Goal: Complete application form: Complete application form

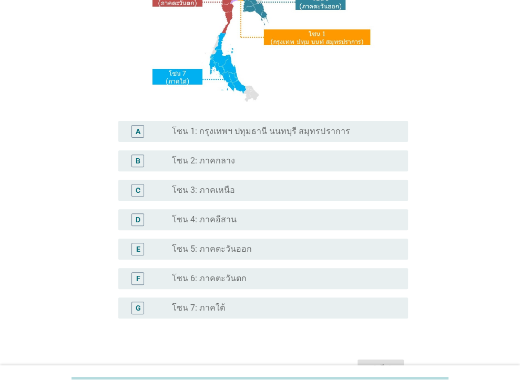
scroll to position [180, 0]
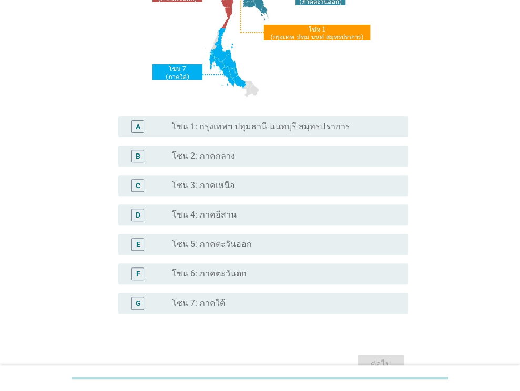
click at [325, 211] on div "radio_button_unchecked โซน 4: ภาคอีสาน" at bounding box center [281, 215] width 219 height 11
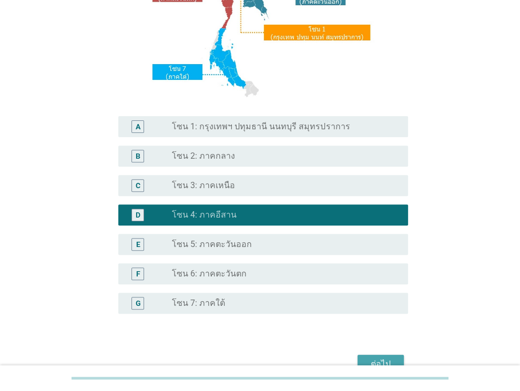
click at [381, 359] on div "ต่อไป" at bounding box center [380, 364] width 29 height 13
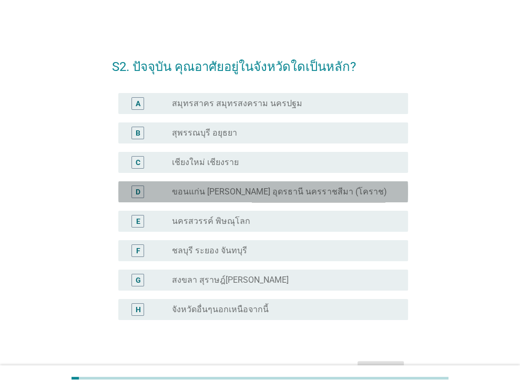
click at [391, 193] on div "radio_button_unchecked ขอนแก่น [PERSON_NAME] อุดรธานี นครราชสีมา (โคราช)" at bounding box center [286, 192] width 228 height 11
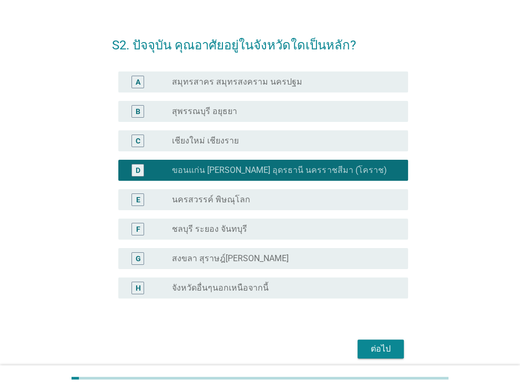
scroll to position [24, 0]
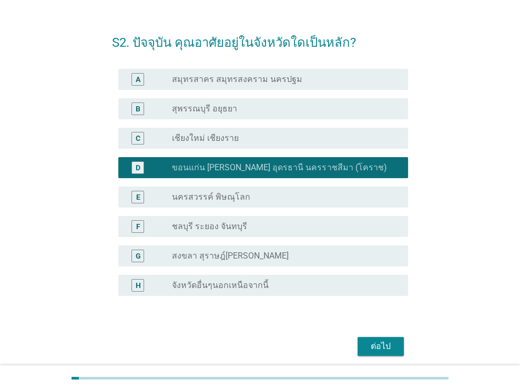
click at [372, 345] on div "ต่อไป" at bounding box center [380, 346] width 29 height 13
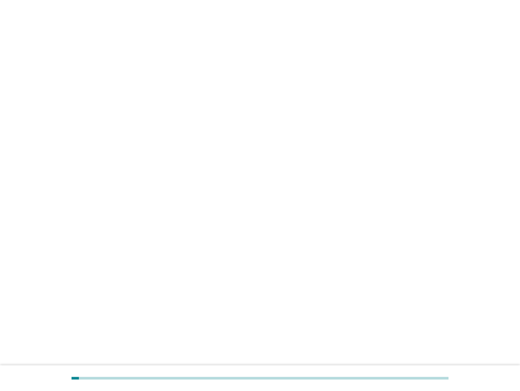
scroll to position [0, 0]
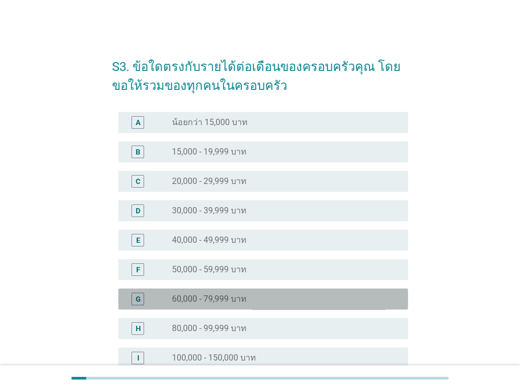
click at [371, 294] on div "radio_button_unchecked 60,000 - 79,999 บาท" at bounding box center [281, 299] width 219 height 11
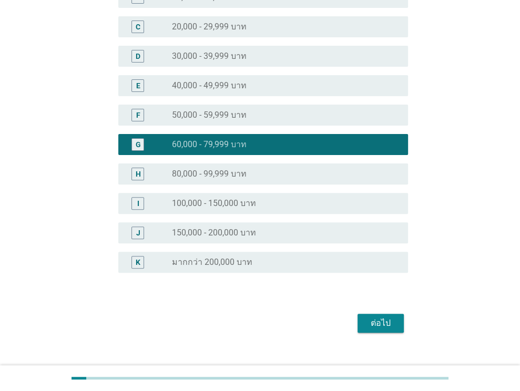
scroll to position [171, 0]
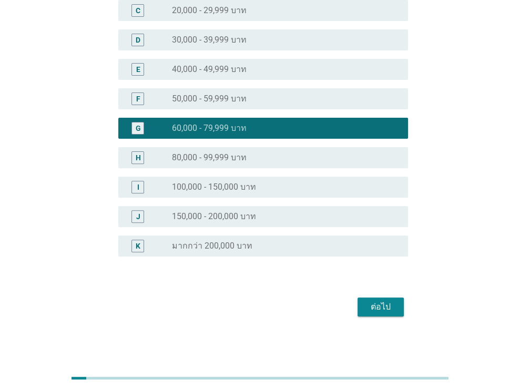
click at [375, 301] on div "ต่อไป" at bounding box center [380, 307] width 29 height 13
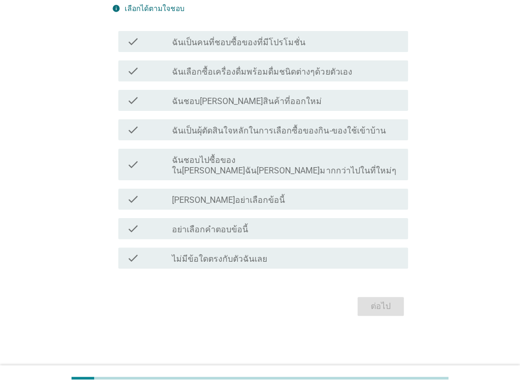
scroll to position [0, 0]
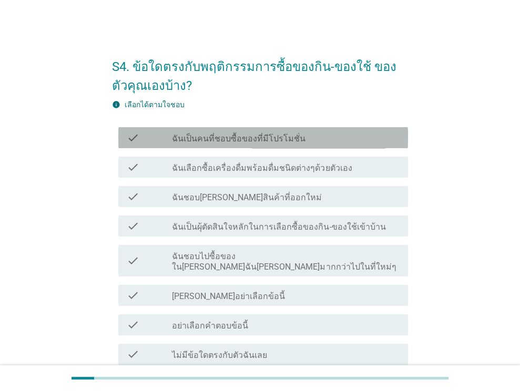
click at [382, 143] on div "check_box_outline_blank ฉันเป็นคนที่ชอบซื้อของที่มีโปรโมชั่น" at bounding box center [286, 138] width 228 height 13
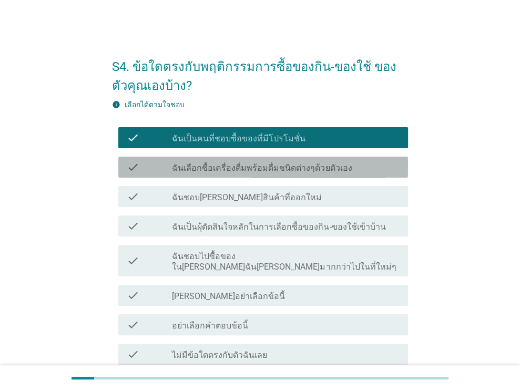
click at [368, 171] on div "check_box_outline_blank ฉันเลือกซื้อเครื่องดื่มพร้อมดื่มชนิดต่างๆด้วยตัวเอง" at bounding box center [286, 167] width 228 height 13
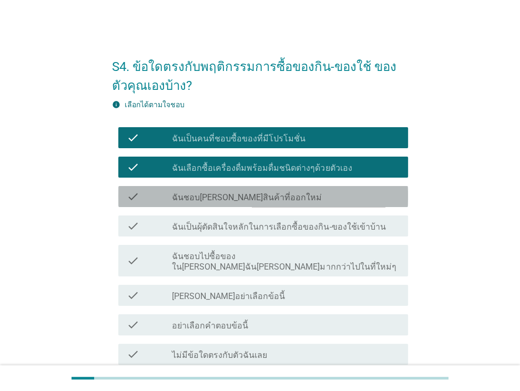
click at [356, 195] on div "check_box_outline_blank ฉันชอบ[PERSON_NAME]สินค้าที่ออกใหม่" at bounding box center [286, 196] width 228 height 13
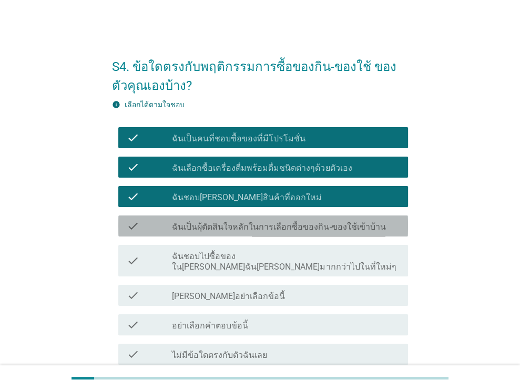
click at [349, 225] on label "ฉันเป็นผุ้ตัดสินใจหลักในการเลือกซื้อของกิน-ของใช้เข้าบ้าน" at bounding box center [279, 227] width 214 height 11
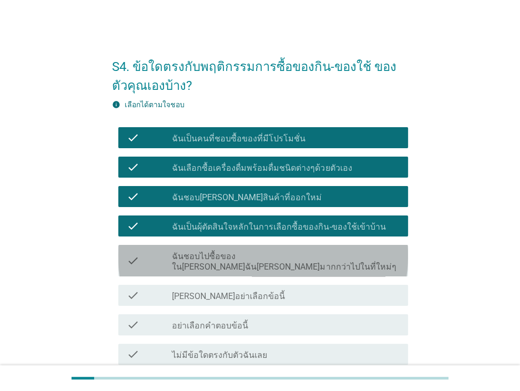
click at [339, 255] on label "ฉันชอบไปซื้อของใน[PERSON_NAME]ฉัน[PERSON_NAME]มากกว่าไปในที่ใหม่ๆ" at bounding box center [286, 261] width 228 height 21
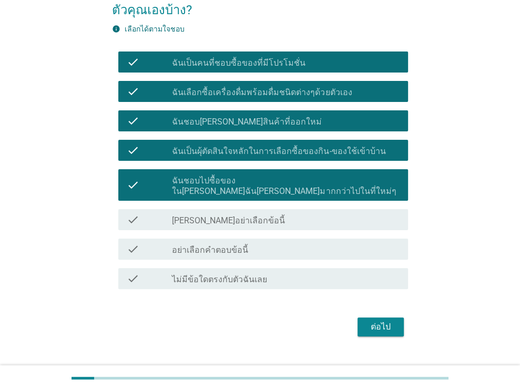
scroll to position [86, 0]
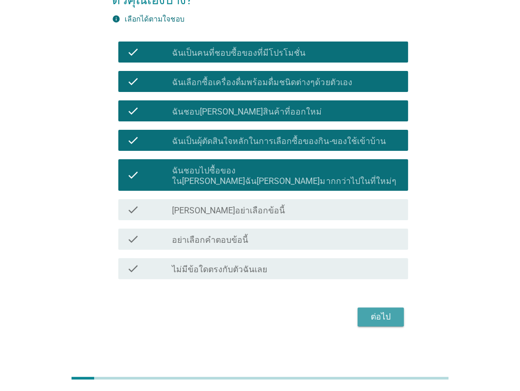
click at [382, 311] on div "ต่อไป" at bounding box center [380, 317] width 29 height 13
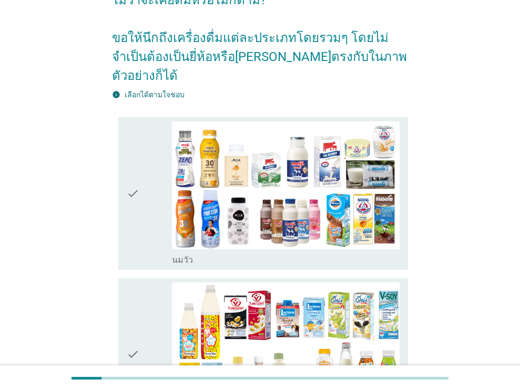
scroll to position [0, 0]
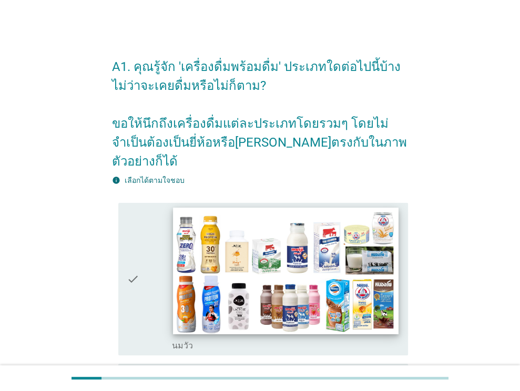
click at [339, 233] on img at bounding box center [286, 271] width 225 height 127
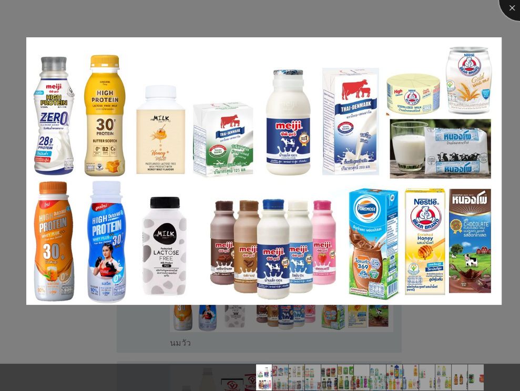
click at [511, 6] on div at bounding box center [520, 0] width 42 height 42
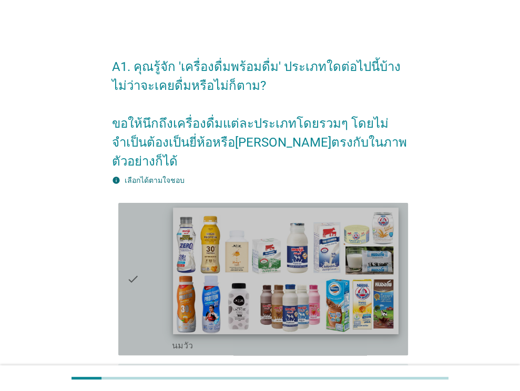
click at [299, 311] on img at bounding box center [286, 271] width 225 height 127
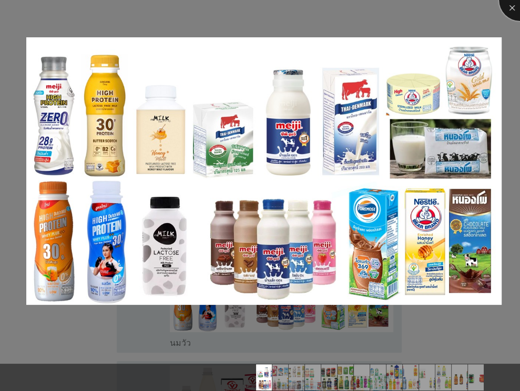
click at [508, 4] on div at bounding box center [520, 0] width 42 height 42
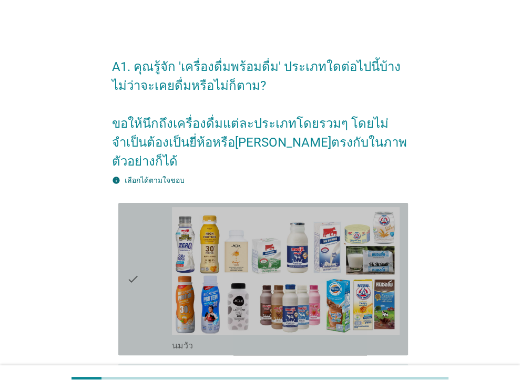
click at [128, 288] on icon "check" at bounding box center [133, 279] width 13 height 144
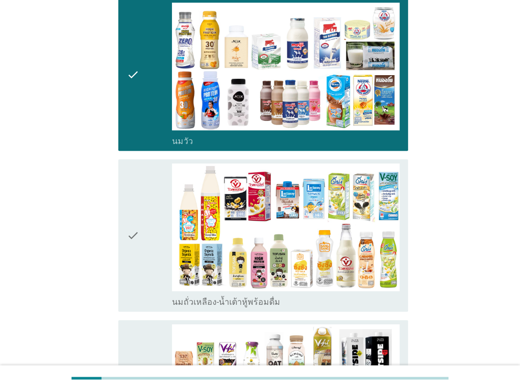
scroll to position [237, 0]
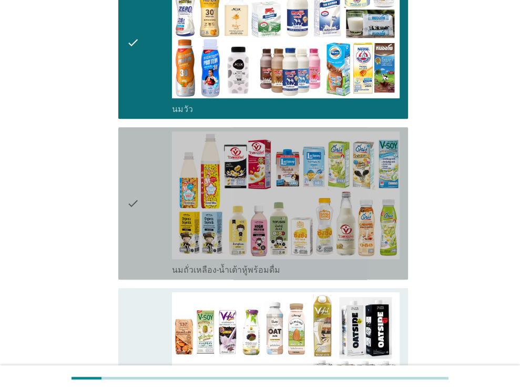
click at [152, 169] on div "check" at bounding box center [150, 204] width 46 height 144
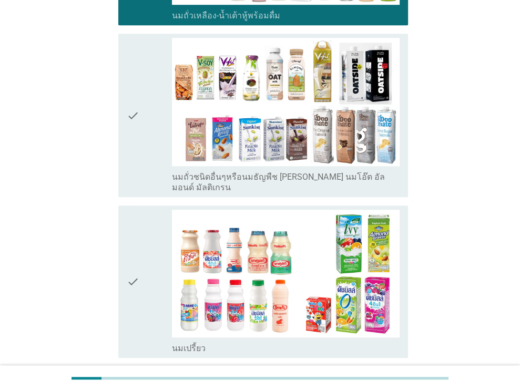
scroll to position [503, 0]
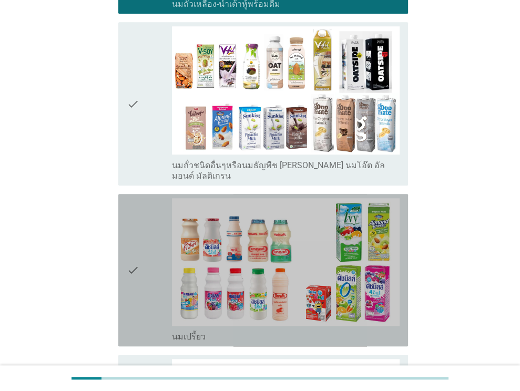
click at [164, 258] on div "check" at bounding box center [150, 270] width 46 height 144
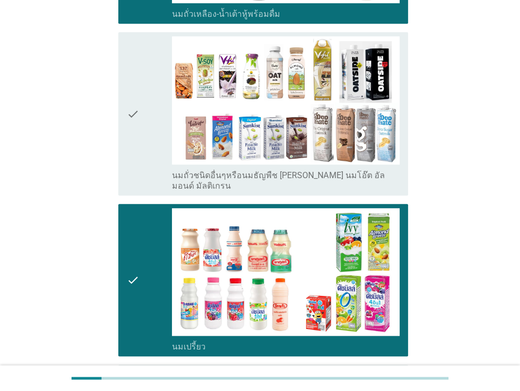
scroll to position [496, 0]
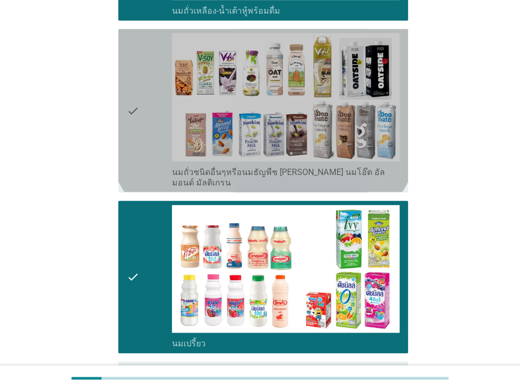
click at [139, 134] on div "check" at bounding box center [150, 110] width 46 height 155
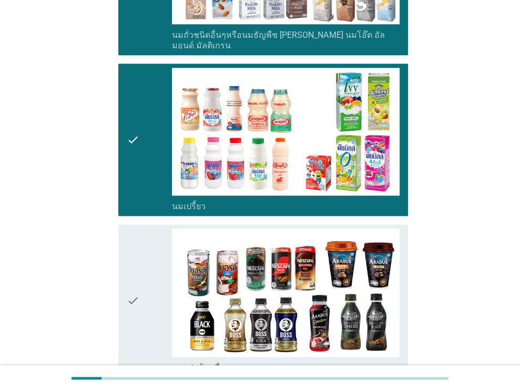
scroll to position [637, 0]
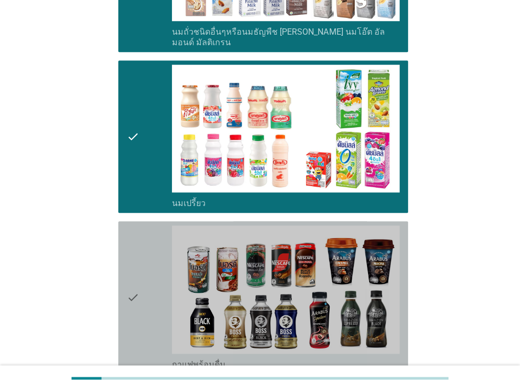
click at [165, 288] on div "check" at bounding box center [150, 298] width 46 height 144
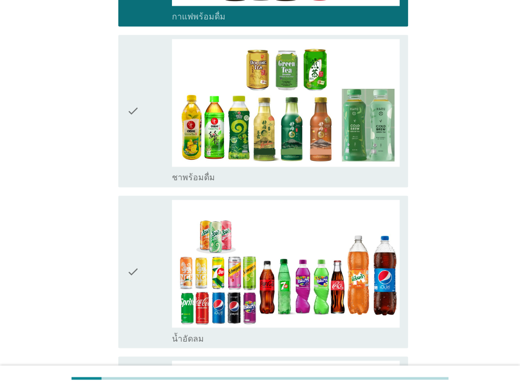
scroll to position [987, 0]
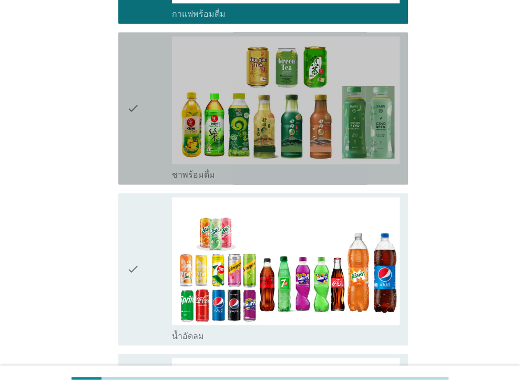
click at [156, 76] on div "check" at bounding box center [150, 108] width 46 height 144
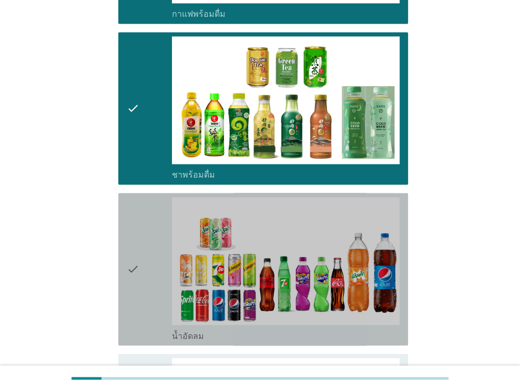
click at [165, 213] on div "check" at bounding box center [150, 269] width 46 height 144
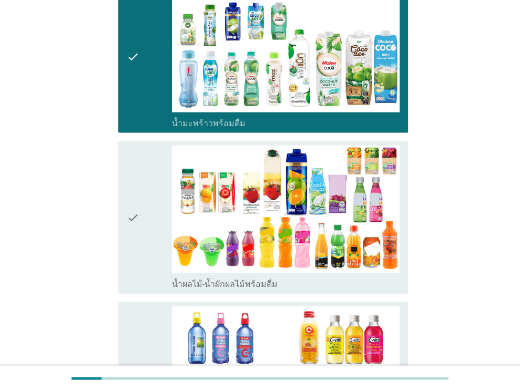
scroll to position [1365, 0]
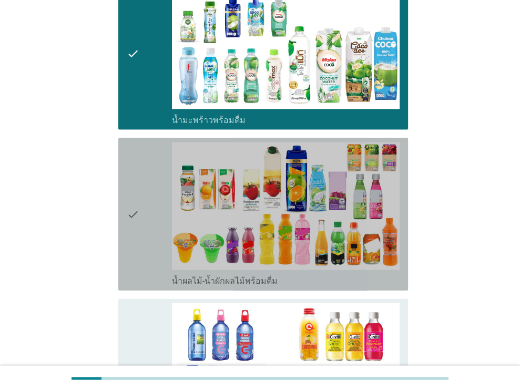
click at [149, 209] on div "check" at bounding box center [150, 215] width 46 height 144
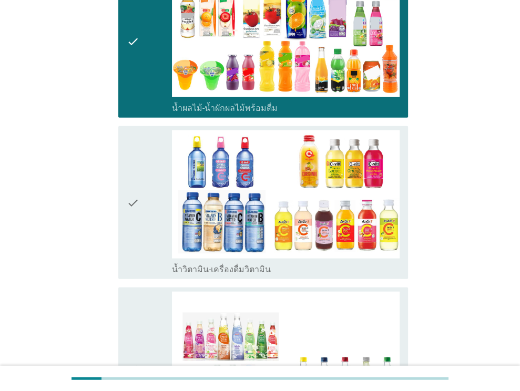
scroll to position [1570, 0]
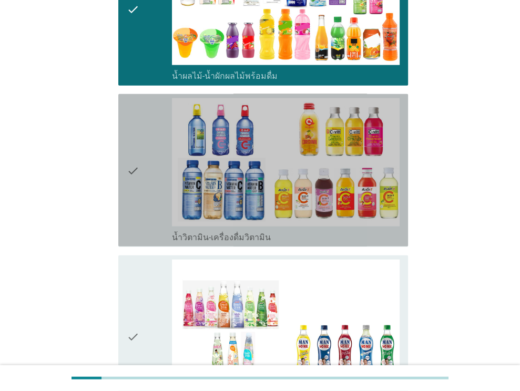
click at [135, 195] on icon "check" at bounding box center [133, 170] width 13 height 144
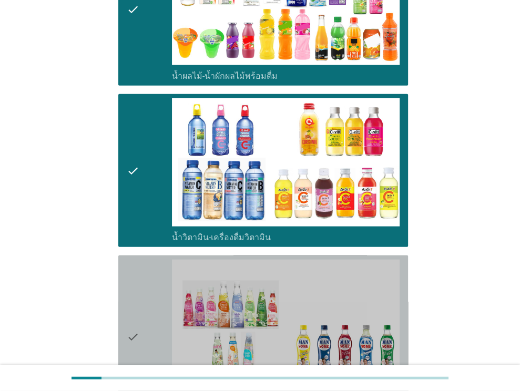
click at [120, 298] on div "check check_box_outline_blank เครื่องดื่มเพื่อสุขภาพและความงาม [PERSON_NAME] เซ…" at bounding box center [263, 337] width 290 height 163
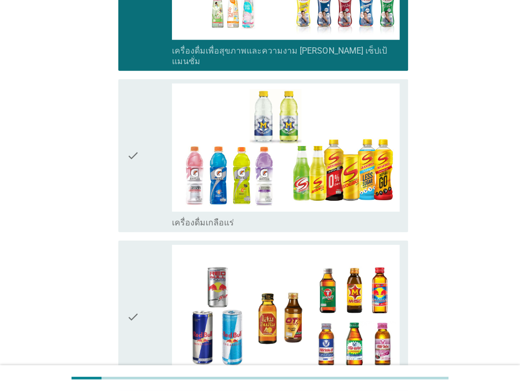
scroll to position [1923, 0]
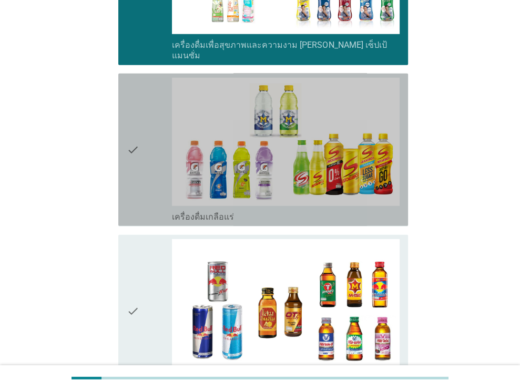
click at [169, 163] on div "check" at bounding box center [150, 150] width 46 height 144
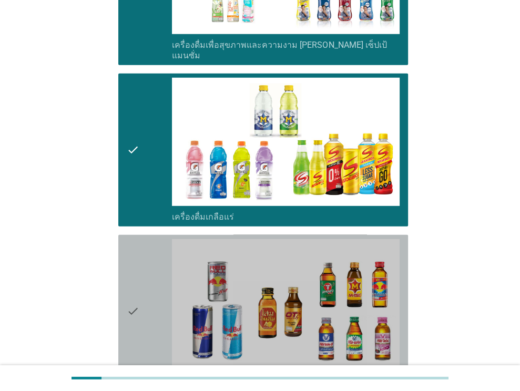
click at [147, 281] on div "check" at bounding box center [150, 311] width 46 height 144
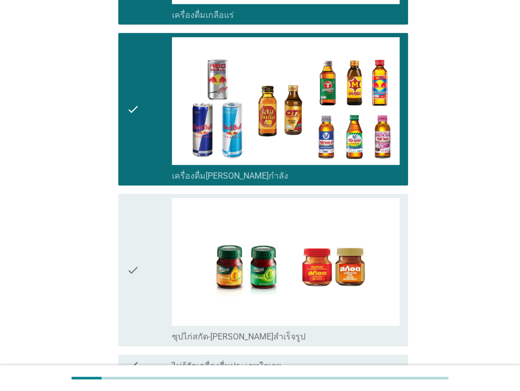
scroll to position [2188, 0]
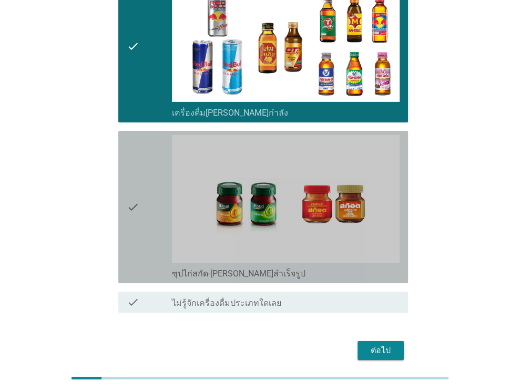
click at [135, 181] on icon "check" at bounding box center [133, 207] width 13 height 144
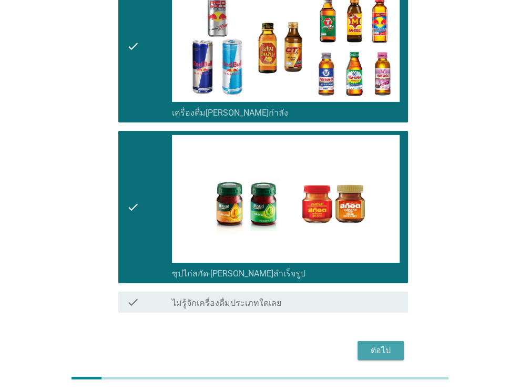
click at [379, 345] on div "ต่อไป" at bounding box center [380, 351] width 29 height 13
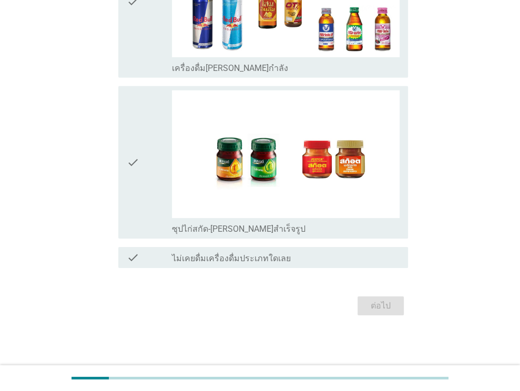
scroll to position [0, 0]
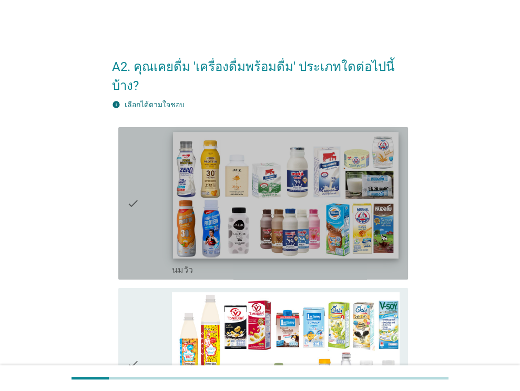
click at [315, 199] on img at bounding box center [286, 195] width 225 height 127
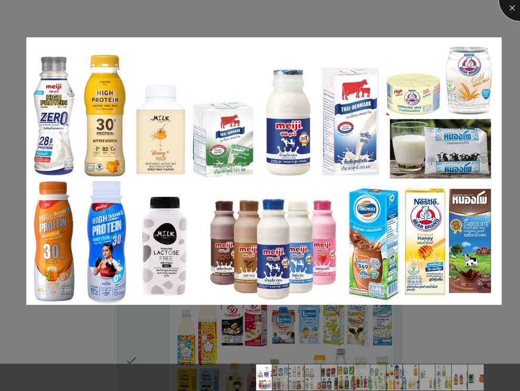
click at [512, 8] on div at bounding box center [520, 0] width 42 height 42
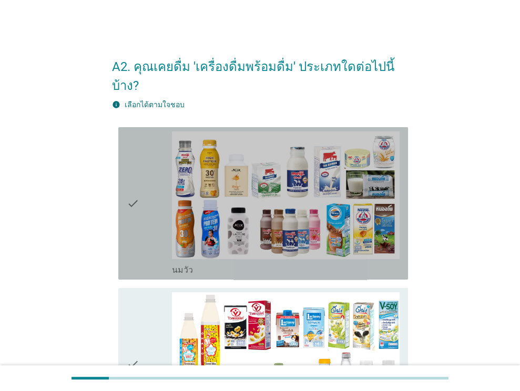
click at [157, 203] on div "check" at bounding box center [150, 204] width 46 height 144
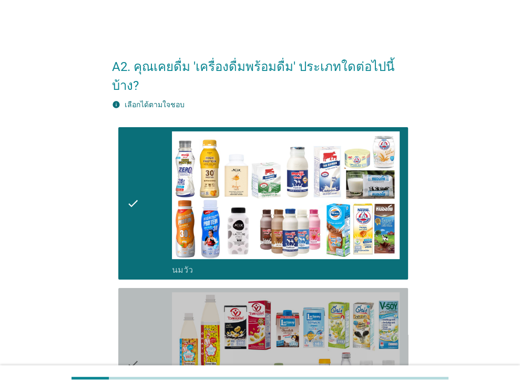
click at [156, 301] on div "check" at bounding box center [150, 364] width 46 height 144
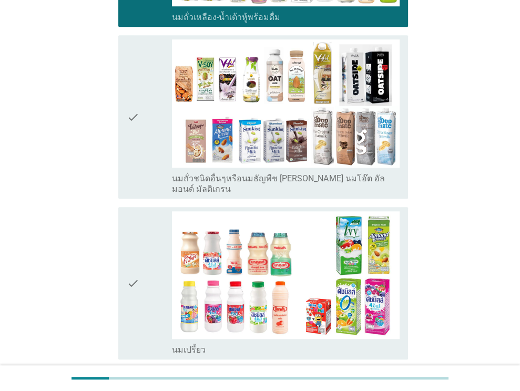
scroll to position [428, 0]
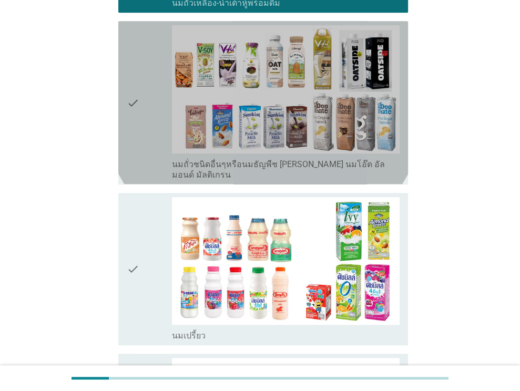
click at [143, 120] on div "check" at bounding box center [150, 102] width 46 height 155
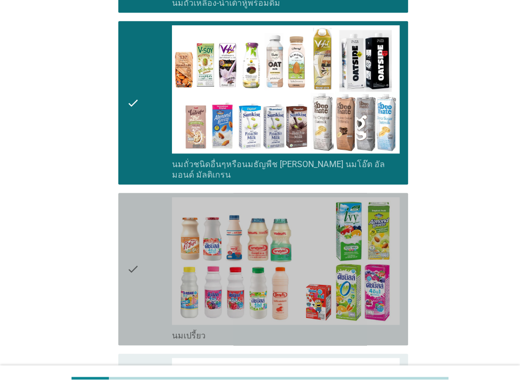
click at [152, 214] on div "check" at bounding box center [150, 269] width 46 height 144
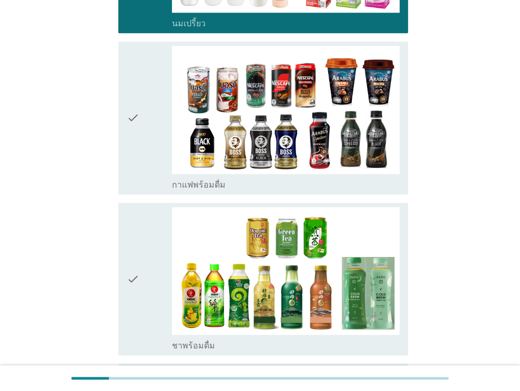
scroll to position [743, 0]
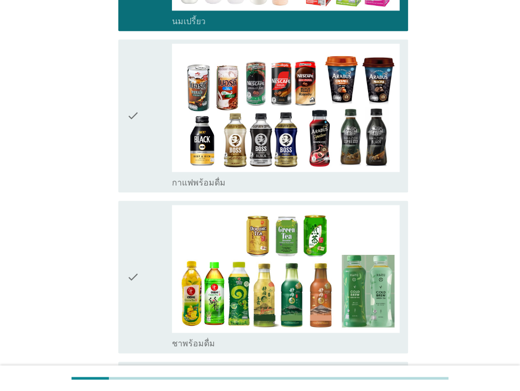
click at [135, 94] on icon "check" at bounding box center [133, 116] width 13 height 144
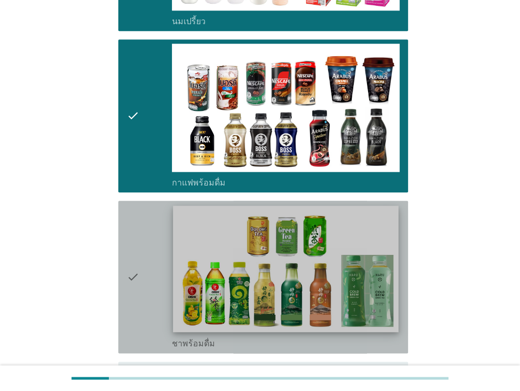
click at [175, 272] on img at bounding box center [286, 269] width 225 height 127
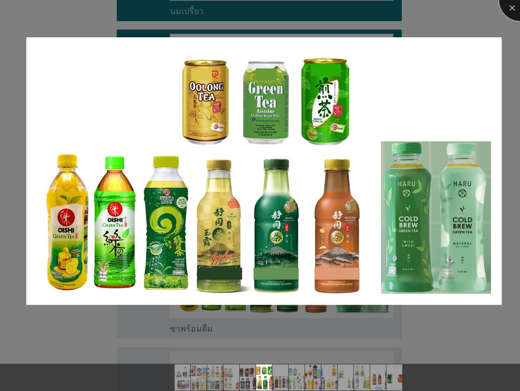
click at [518, 7] on div at bounding box center [520, 0] width 42 height 42
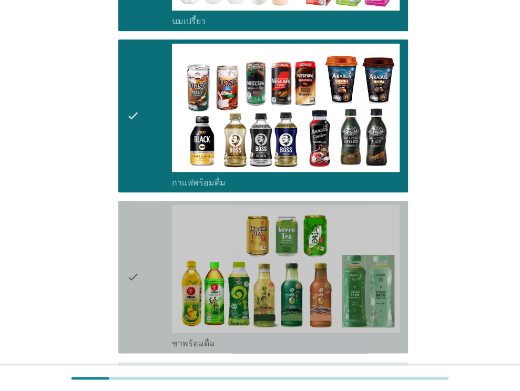
click at [147, 267] on div "check" at bounding box center [150, 277] width 46 height 144
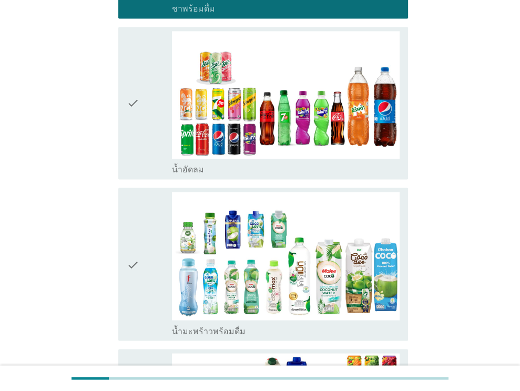
scroll to position [1084, 0]
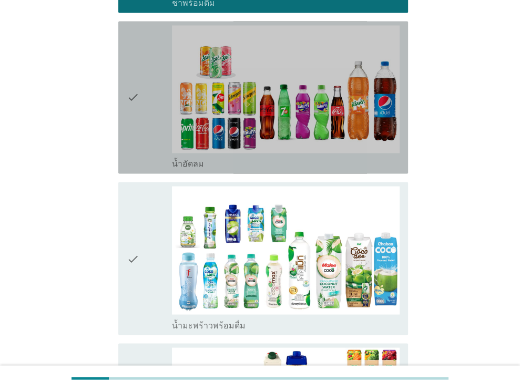
click at [147, 108] on div "check" at bounding box center [150, 97] width 46 height 144
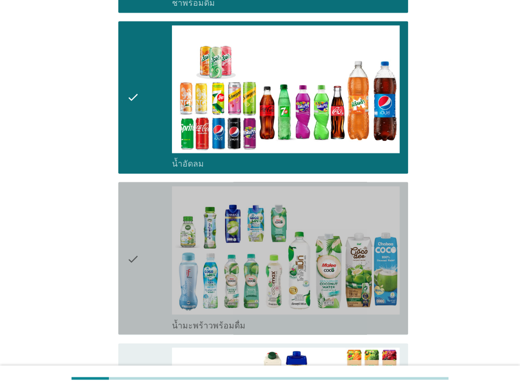
click at [153, 239] on div "check" at bounding box center [150, 258] width 46 height 144
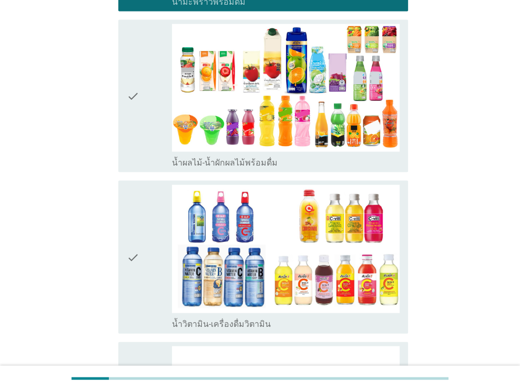
scroll to position [1411, 0]
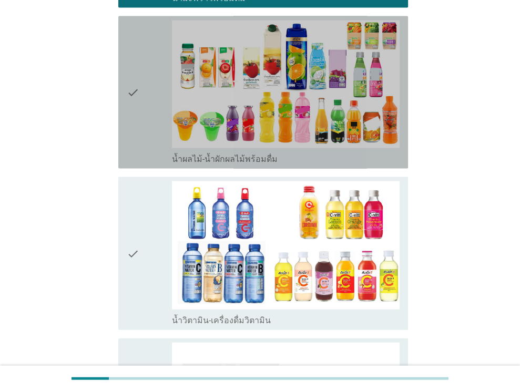
click at [145, 103] on div "check" at bounding box center [150, 93] width 46 height 144
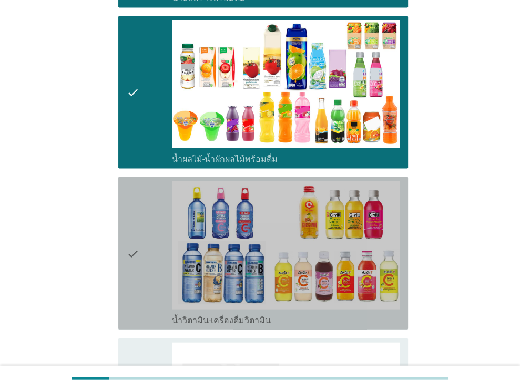
click at [154, 202] on div "check" at bounding box center [150, 253] width 46 height 144
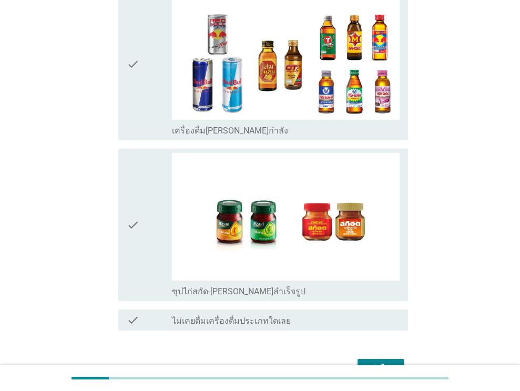
scroll to position [2100, 0]
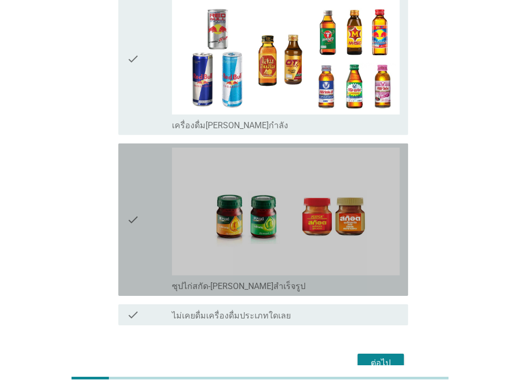
click at [137, 199] on icon "check" at bounding box center [133, 220] width 13 height 144
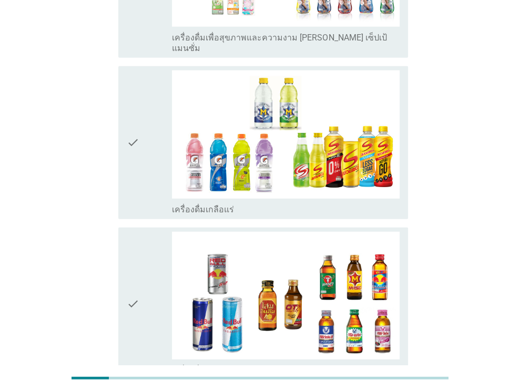
scroll to position [1843, 0]
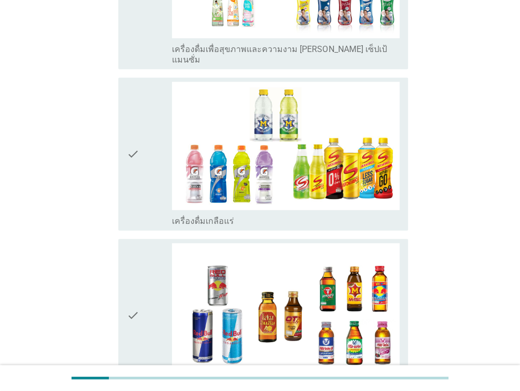
click at [114, 135] on div "check check_box_outline_blank เครื่องดื่มเกลือแร่" at bounding box center [260, 154] width 296 height 161
drag, startPoint x: 114, startPoint y: 135, endPoint x: 152, endPoint y: 132, distance: 38.1
click at [152, 132] on div "check check_box_outline_blank เครื่องดื่มเกลือแร่" at bounding box center [260, 154] width 296 height 161
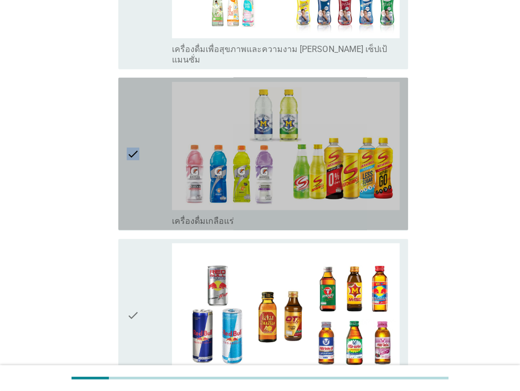
click at [152, 132] on div "check" at bounding box center [150, 154] width 46 height 144
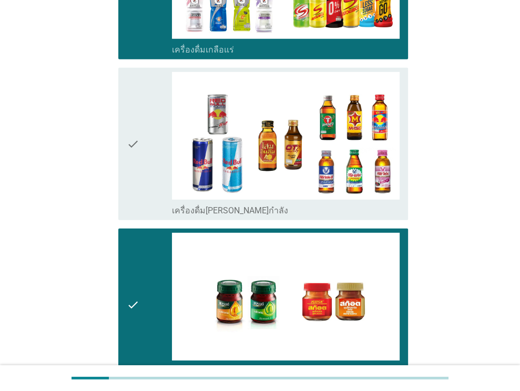
scroll to position [2113, 0]
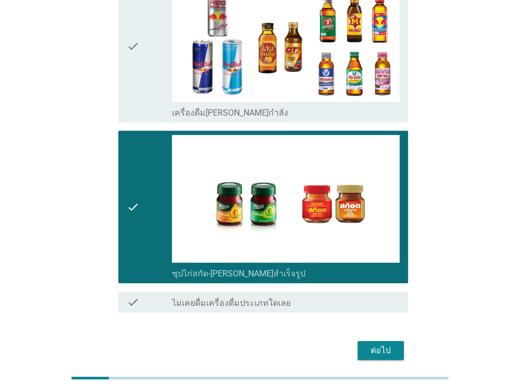
click at [377, 345] on div "ต่อไป" at bounding box center [380, 351] width 29 height 13
click at [518, 374] on div at bounding box center [260, 379] width 520 height 26
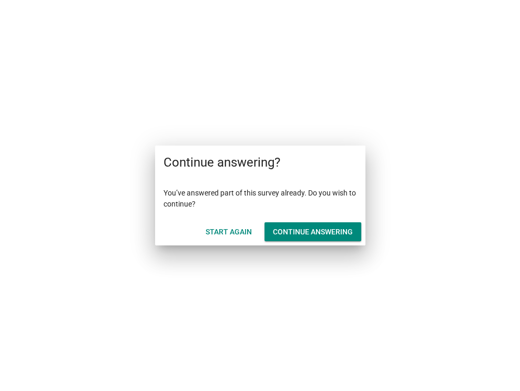
click at [421, 195] on div at bounding box center [260, 195] width 520 height 391
click at [245, 233] on div "Start Again" at bounding box center [229, 232] width 46 height 11
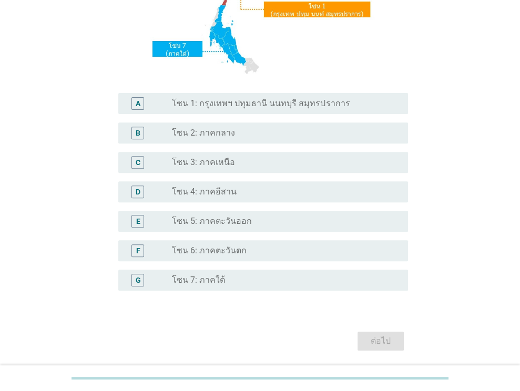
scroll to position [207, 0]
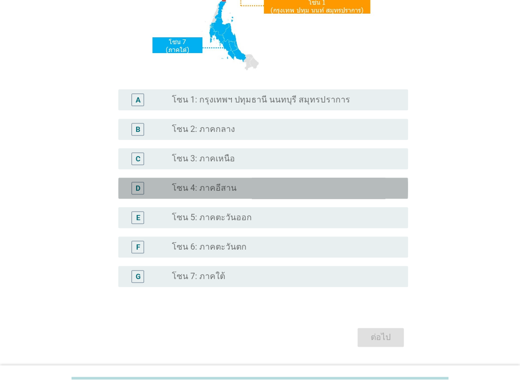
click at [381, 182] on div "radio_button_unchecked โซน 4: ภาคอีสาน" at bounding box center [286, 188] width 228 height 13
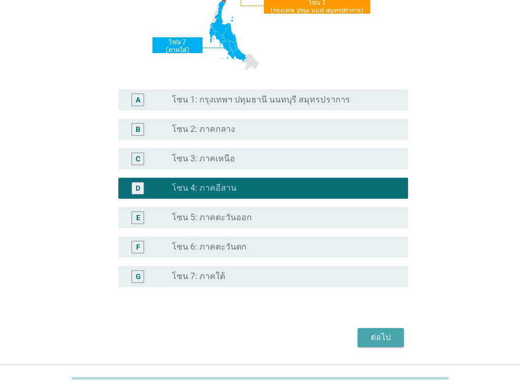
click at [372, 338] on div "ต่อไป" at bounding box center [380, 337] width 29 height 13
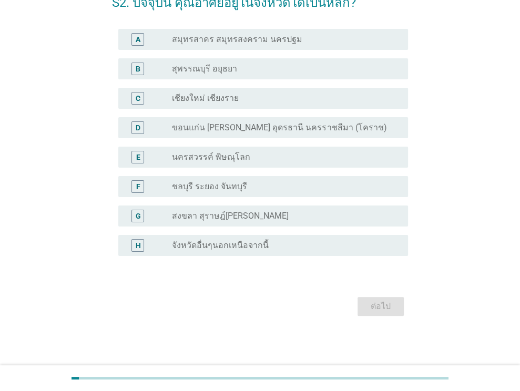
scroll to position [0, 0]
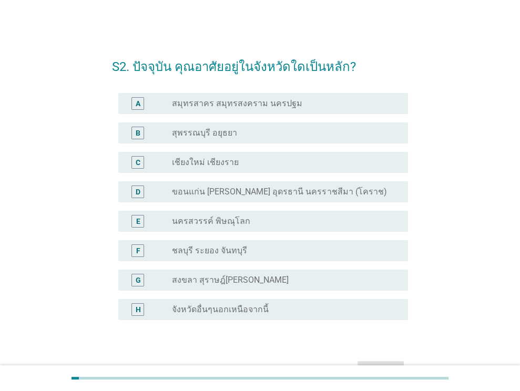
click at [350, 193] on div "radio_button_unchecked ขอนแก่น [PERSON_NAME] อุดรธานี นครราชสีมา (โคราช)" at bounding box center [281, 192] width 219 height 11
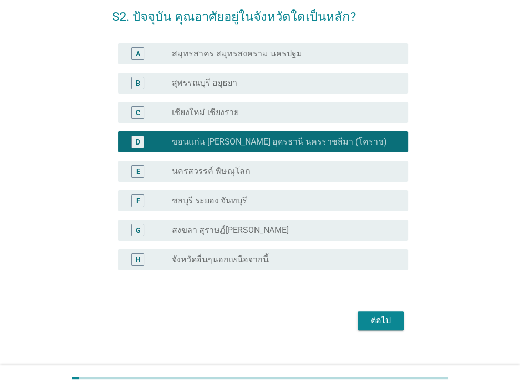
scroll to position [59, 0]
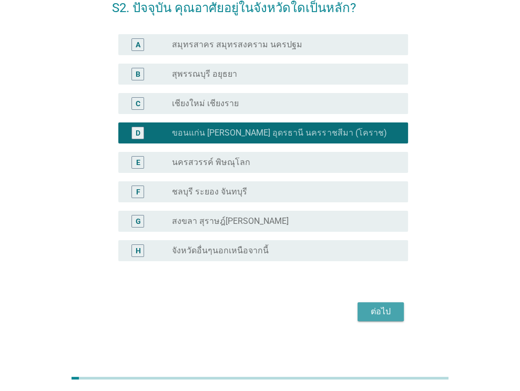
click at [380, 305] on button "ต่อไป" at bounding box center [381, 311] width 46 height 19
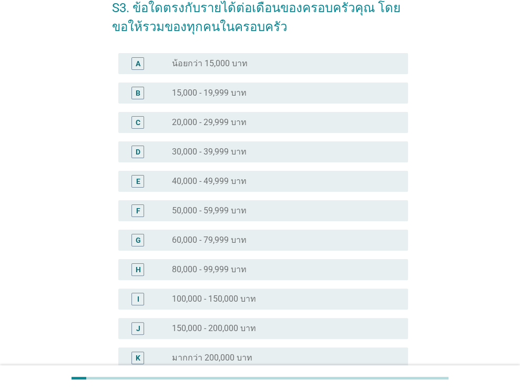
scroll to position [63, 0]
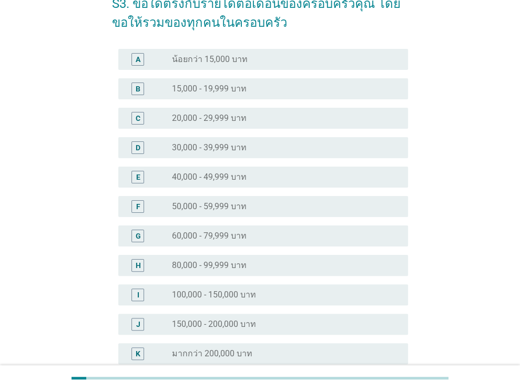
click at [383, 235] on div "radio_button_unchecked 60,000 - 79,999 บาท" at bounding box center [281, 236] width 219 height 11
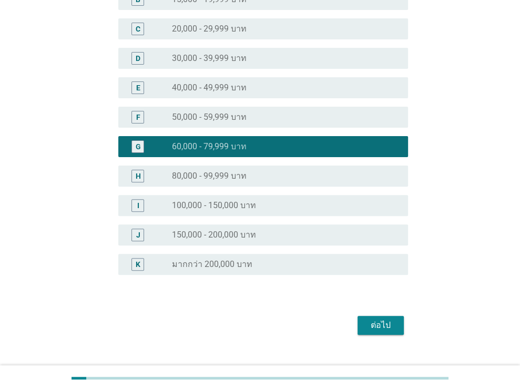
scroll to position [151, 0]
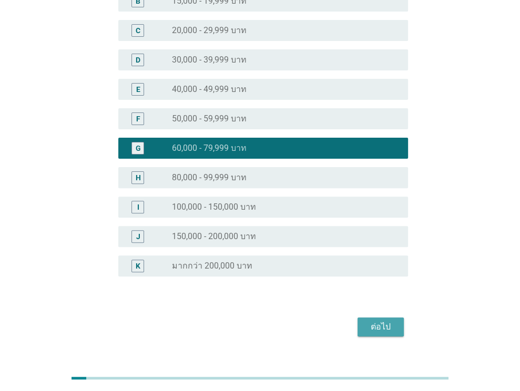
click at [377, 321] on div "ต่อไป" at bounding box center [380, 327] width 29 height 13
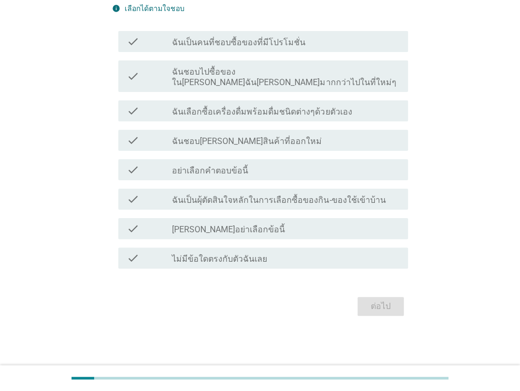
scroll to position [0, 0]
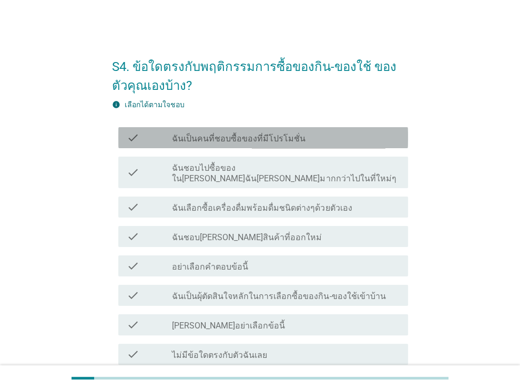
click at [377, 138] on div "check_box_outline_blank ฉันเป็นคนที่ชอบซื้อของที่มีโปรโมชั่น" at bounding box center [286, 138] width 228 height 13
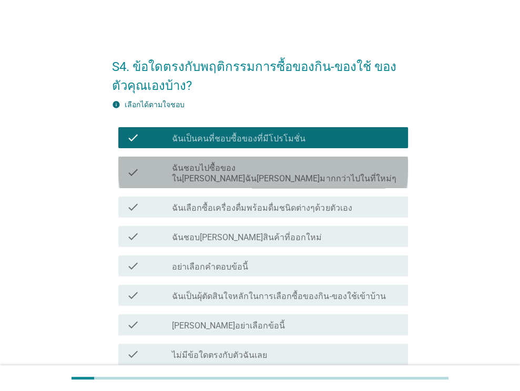
click at [361, 171] on div "check_box_outline_blank ฉันชอบไปซื้อของในที่ที่ฉันคุ้นเคยมากกว่าไปในที่ใหม่ๆ" at bounding box center [286, 172] width 228 height 23
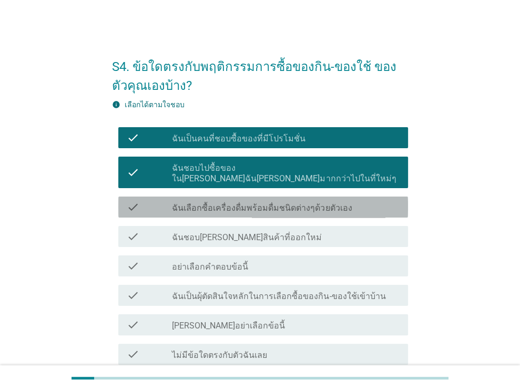
click at [356, 201] on div "check_box_outline_blank ฉันเลือกซื้อเครื่องดื่มพร้อมดื่มชนิดต่างๆด้วยตัวเอง" at bounding box center [286, 207] width 228 height 13
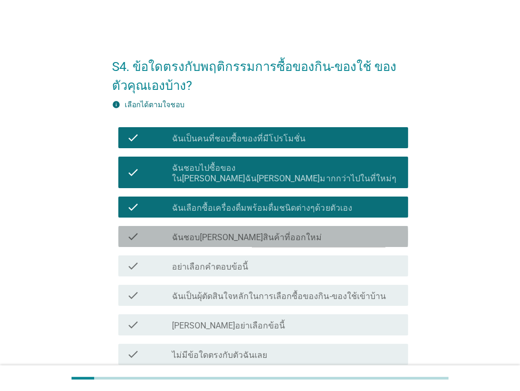
click at [352, 230] on div "check_box_outline_blank ฉันชอบ[PERSON_NAME]สินค้าที่ออกใหม่" at bounding box center [286, 236] width 228 height 13
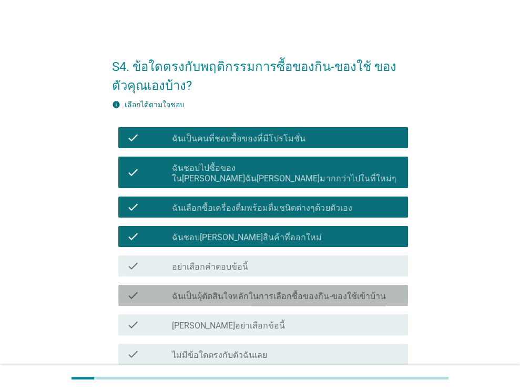
click at [338, 292] on div "check check_box_outline_blank ฉันเป็นผุ้ตัดสินใจหลักในการเลือกซื้อของกิน-ของใช้…" at bounding box center [263, 295] width 290 height 21
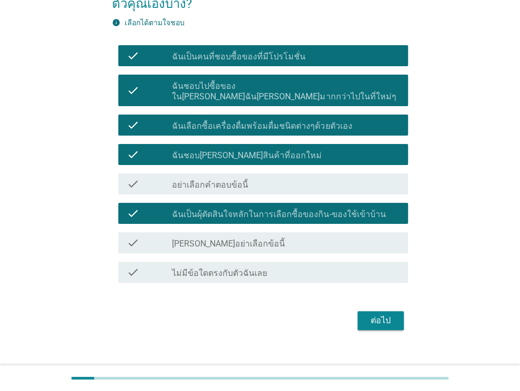
scroll to position [84, 0]
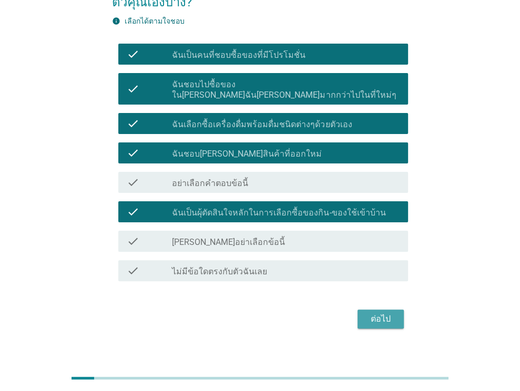
click at [378, 313] on div "ต่อไป" at bounding box center [380, 319] width 29 height 13
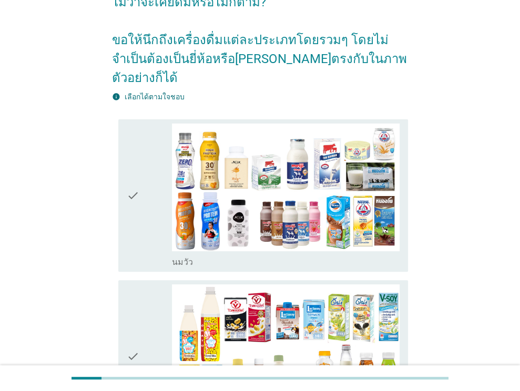
scroll to position [0, 0]
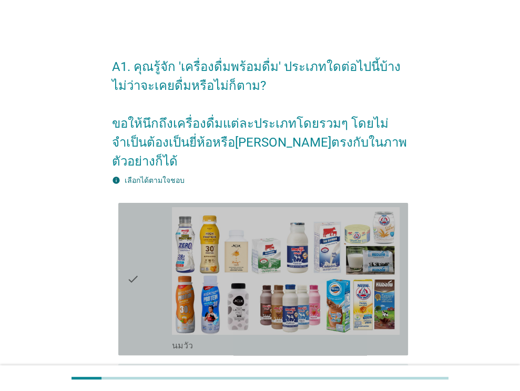
click at [378, 311] on img at bounding box center [286, 271] width 228 height 128
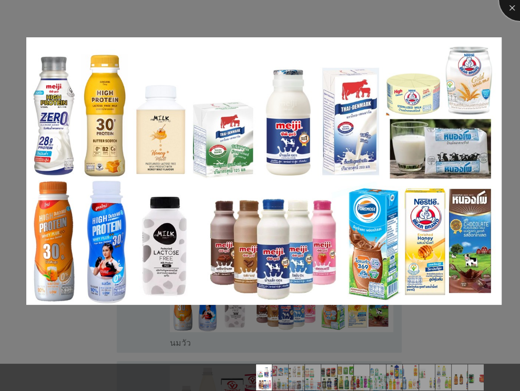
click at [513, 4] on div at bounding box center [520, 0] width 42 height 42
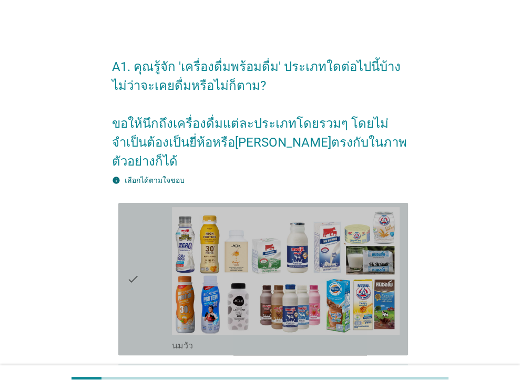
click at [152, 288] on div "check" at bounding box center [150, 279] width 46 height 144
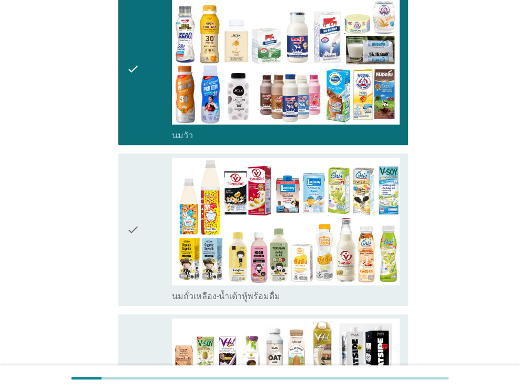
scroll to position [269, 0]
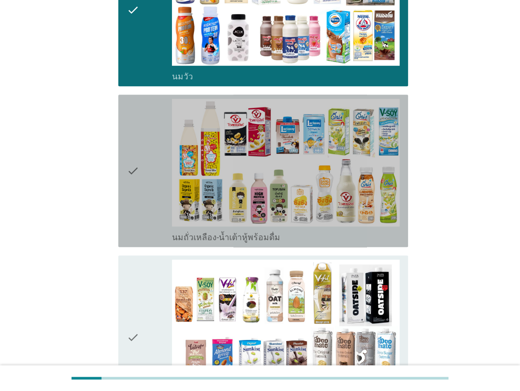
click at [156, 185] on div "check" at bounding box center [150, 171] width 46 height 144
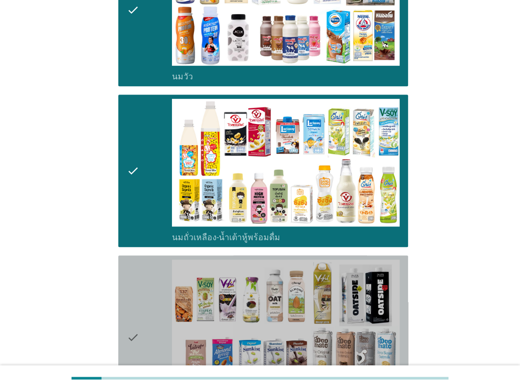
click at [144, 312] on div "check" at bounding box center [150, 337] width 46 height 155
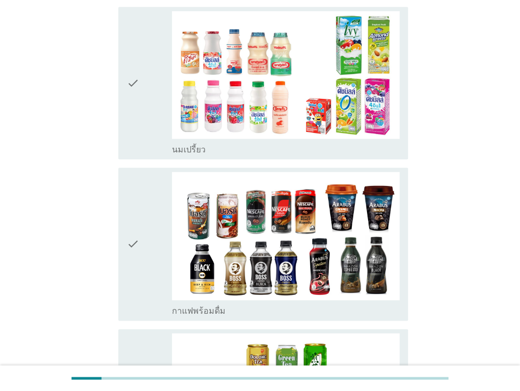
scroll to position [696, 0]
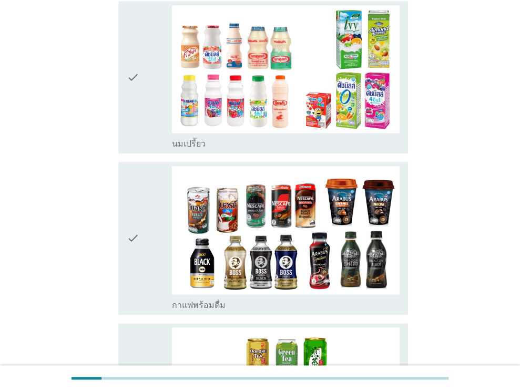
click at [149, 90] on div "check" at bounding box center [150, 77] width 46 height 144
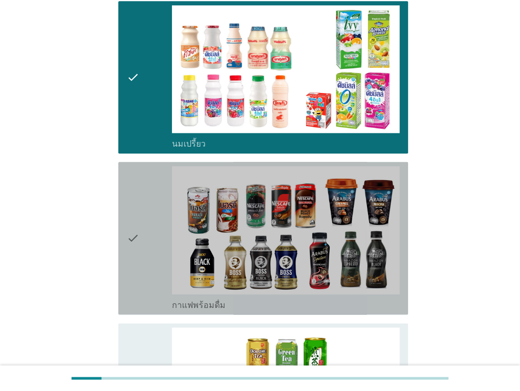
click at [150, 214] on div "check" at bounding box center [150, 238] width 46 height 144
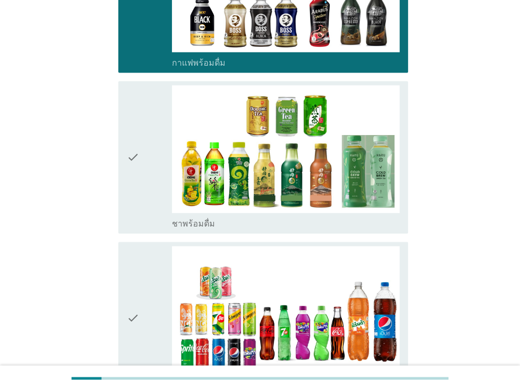
scroll to position [968, 0]
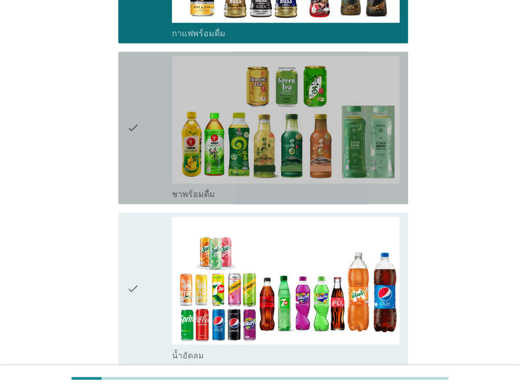
click at [148, 151] on div "check" at bounding box center [150, 128] width 46 height 144
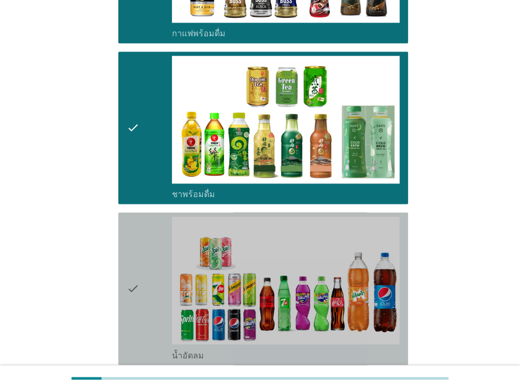
click at [144, 241] on div "check" at bounding box center [150, 289] width 46 height 144
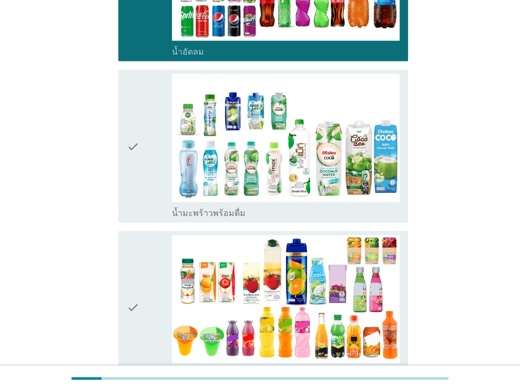
scroll to position [1281, 0]
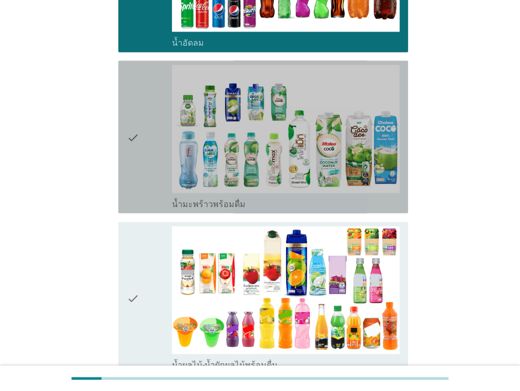
click at [164, 140] on div "check" at bounding box center [150, 137] width 46 height 144
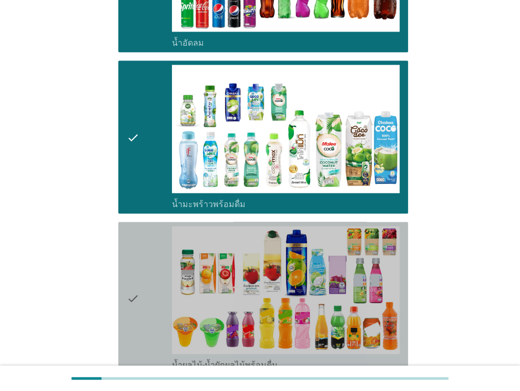
click at [155, 270] on div "check" at bounding box center [150, 298] width 46 height 144
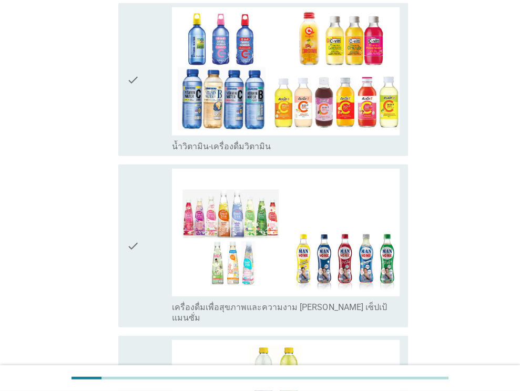
scroll to position [1673, 0]
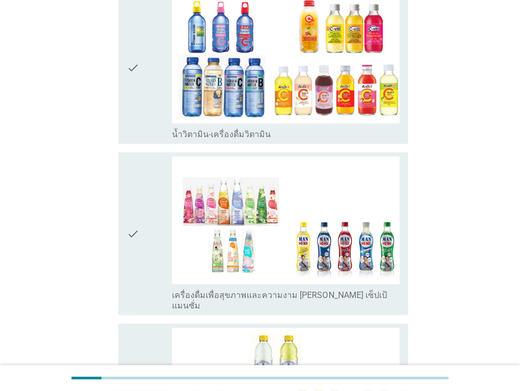
click at [136, 86] on icon "check" at bounding box center [133, 67] width 13 height 144
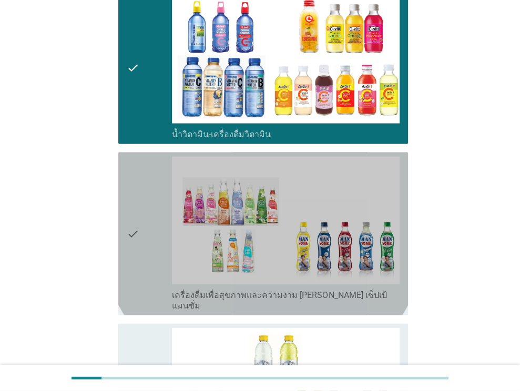
click at [147, 209] on div "check" at bounding box center [150, 234] width 46 height 155
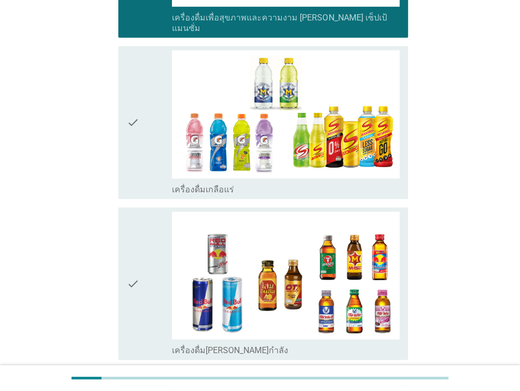
scroll to position [1953, 0]
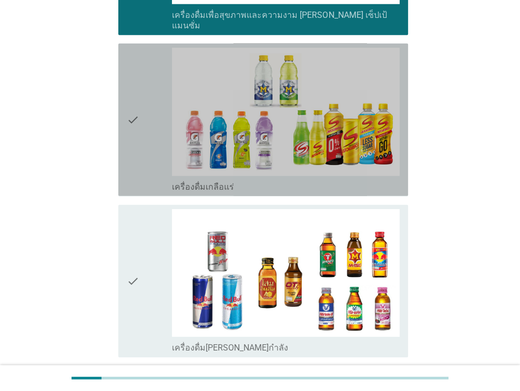
click at [143, 119] on div "check" at bounding box center [150, 120] width 46 height 144
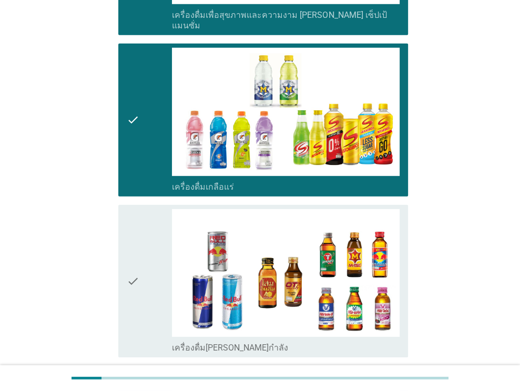
scroll to position [2188, 0]
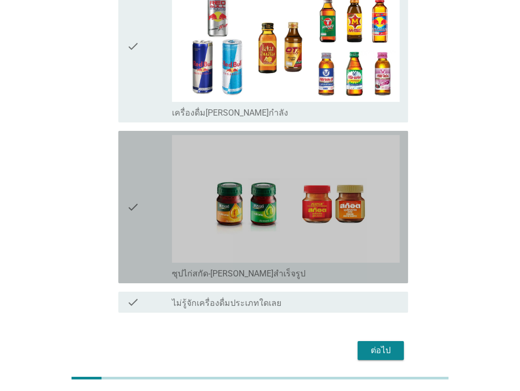
click at [140, 186] on div "check" at bounding box center [150, 207] width 46 height 144
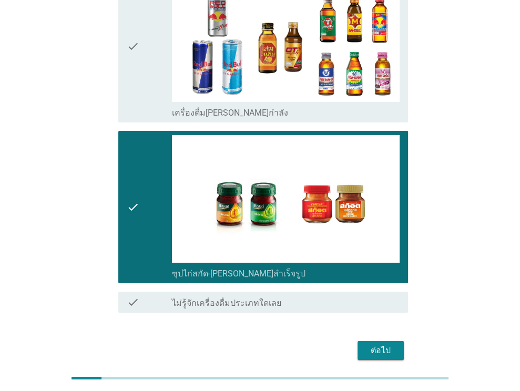
click at [386, 345] on div "ต่อไป" at bounding box center [380, 351] width 29 height 13
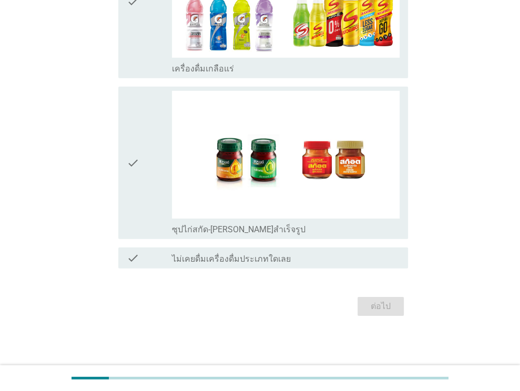
scroll to position [0, 0]
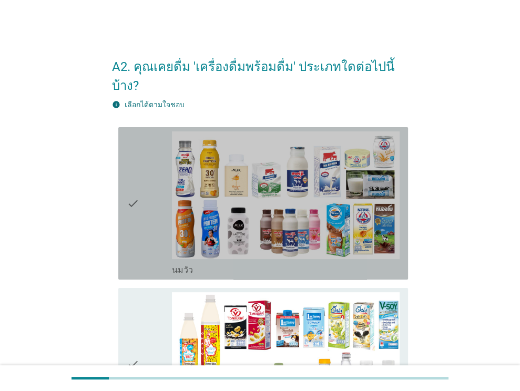
click at [156, 223] on div "check" at bounding box center [150, 204] width 46 height 144
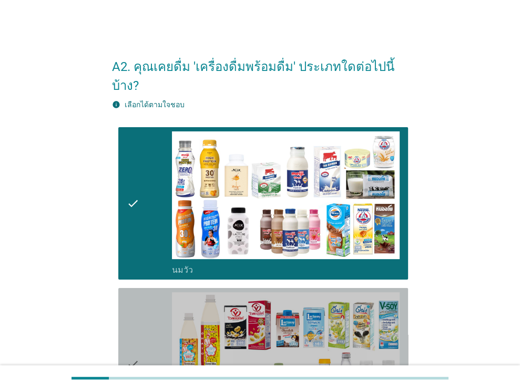
click at [135, 332] on icon "check" at bounding box center [133, 364] width 13 height 144
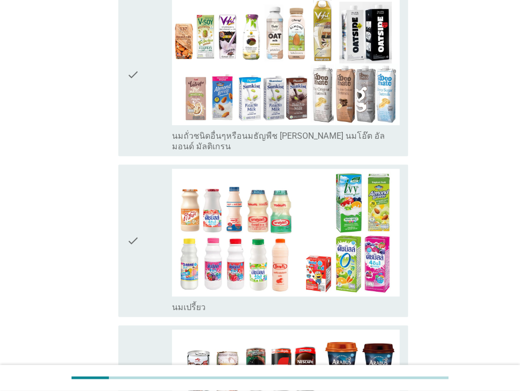
scroll to position [475, 0]
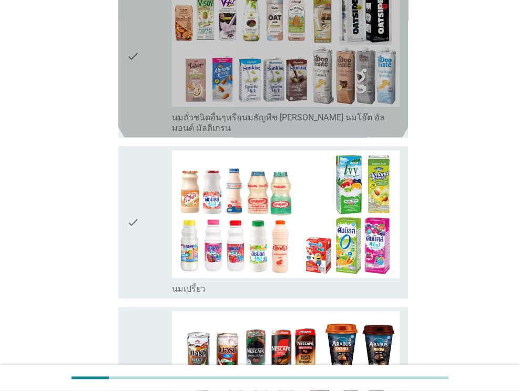
click at [135, 69] on icon "check" at bounding box center [133, 55] width 13 height 155
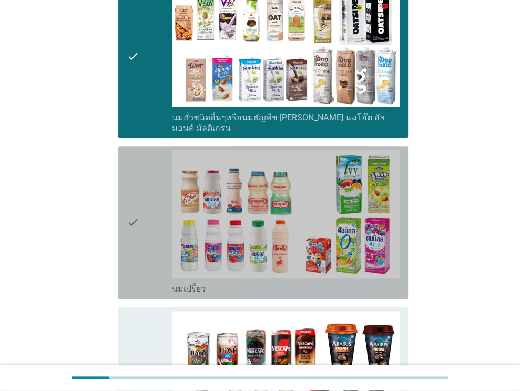
click at [130, 185] on icon "check" at bounding box center [133, 222] width 13 height 144
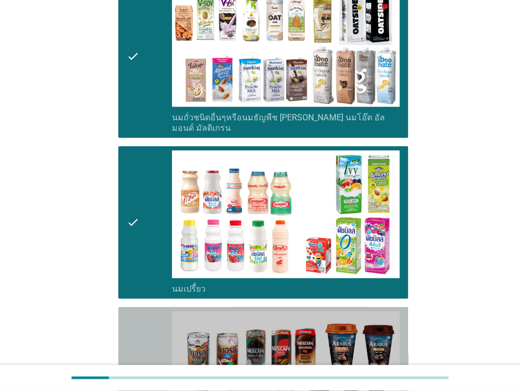
click at [124, 330] on div "check check_box_outline_blank กาแฟพร้อมดื่ม" at bounding box center [263, 383] width 290 height 153
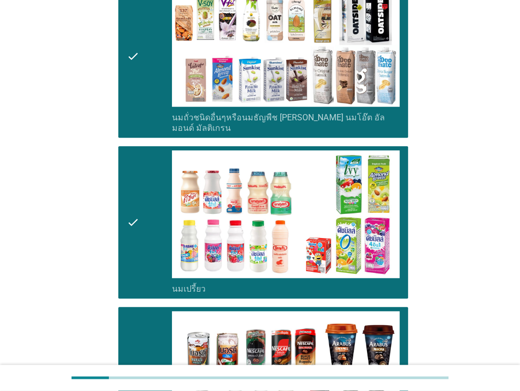
drag, startPoint x: 519, startPoint y: 138, endPoint x: 527, endPoint y: 136, distance: 8.8
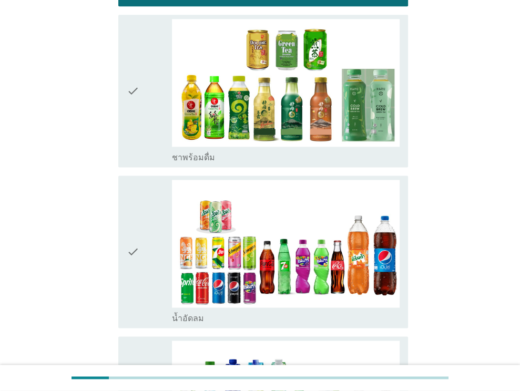
scroll to position [955, 0]
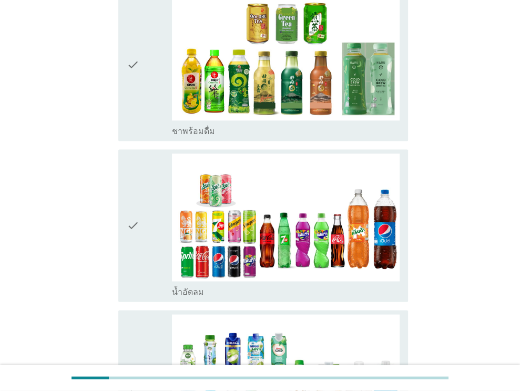
click at [143, 93] on div "check" at bounding box center [150, 65] width 46 height 144
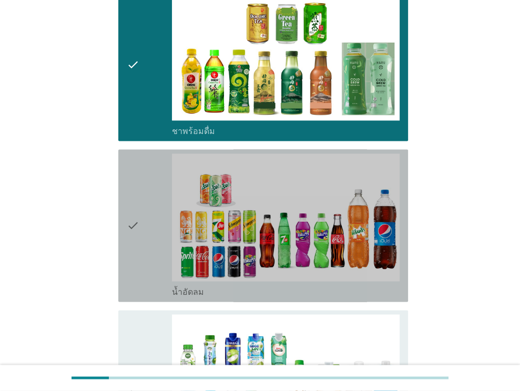
click at [151, 206] on div "check" at bounding box center [150, 226] width 46 height 144
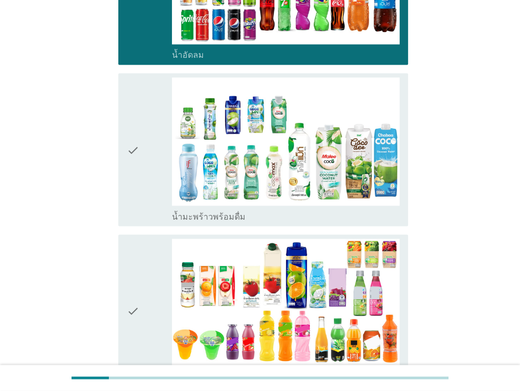
scroll to position [1216, 0]
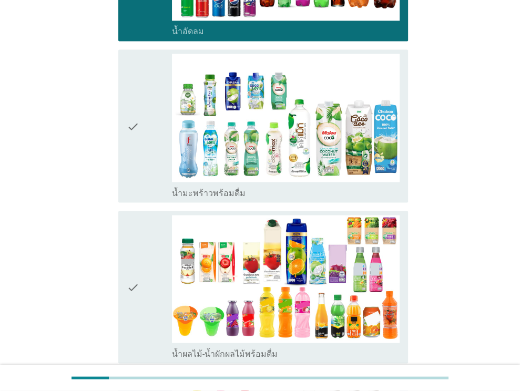
click at [144, 144] on div "check" at bounding box center [150, 126] width 46 height 144
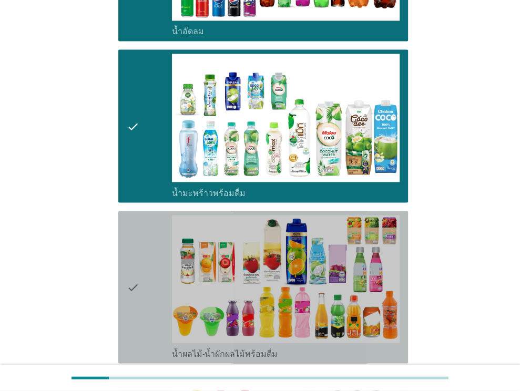
click at [142, 300] on div "check" at bounding box center [150, 287] width 46 height 144
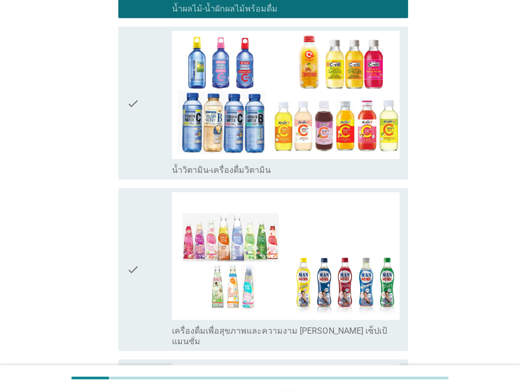
scroll to position [1572, 0]
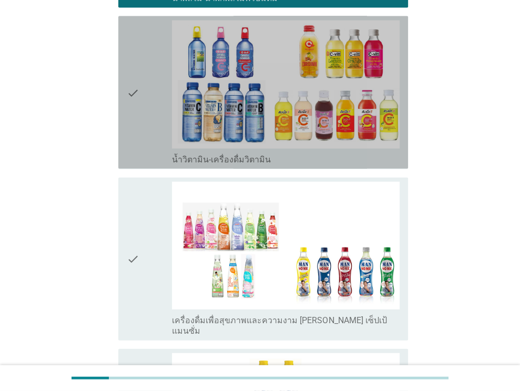
click at [137, 104] on icon "check" at bounding box center [133, 93] width 13 height 144
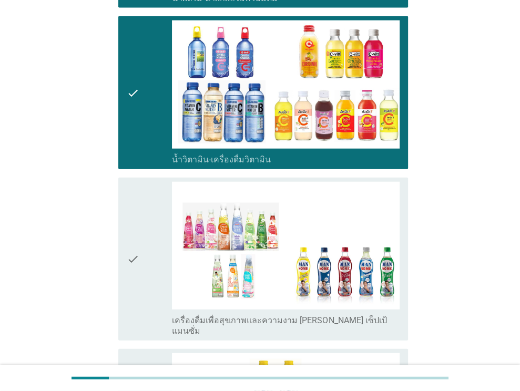
click at [158, 254] on div "check" at bounding box center [150, 259] width 46 height 155
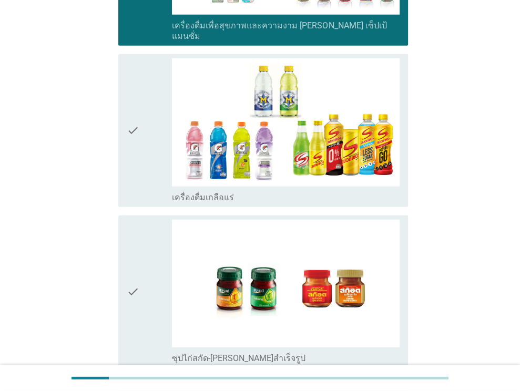
scroll to position [1875, 0]
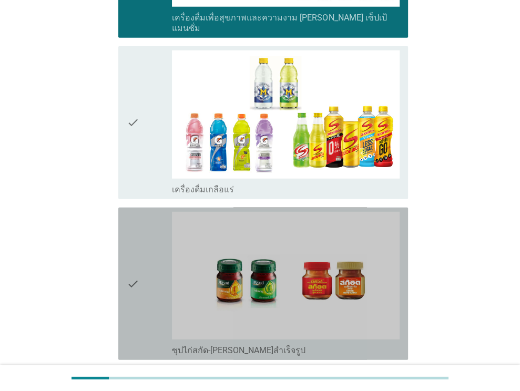
click at [133, 260] on icon "check" at bounding box center [133, 284] width 13 height 144
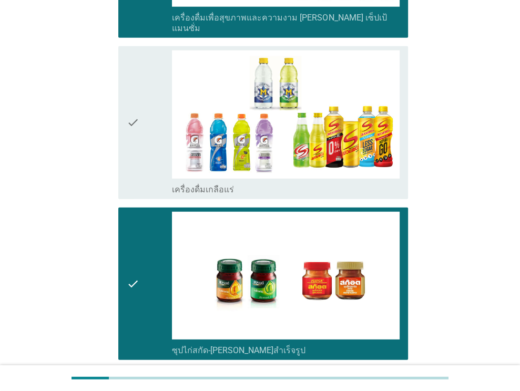
scroll to position [1951, 0]
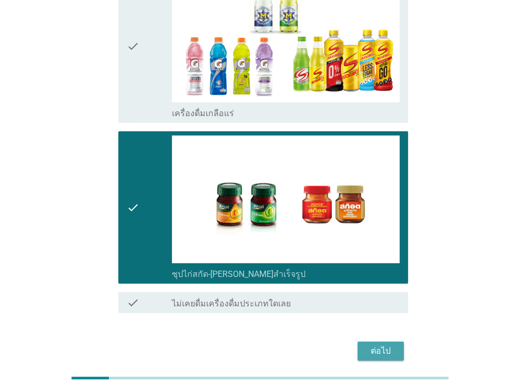
click at [375, 345] on div "ต่อไป" at bounding box center [380, 351] width 29 height 13
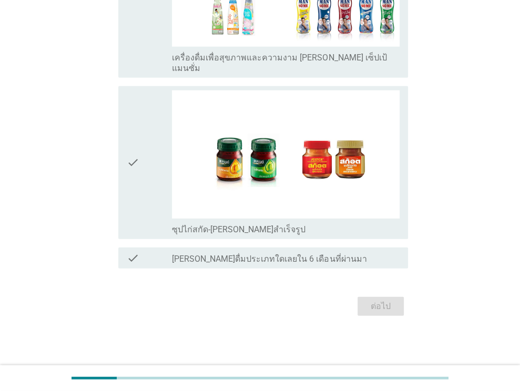
scroll to position [0, 0]
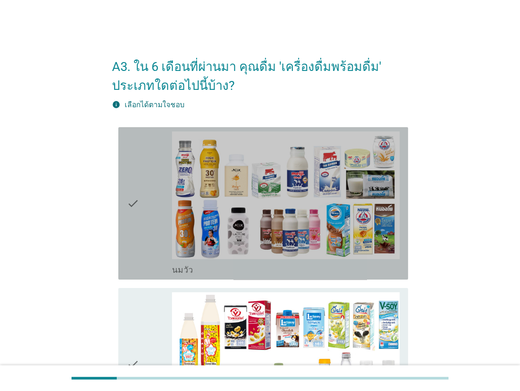
click at [136, 246] on icon "check" at bounding box center [133, 204] width 13 height 144
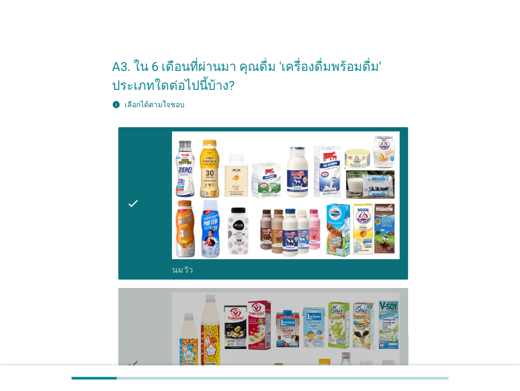
click at [137, 338] on icon "check" at bounding box center [133, 364] width 13 height 144
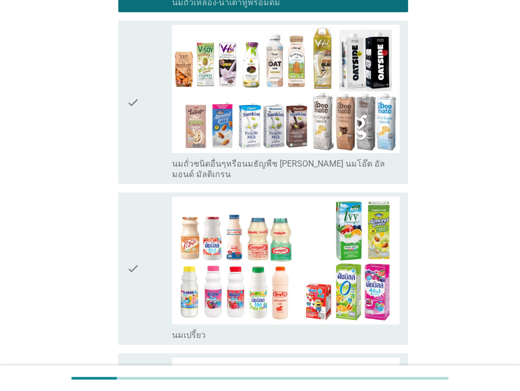
scroll to position [456, 0]
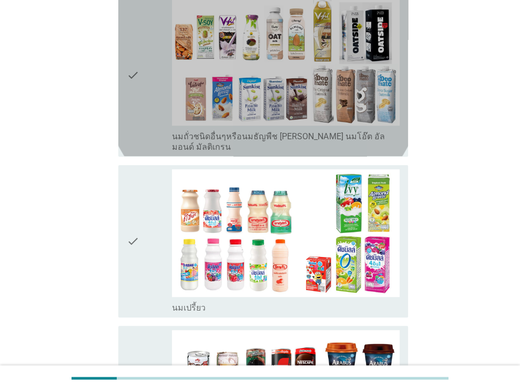
click at [140, 111] on div "check" at bounding box center [150, 74] width 46 height 155
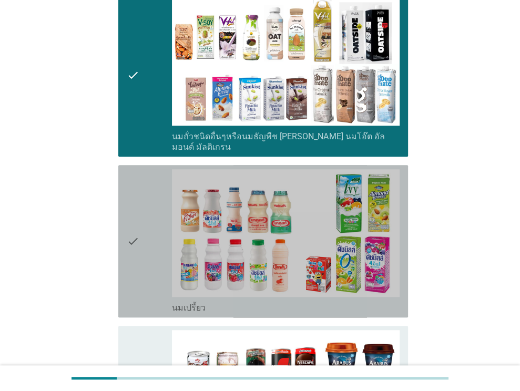
click at [140, 224] on div "check" at bounding box center [150, 241] width 46 height 144
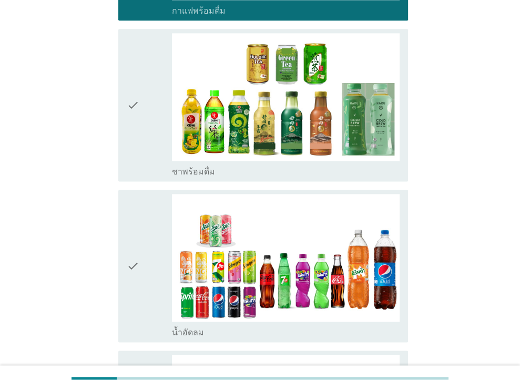
scroll to position [954, 0]
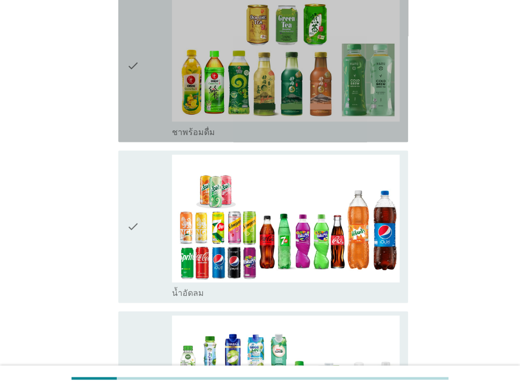
click at [145, 90] on div "check" at bounding box center [150, 66] width 46 height 144
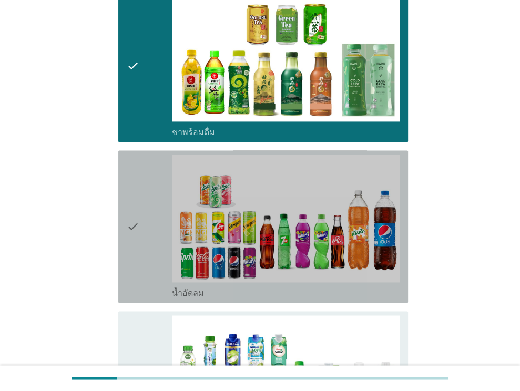
click at [141, 226] on div "check" at bounding box center [150, 227] width 46 height 144
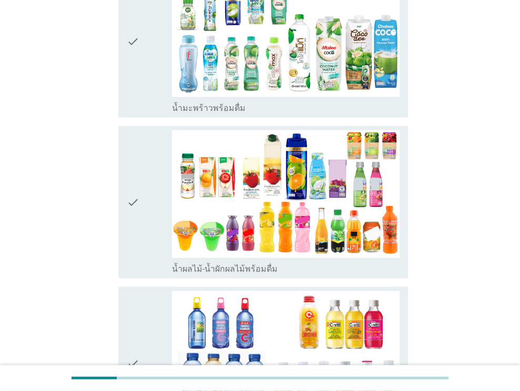
scroll to position [1304, 0]
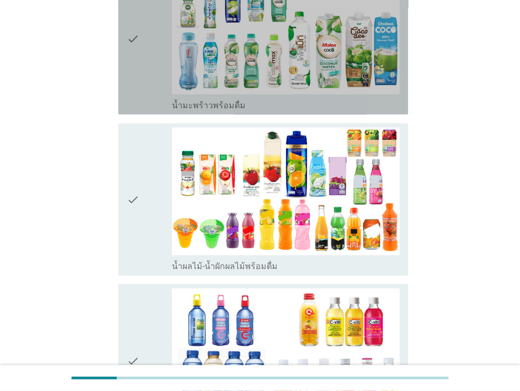
click at [159, 77] on div "check" at bounding box center [150, 38] width 46 height 144
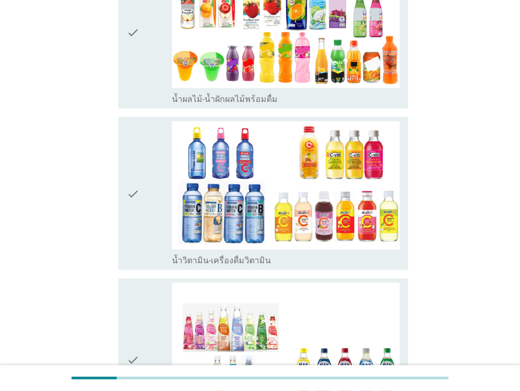
scroll to position [1473, 0]
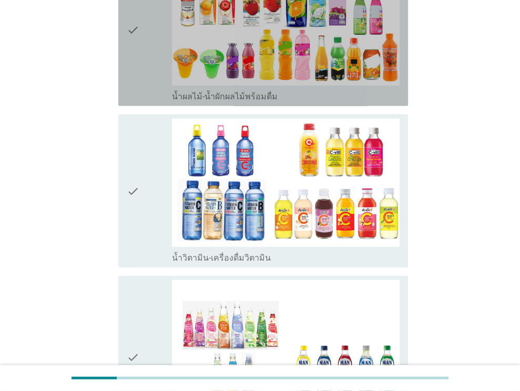
click at [133, 62] on icon "check" at bounding box center [133, 30] width 13 height 144
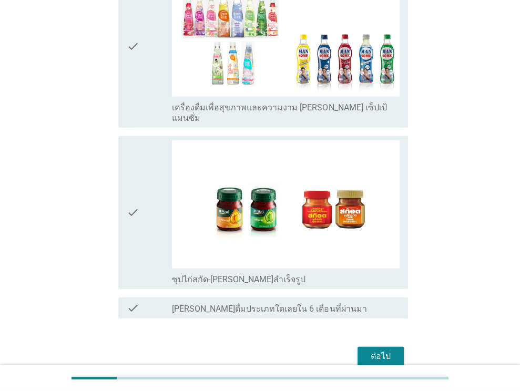
scroll to position [1810, 0]
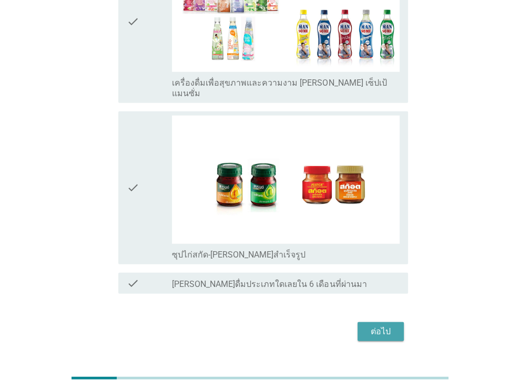
click at [376, 326] on div "ต่อไป" at bounding box center [380, 332] width 29 height 13
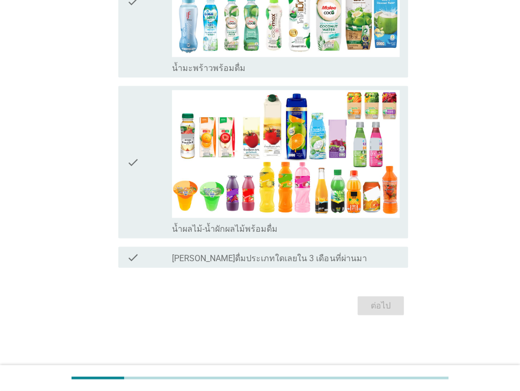
scroll to position [0, 0]
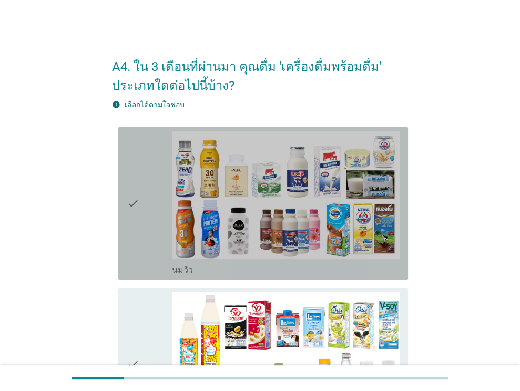
click at [145, 245] on div "check" at bounding box center [150, 204] width 46 height 144
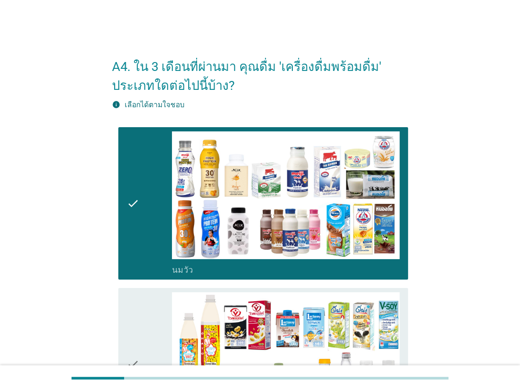
click at [130, 330] on icon "check" at bounding box center [133, 364] width 13 height 144
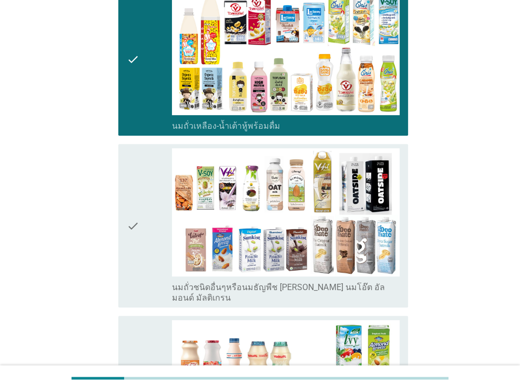
scroll to position [314, 0]
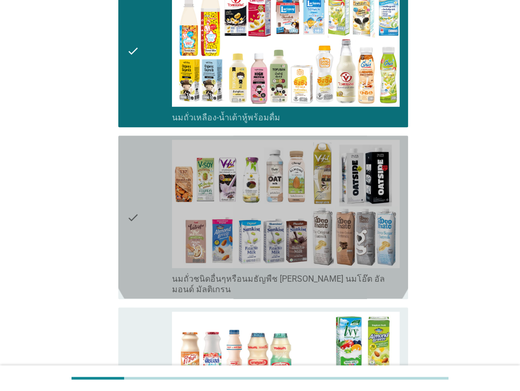
click at [133, 199] on icon "check" at bounding box center [133, 217] width 13 height 155
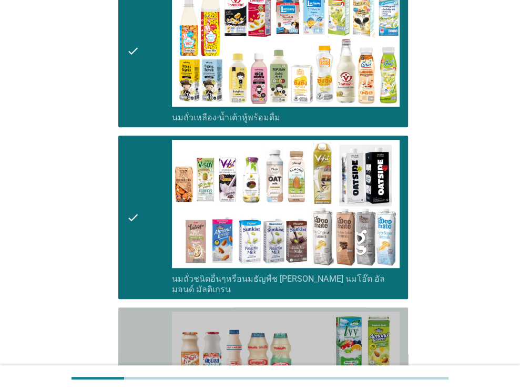
click at [141, 322] on div "check" at bounding box center [150, 384] width 46 height 144
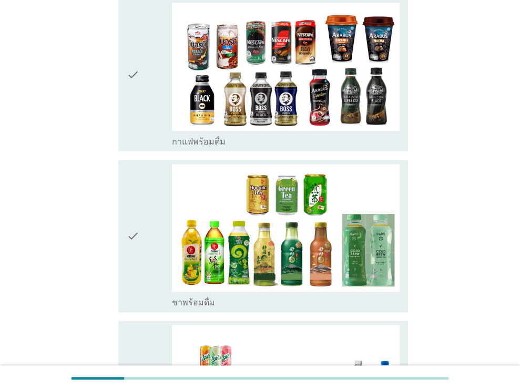
scroll to position [788, 0]
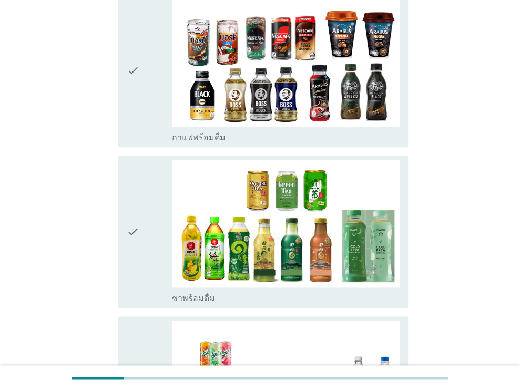
click at [154, 246] on div "check" at bounding box center [150, 232] width 46 height 144
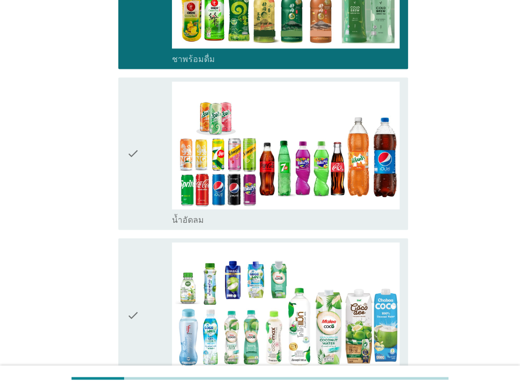
scroll to position [1037, 0]
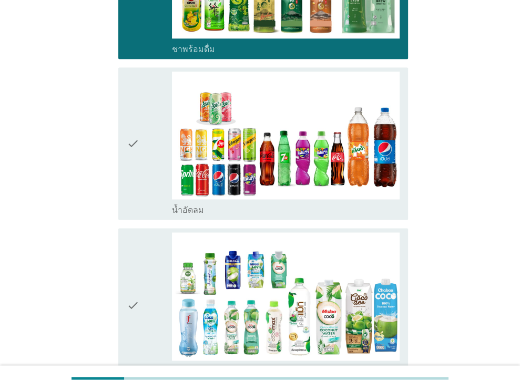
click at [151, 176] on div "check" at bounding box center [150, 144] width 46 height 144
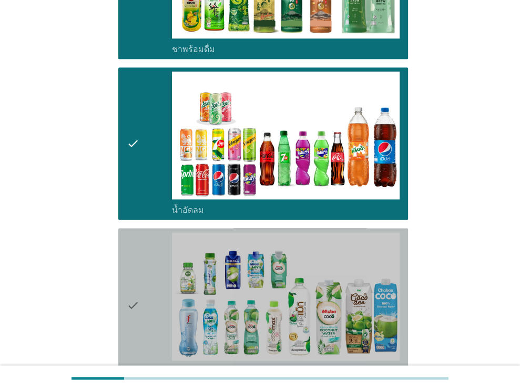
click at [150, 276] on div "check" at bounding box center [150, 305] width 46 height 144
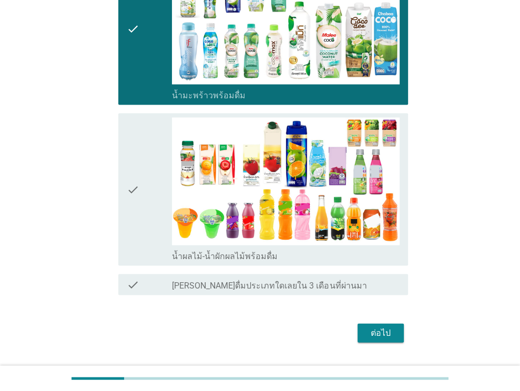
scroll to position [1327, 0]
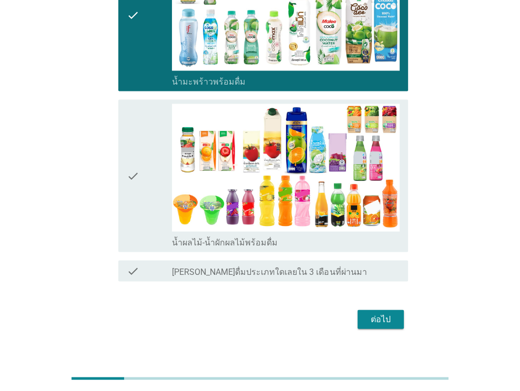
drag, startPoint x: 307, startPoint y: 291, endPoint x: 387, endPoint y: 304, distance: 80.4
click at [387, 314] on div "ต่อไป" at bounding box center [380, 320] width 29 height 13
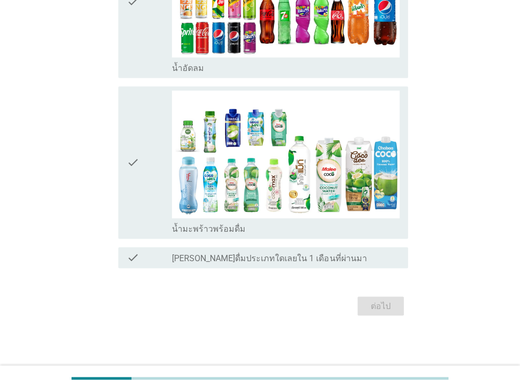
scroll to position [0, 0]
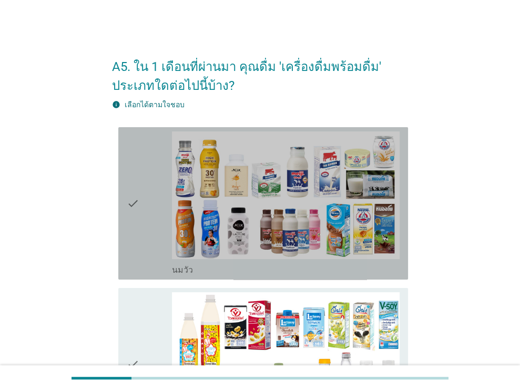
click at [144, 245] on div "check" at bounding box center [150, 204] width 46 height 144
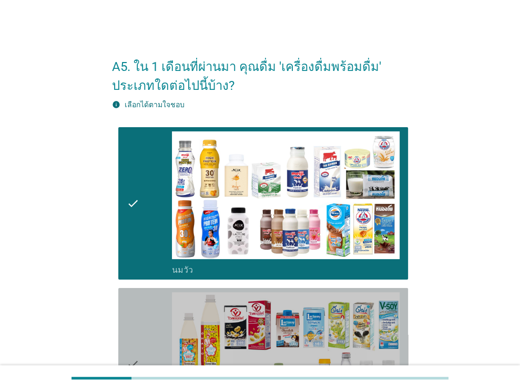
click at [128, 332] on icon "check" at bounding box center [133, 364] width 13 height 144
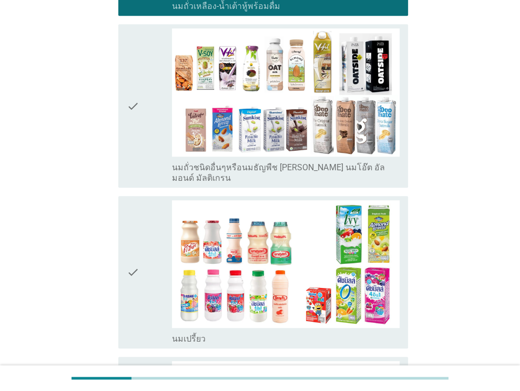
scroll to position [424, 0]
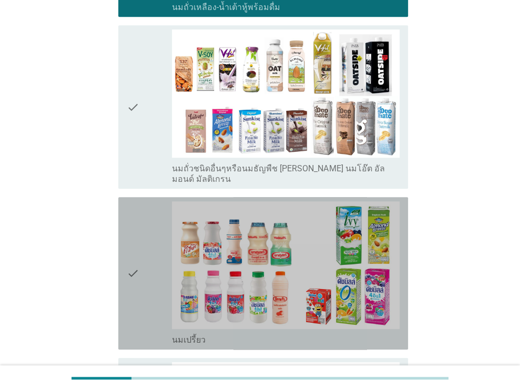
click at [147, 268] on div "check" at bounding box center [150, 273] width 46 height 144
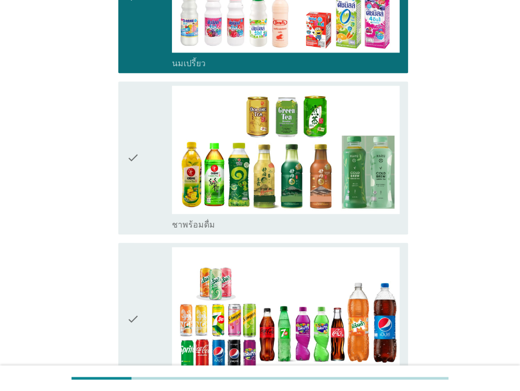
scroll to position [705, 0]
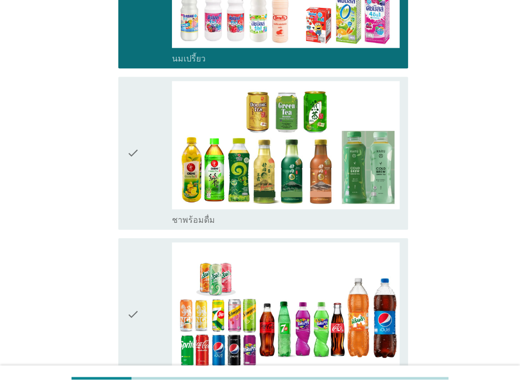
click at [116, 186] on div "check check_box ชาพร้อมดื่ม" at bounding box center [260, 153] width 296 height 161
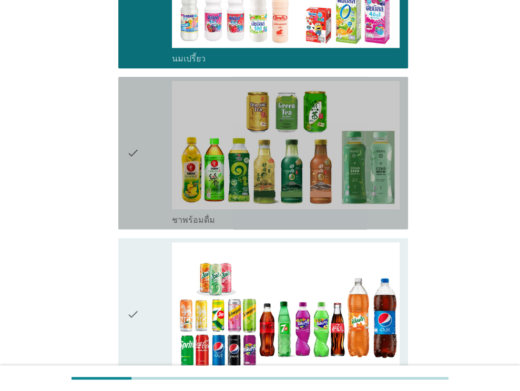
click at [138, 187] on icon "check" at bounding box center [133, 153] width 13 height 144
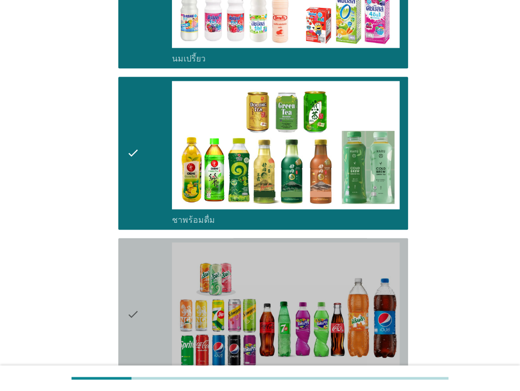
click at [139, 309] on div "check" at bounding box center [150, 315] width 46 height 144
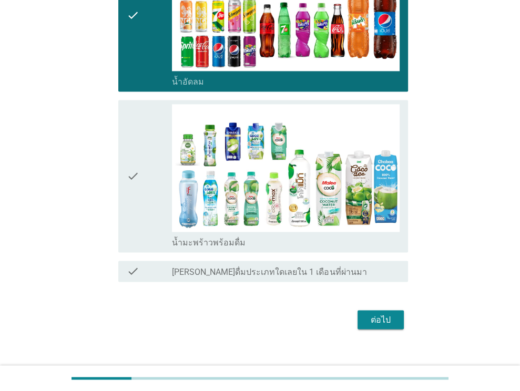
scroll to position [1005, 0]
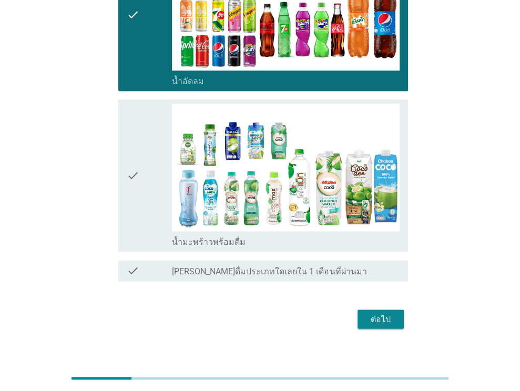
click at [385, 313] on div "ต่อไป" at bounding box center [380, 319] width 29 height 13
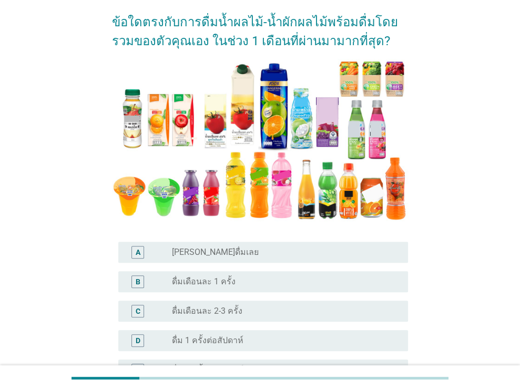
scroll to position [107, 0]
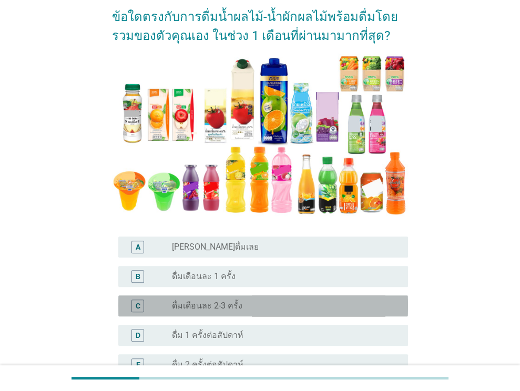
click at [356, 307] on div "radio_button_unchecked ดื่มเดือนละ 2-3 ครั้ง" at bounding box center [281, 306] width 219 height 11
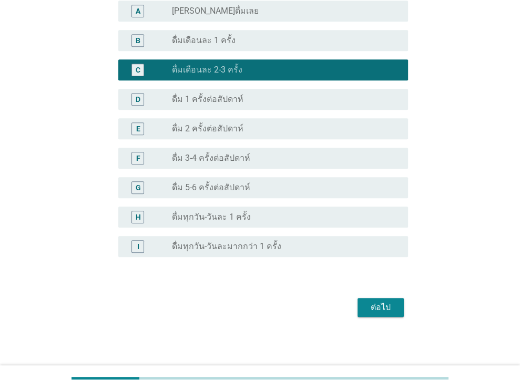
scroll to position [345, 0]
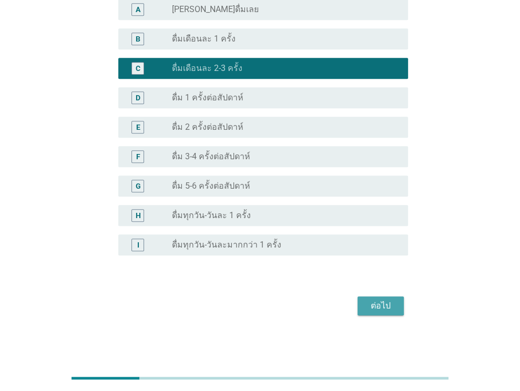
click at [368, 307] on div "ต่อไป" at bounding box center [380, 306] width 29 height 13
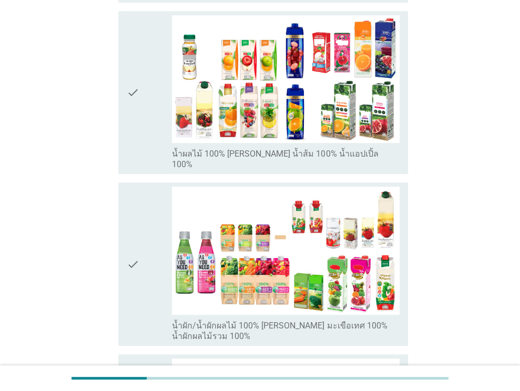
scroll to position [0, 0]
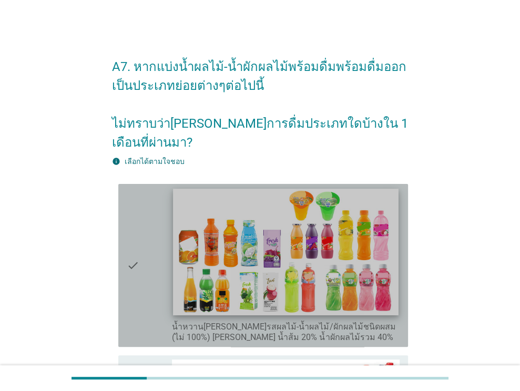
click at [292, 237] on img at bounding box center [286, 252] width 225 height 127
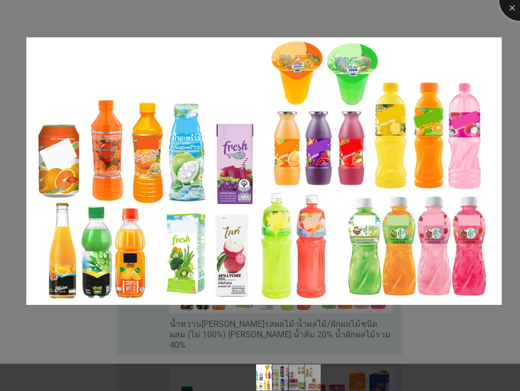
click at [510, 12] on div at bounding box center [520, 0] width 42 height 42
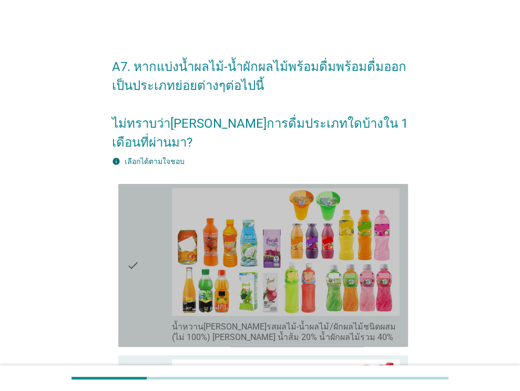
click at [138, 280] on icon "check" at bounding box center [133, 265] width 13 height 155
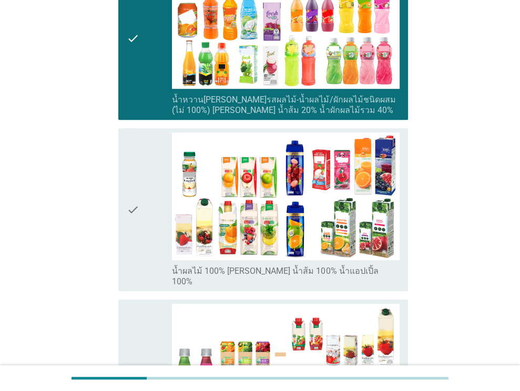
scroll to position [228, 0]
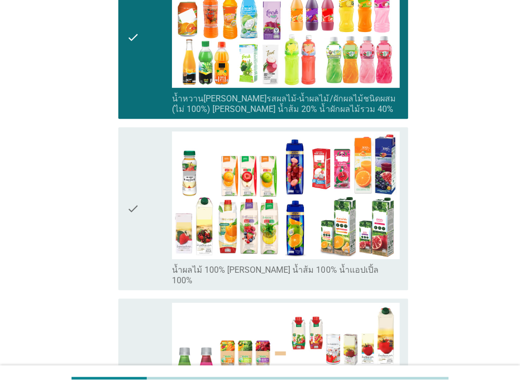
click at [145, 239] on div "check" at bounding box center [150, 209] width 46 height 155
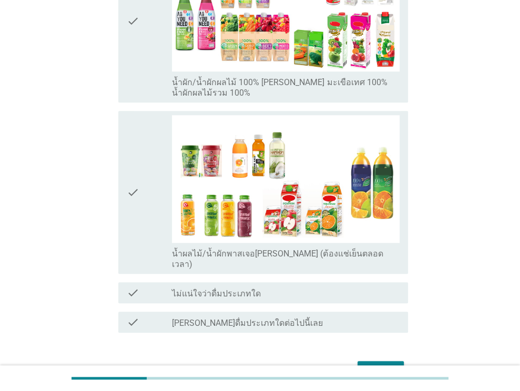
scroll to position [611, 0]
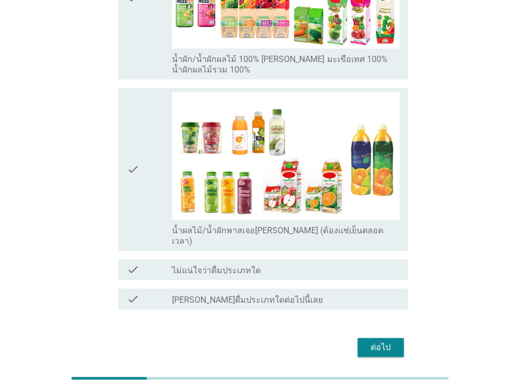
click at [379, 341] on div "ต่อไป" at bounding box center [380, 347] width 29 height 13
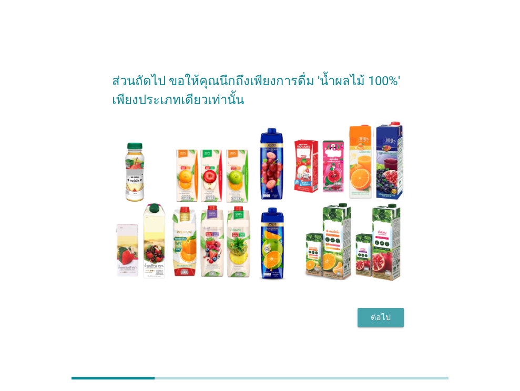
click at [377, 315] on div "ต่อไป" at bounding box center [380, 317] width 29 height 13
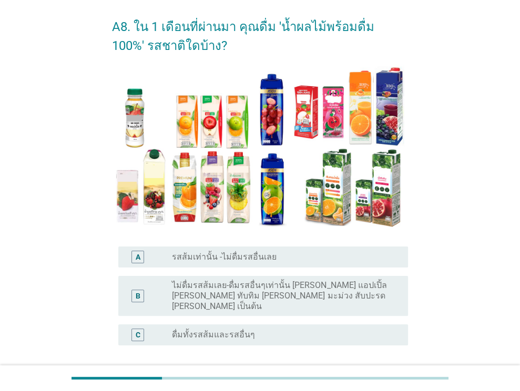
scroll to position [42, 0]
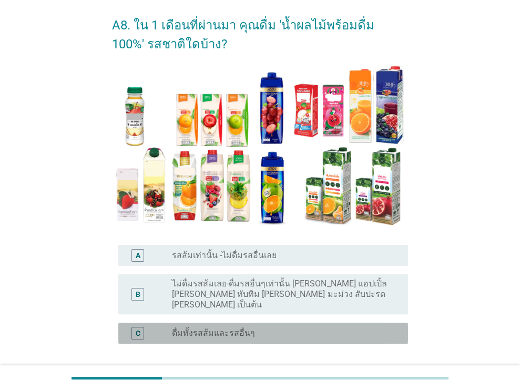
click at [335, 329] on div "radio_button_unchecked ดื่มทั้งรสส้มและรสอื่นๆ" at bounding box center [286, 333] width 228 height 13
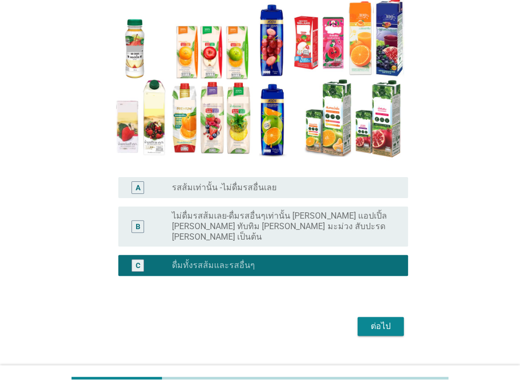
scroll to position [114, 0]
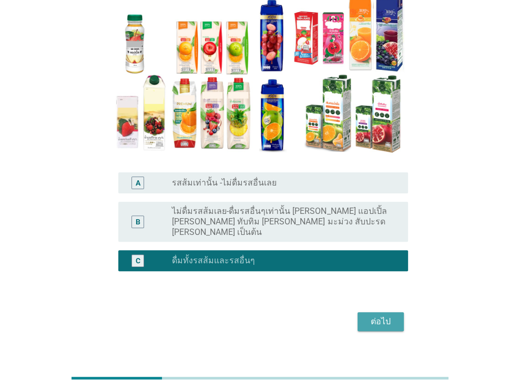
click at [383, 316] on div "ต่อไป" at bounding box center [380, 322] width 29 height 13
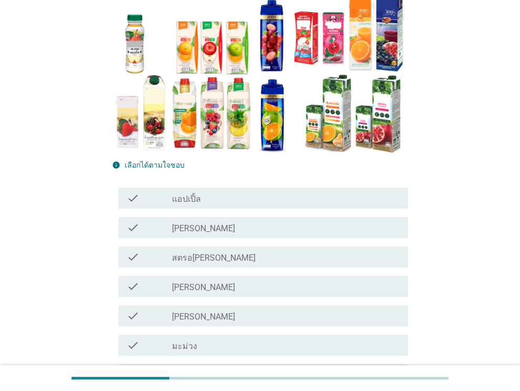
scroll to position [0, 0]
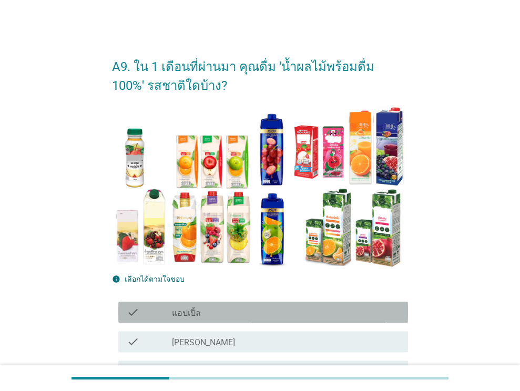
click at [383, 308] on div "check_box_outline_blank แอปเปิ้ล" at bounding box center [286, 312] width 228 height 13
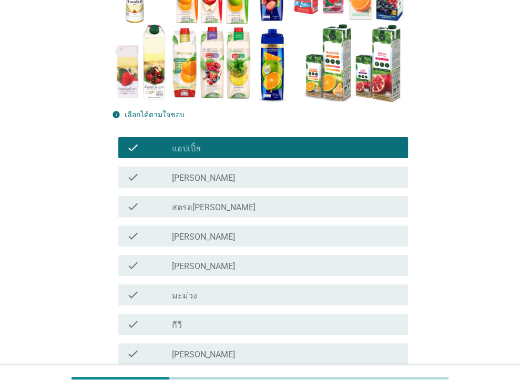
scroll to position [166, 0]
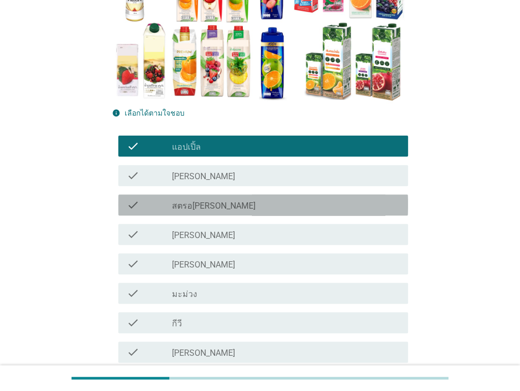
click at [403, 203] on div "check check_box_outline_blank สตรอเบอรี่" at bounding box center [263, 205] width 290 height 21
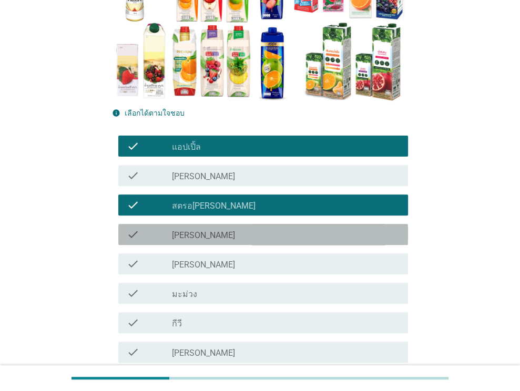
click at [387, 235] on div "check_box_outline_blank องุ่น" at bounding box center [286, 234] width 228 height 13
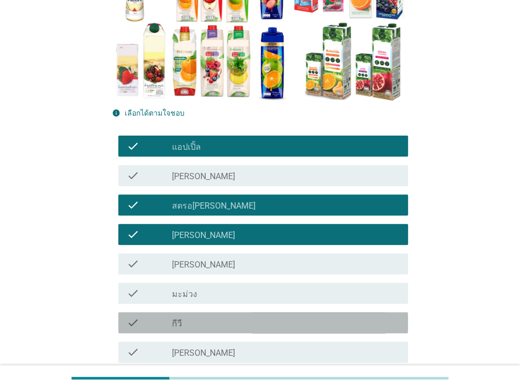
click at [366, 322] on div "check_box_outline_blank กีวี" at bounding box center [286, 323] width 228 height 13
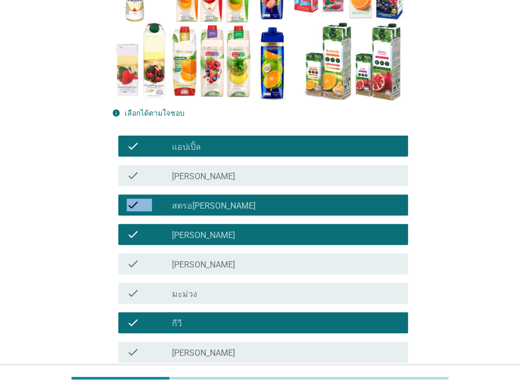
drag, startPoint x: 520, startPoint y: 194, endPoint x: 524, endPoint y: 188, distance: 7.1
click at [520, 188] on html "A9. ใน 1 เดือนที่ผ่านมา คุณดื่ม 'น้ำผลไม้พร้อมดื่ม 100%' รสชาติใดบ้าง? info เลื…" at bounding box center [260, 368] width 520 height 1068
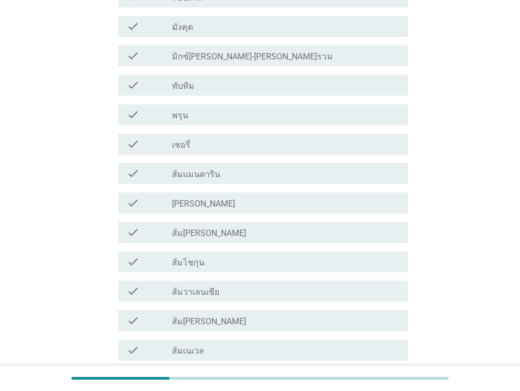
scroll to position [552, 0]
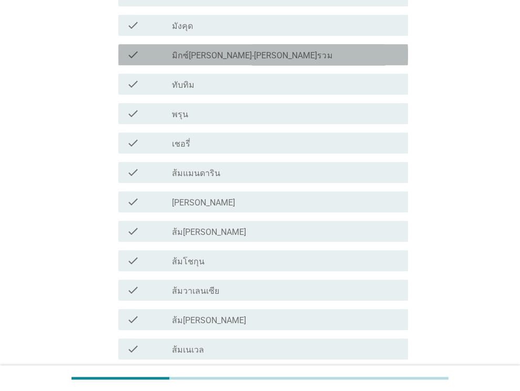
click at [354, 57] on div "check_box_outline_blank มิกซ์เบอรี่-เบอรี่รวม" at bounding box center [286, 54] width 228 height 13
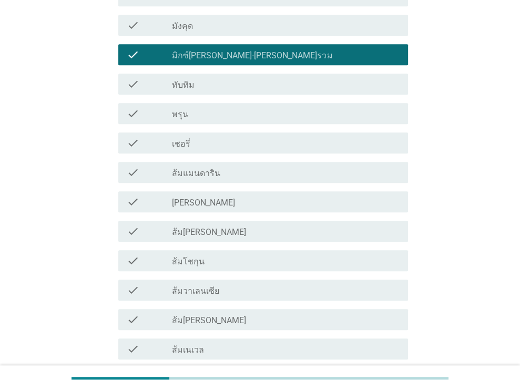
click at [346, 87] on div "check_box_outline_blank ทับทิม" at bounding box center [286, 84] width 228 height 13
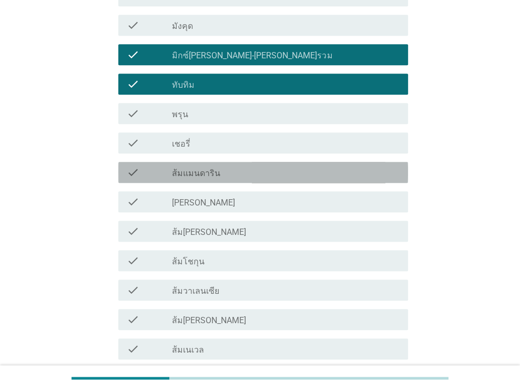
click at [332, 162] on div "check check_box_outline_blank ส้มแมนดาริน" at bounding box center [263, 172] width 290 height 21
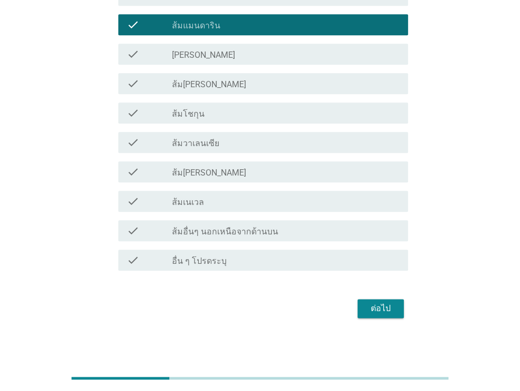
scroll to position [703, 0]
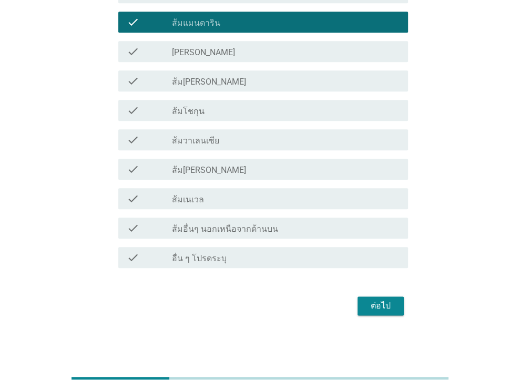
click at [372, 301] on div "ต่อไป" at bounding box center [380, 306] width 29 height 13
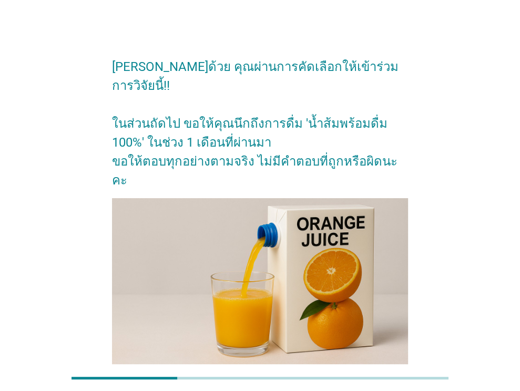
click at [390, 391] on div "ต่อไป" at bounding box center [380, 398] width 29 height 13
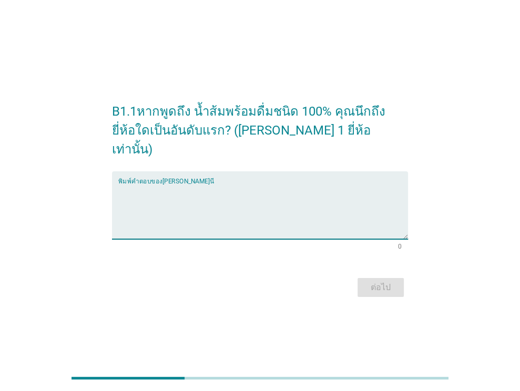
click at [246, 187] on textarea "พิมพ์คำตอบของคุณ ที่นี่" at bounding box center [263, 211] width 290 height 55
type textarea "M"
type textarea "?"
type textarea "ทิปโก้"
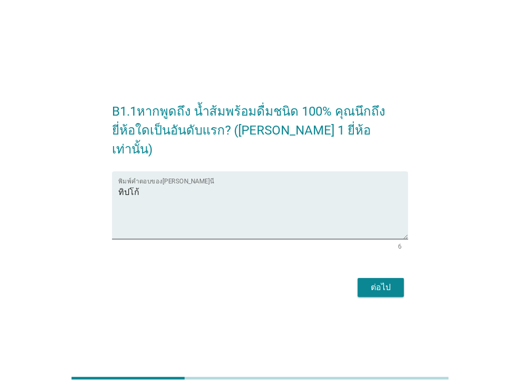
drag, startPoint x: 399, startPoint y: 289, endPoint x: 387, endPoint y: 278, distance: 16.0
click at [387, 278] on div "ต่อไป" at bounding box center [260, 287] width 296 height 25
click at [387, 281] on div "ต่อไป" at bounding box center [380, 287] width 29 height 13
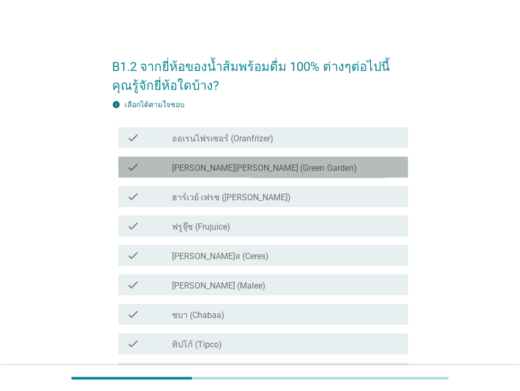
click at [334, 159] on div "check check_box_outline_blank กรีนการ์เด้น (Green Garden)" at bounding box center [263, 167] width 290 height 21
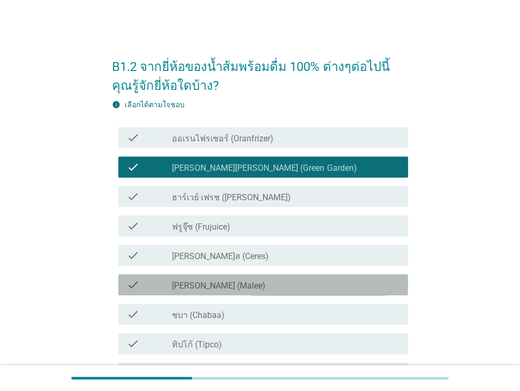
click at [308, 288] on div "check_box_outline_blank มาลี (Malee)" at bounding box center [286, 285] width 228 height 13
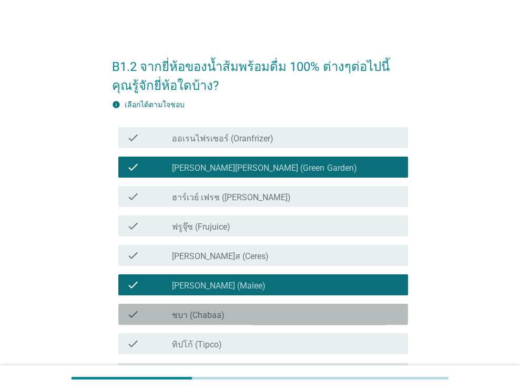
click at [304, 319] on div "check_box_outline_blank ชบา (Chabaa)" at bounding box center [286, 314] width 228 height 13
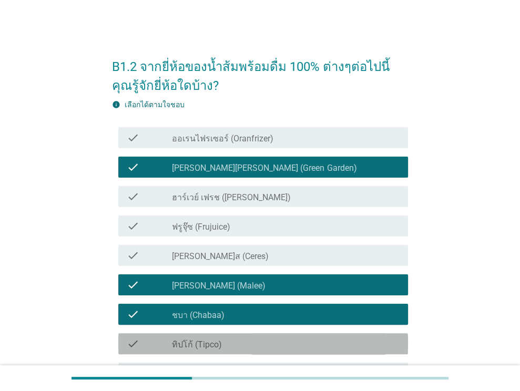
click at [297, 352] on div "check check_box_outline_blank ทิปโก้ (Tipco)" at bounding box center [263, 344] width 290 height 21
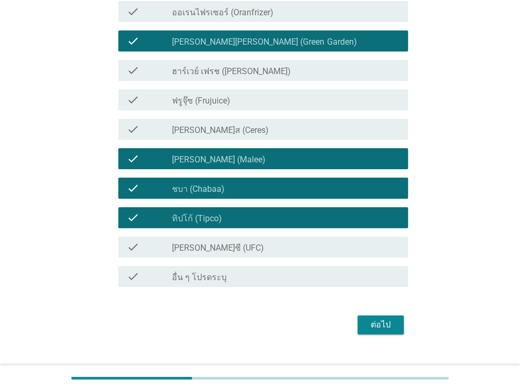
scroll to position [145, 0]
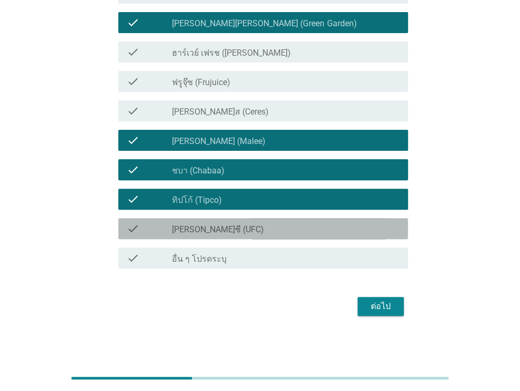
click at [314, 224] on div "check_box_outline_blank ยูเอฟซี (UFC)" at bounding box center [286, 229] width 228 height 13
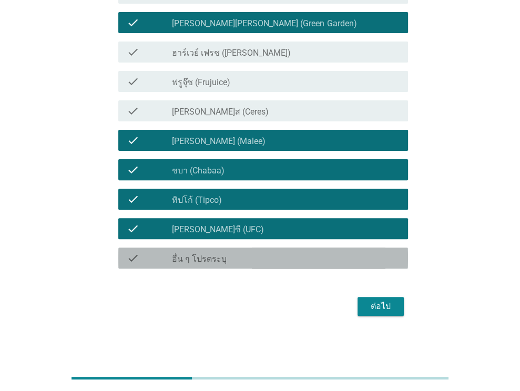
click at [320, 259] on div "check_box_outline_blank อื่น ๆ โปรดระบุ" at bounding box center [286, 258] width 228 height 13
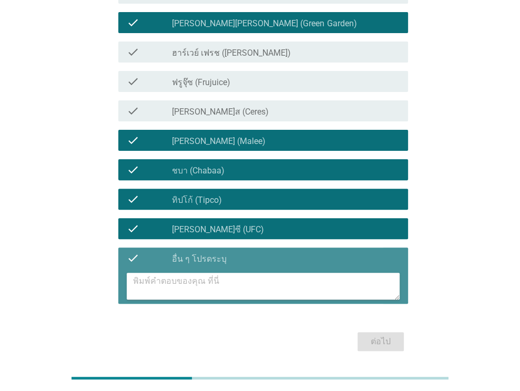
click at [307, 279] on textarea at bounding box center [266, 286] width 267 height 27
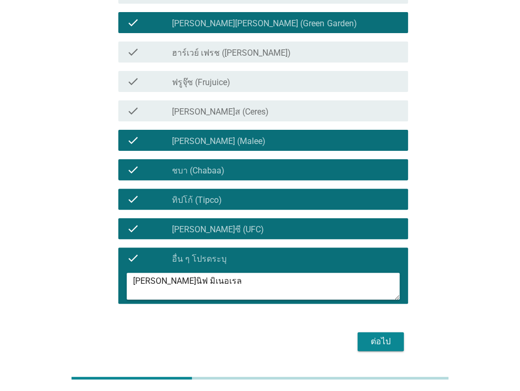
type textarea "ยูนิฟ มิเนอเรล"
click at [389, 343] on div "ต่อไป" at bounding box center [380, 342] width 29 height 13
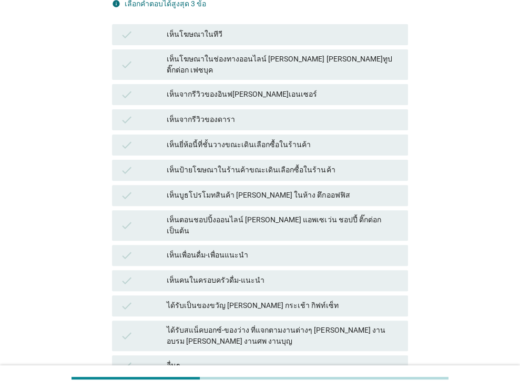
scroll to position [0, 0]
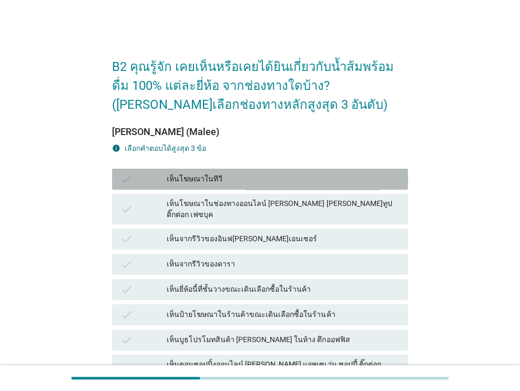
click at [364, 177] on div "เห็นโฆษณาในทีวี" at bounding box center [283, 179] width 233 height 13
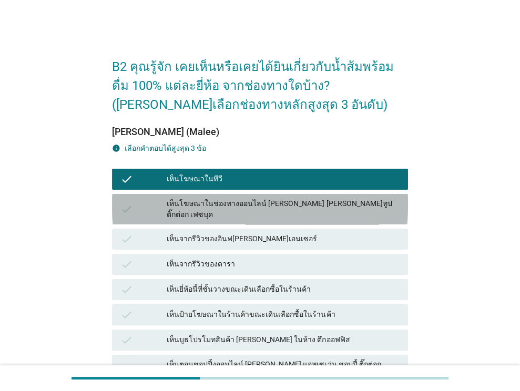
click at [361, 209] on div "เห็นโฆษณาในช่องทางออนไลน์ เช่น ยูทูป ติ๊กต่อก เฟซบุค" at bounding box center [283, 209] width 233 height 22
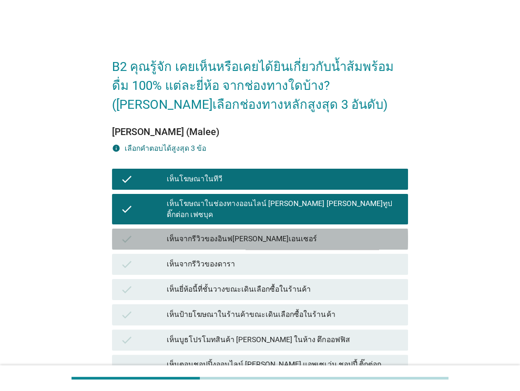
click at [359, 237] on div "check เห็นจากรีวิวของอินฟลูเอนเซอร์" at bounding box center [260, 239] width 296 height 21
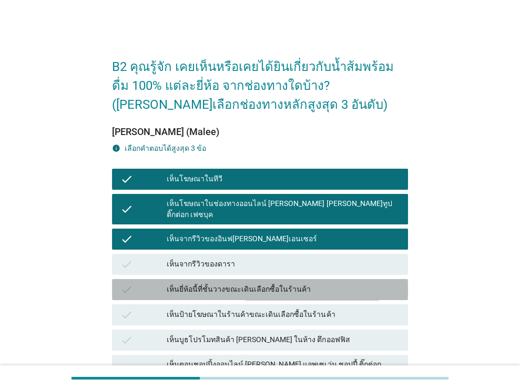
click at [352, 289] on div "check เห็นยี่ห้อนี้ที่ชั้นวางขณะเดินเลือกซื้อในร้านค้า" at bounding box center [260, 289] width 296 height 21
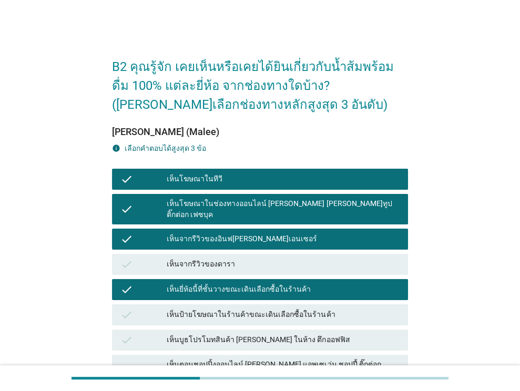
click at [354, 328] on div "check เห็นบูธโปรโมทสินค้า เช่น ในห้าง ตึกออฟฟิส" at bounding box center [260, 340] width 300 height 25
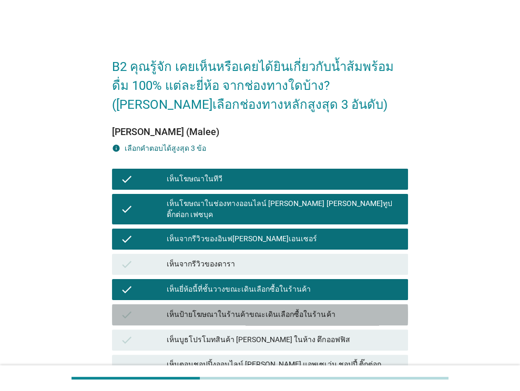
click at [354, 309] on div "เห็นป้ายโฆษณาในร้านค้าขณะเดินเลือกซื้อในร้านค้า" at bounding box center [283, 315] width 233 height 13
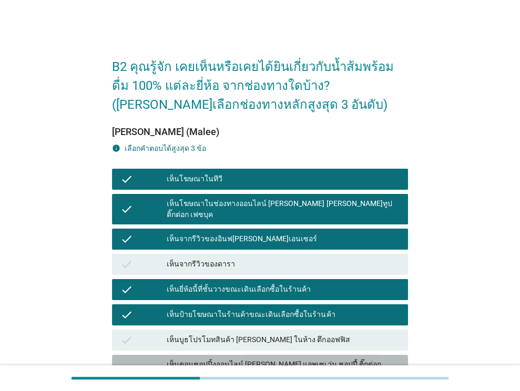
click at [354, 359] on div "เห็นตอนชอปปิ้งออนไลน์ เช่น แอพเซเว่น ชอปปี้ ติ๊กต่อก เป็นต้น" at bounding box center [283, 370] width 233 height 22
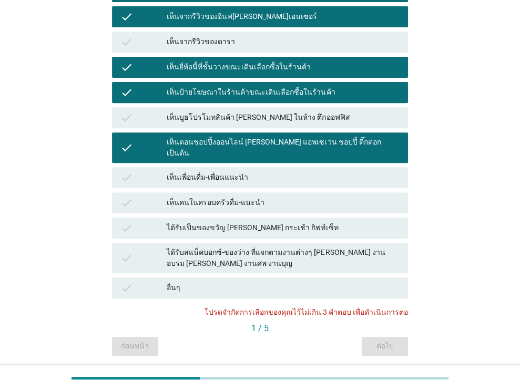
scroll to position [240, 0]
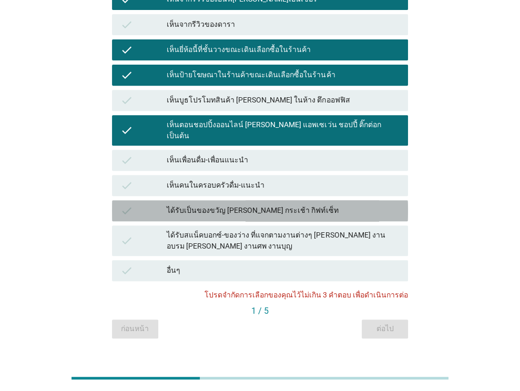
click at [382, 205] on div "ได้รับเป็นของขวัญ เช่น กระเช้า กิฟท์เซ็ท" at bounding box center [283, 211] width 233 height 13
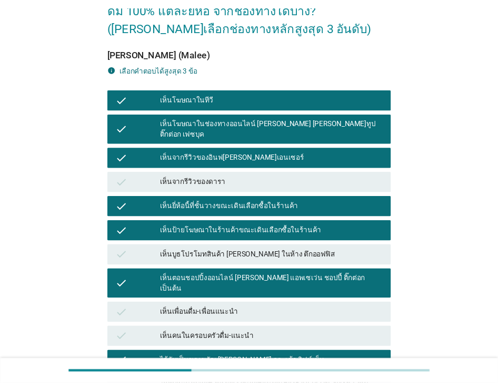
scroll to position [82, 0]
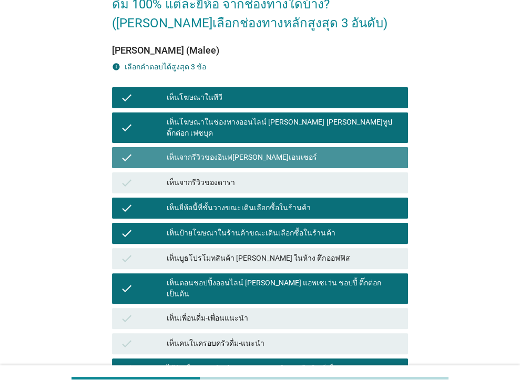
click at [349, 152] on div "เห็นจากรีวิวของอินฟลูเอนเซอร์" at bounding box center [283, 158] width 233 height 13
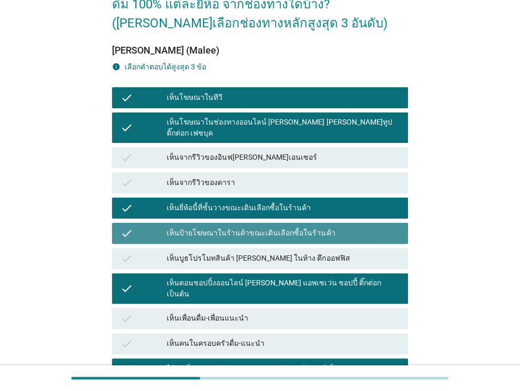
click at [331, 227] on div "เห็นป้ายโฆษณาในร้านค้าขณะเดินเลือกซื้อในร้านค้า" at bounding box center [283, 233] width 233 height 13
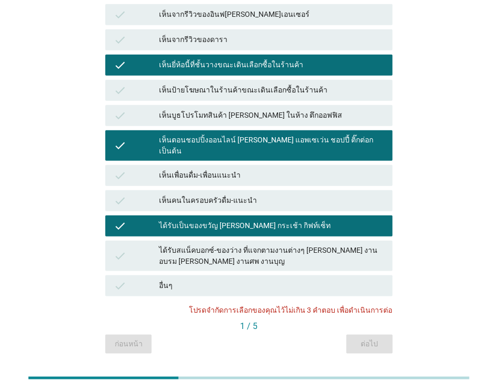
scroll to position [240, 0]
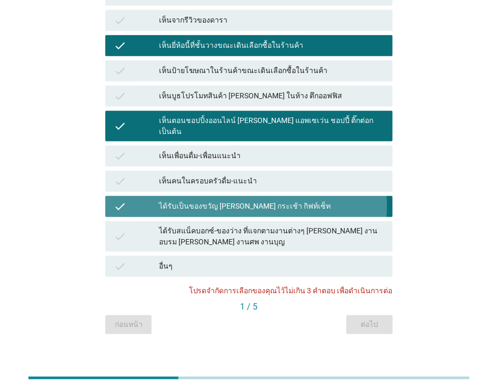
click at [327, 200] on div "ได้รับเป็นของขวัญ เช่น กระเช้า กิฟท์เซ็ท" at bounding box center [271, 206] width 225 height 13
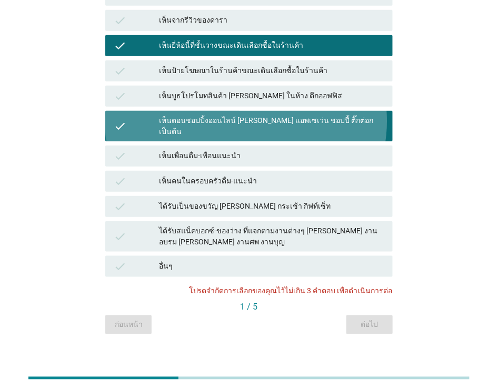
click at [310, 115] on div "เห็นตอนชอปปิ้งออนไลน์ เช่น แอพเซเว่น ชอปปี้ ติ๊กต่อก เป็นต้น" at bounding box center [271, 126] width 225 height 22
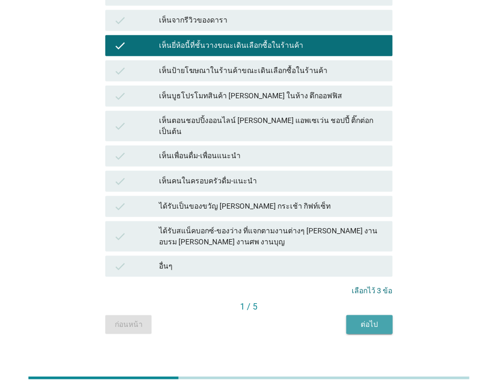
click at [379, 319] on div "ต่อไป" at bounding box center [369, 324] width 29 height 11
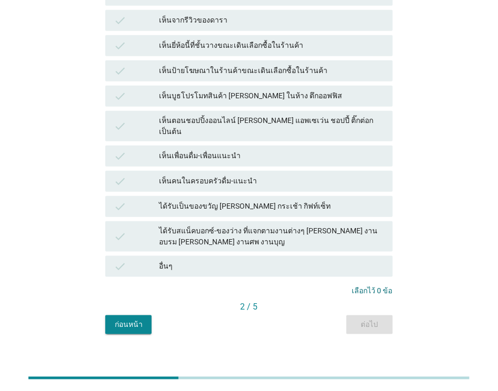
scroll to position [0, 0]
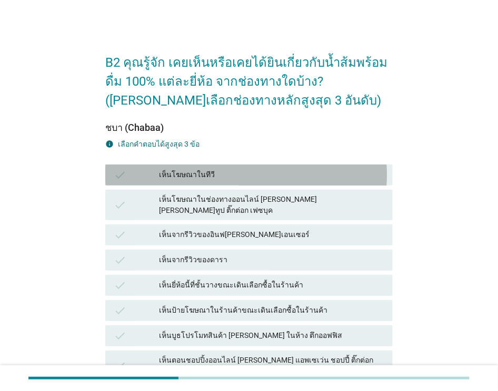
click at [276, 180] on div "เห็นโฆษณาในทีวี" at bounding box center [271, 175] width 225 height 13
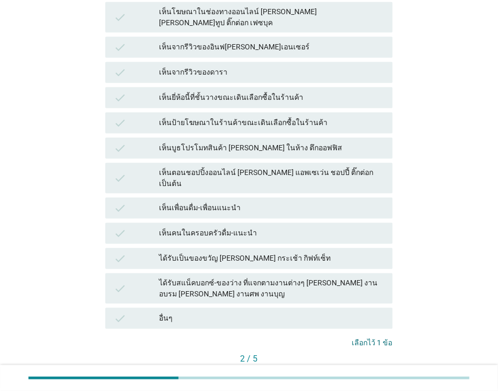
scroll to position [191, 0]
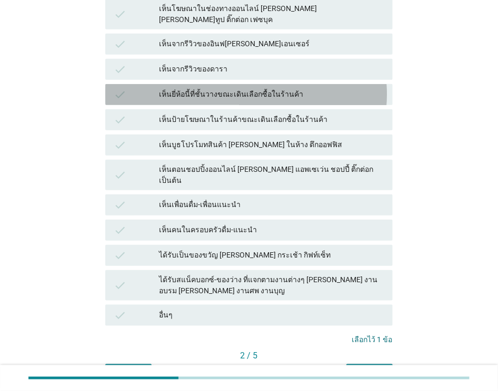
click at [355, 90] on div "เห็นยี่ห้อนี้ที่ชั้นวางขณะเดินเลือกซื้อในร้านค้า" at bounding box center [271, 94] width 225 height 13
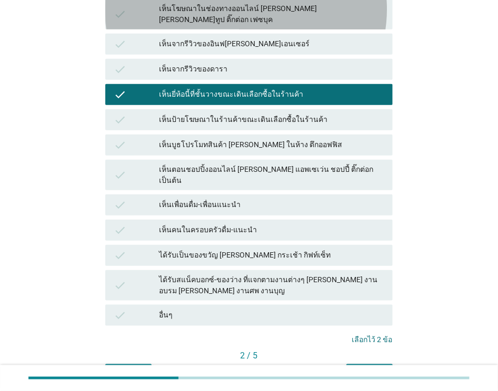
click at [354, 22] on div "check เห็นโฆษณาในช่องทางออนไลน์ เช่น ยูทูป ติ๊กต่อก เฟซบุค" at bounding box center [248, 14] width 287 height 31
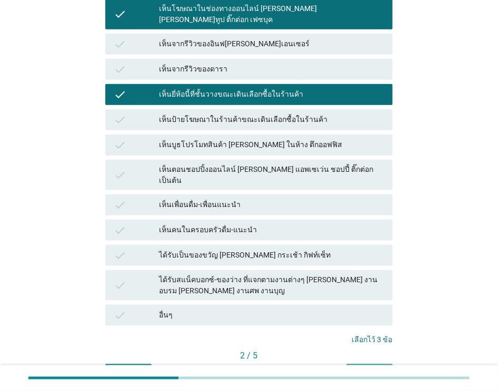
click at [355, 368] on div "ต่อไป" at bounding box center [369, 373] width 29 height 11
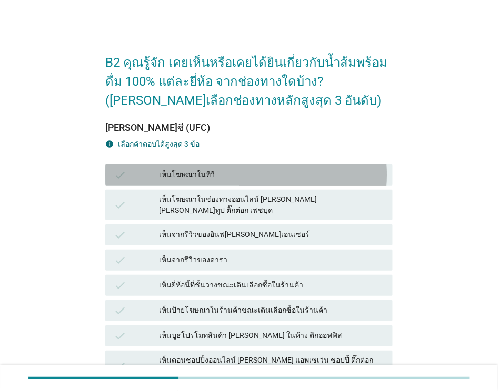
click at [368, 179] on div "เห็นโฆษณาในทีวี" at bounding box center [271, 175] width 225 height 13
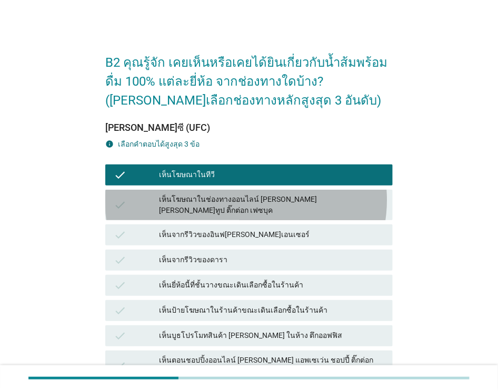
click at [358, 205] on div "เห็นโฆษณาในช่องทางออนไลน์ เช่น ยูทูป ติ๊กต่อก เฟซบุค" at bounding box center [271, 205] width 225 height 22
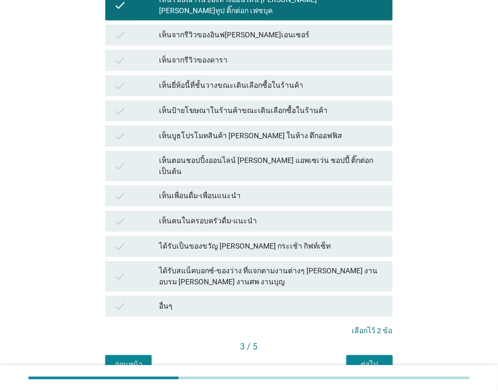
scroll to position [214, 0]
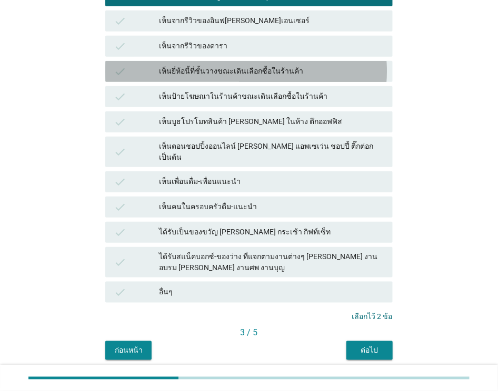
click at [372, 69] on div "เห็นยี่ห้อนี้ที่ชั้นวางขณะเดินเลือกซื้อในร้านค้า" at bounding box center [271, 71] width 225 height 13
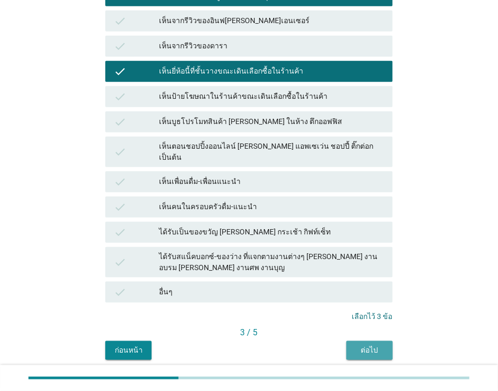
click at [374, 345] on div "ต่อไป" at bounding box center [369, 350] width 29 height 11
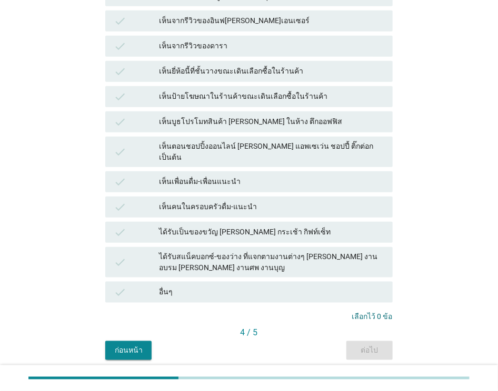
scroll to position [0, 0]
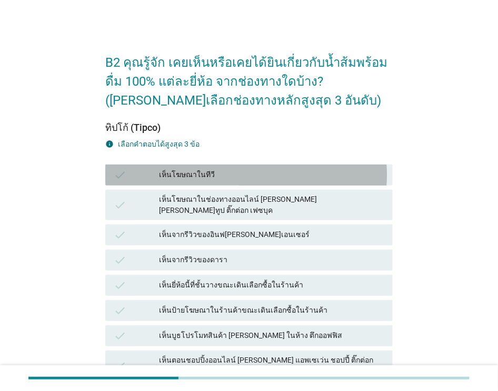
click at [292, 173] on div "เห็นโฆษณาในทีวี" at bounding box center [271, 175] width 225 height 13
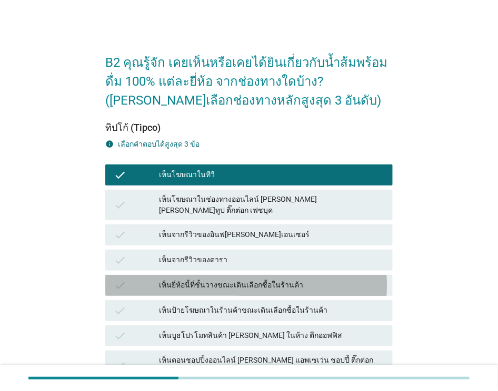
click at [292, 282] on div "เห็นยี่ห้อนี้ที่ชั้นวางขณะเดินเลือกซื้อในร้านค้า" at bounding box center [271, 285] width 225 height 13
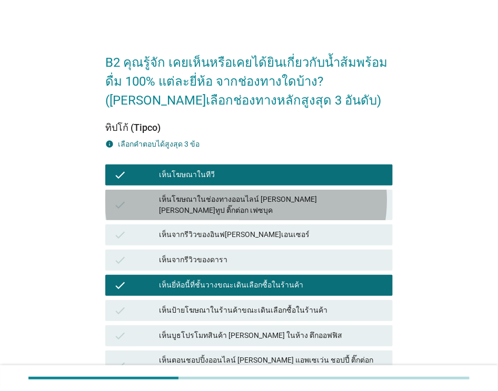
click at [333, 210] on div "เห็นโฆษณาในช่องทางออนไลน์ เช่น ยูทูป ติ๊กต่อก เฟซบุค" at bounding box center [271, 205] width 225 height 22
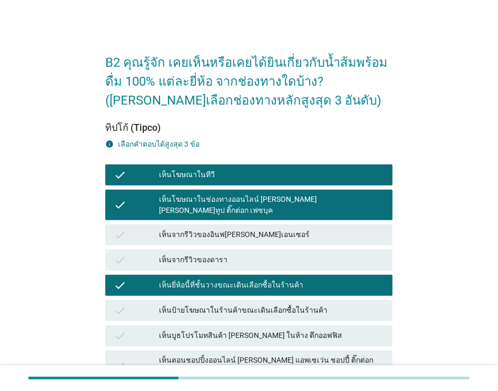
scroll to position [240, 0]
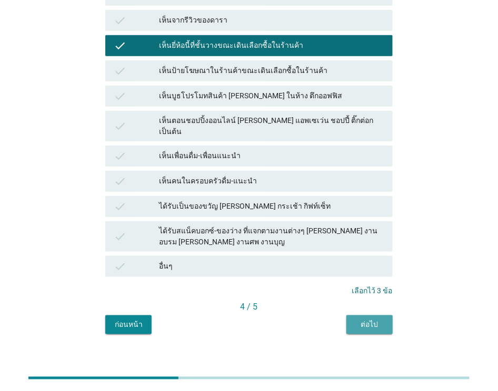
click at [362, 316] on button "ต่อไป" at bounding box center [369, 325] width 46 height 19
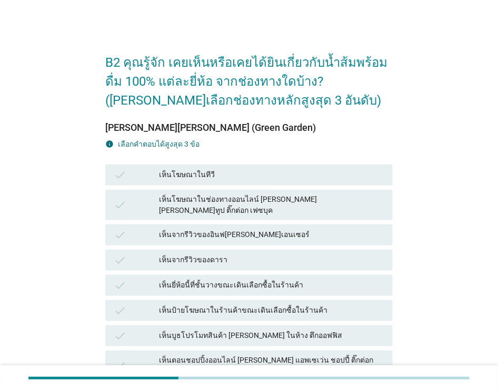
click at [357, 279] on div "เห็นยี่ห้อนี้ที่ชั้นวางขณะเดินเลือกซื้อในร้านค้า" at bounding box center [271, 285] width 225 height 13
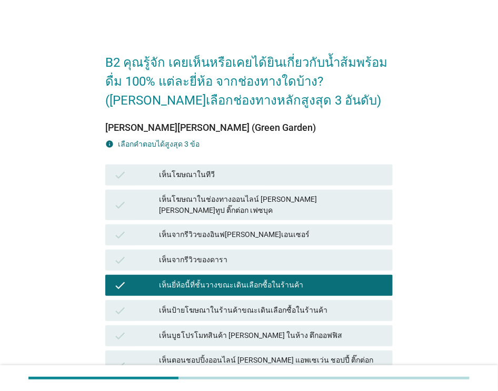
click at [351, 307] on div "เห็นป้ายโฆษณาในร้านค้าขณะเดินเลือกซื้อในร้านค้า" at bounding box center [271, 311] width 225 height 13
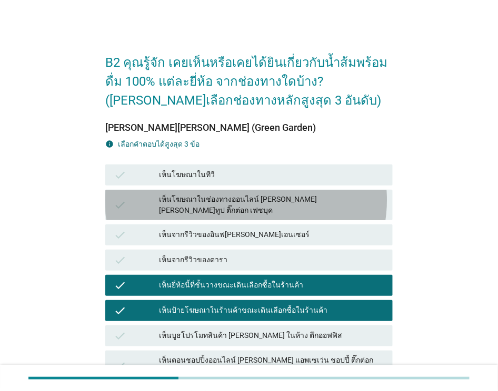
click at [373, 200] on div "เห็นโฆษณาในช่องทางออนไลน์ เช่น ยูทูป ติ๊กต่อก เฟซบุค" at bounding box center [271, 205] width 225 height 22
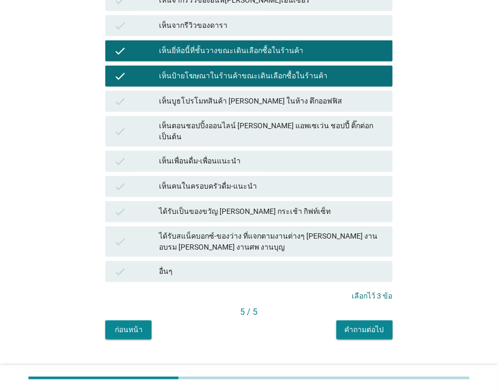
scroll to position [240, 0]
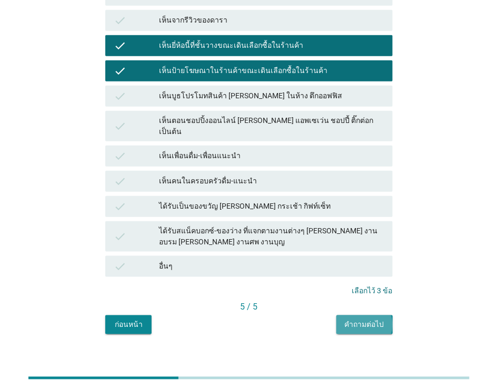
click at [361, 319] on div "คำถามต่อไป" at bounding box center [364, 324] width 39 height 11
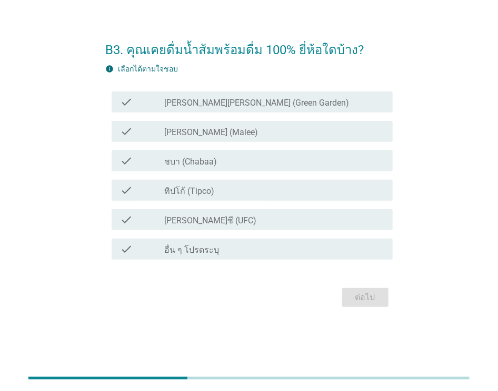
scroll to position [0, 0]
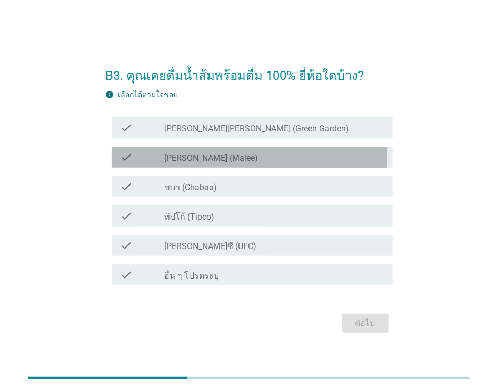
click at [332, 152] on div "check_box_outline_blank มาลี (Malee)" at bounding box center [274, 157] width 220 height 13
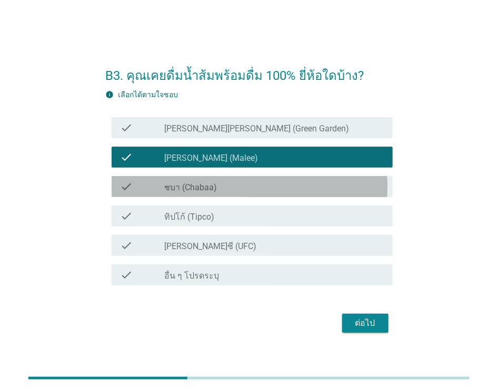
click at [320, 181] on div "check_box_outline_blank ชบา (Chabaa)" at bounding box center [274, 186] width 220 height 13
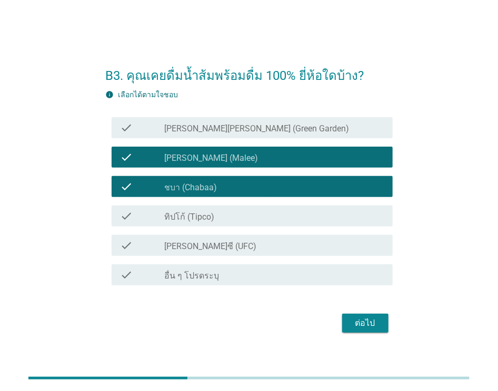
click at [318, 229] on div "check check_box_outline_blank ทิปโก้ (Tipco)" at bounding box center [248, 215] width 287 height 29
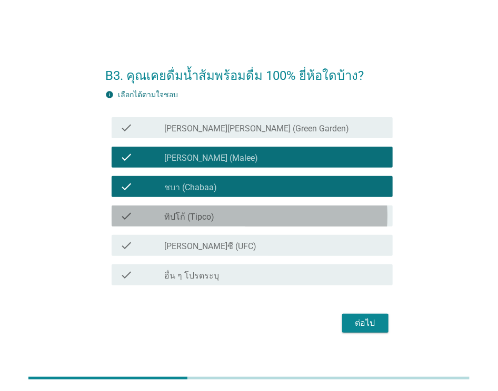
click at [319, 218] on div "check_box_outline_blank ทิปโก้ (Tipco)" at bounding box center [274, 216] width 220 height 13
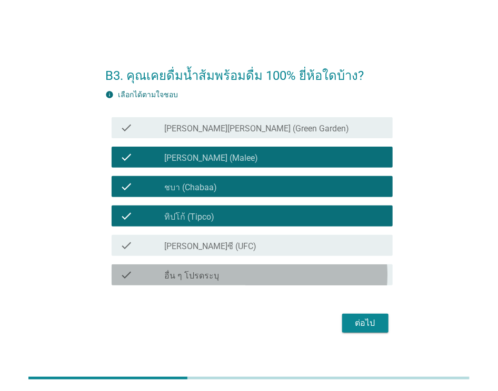
click at [320, 280] on div "check_box_outline_blank อื่น ๆ โปรดระบุ" at bounding box center [274, 275] width 220 height 13
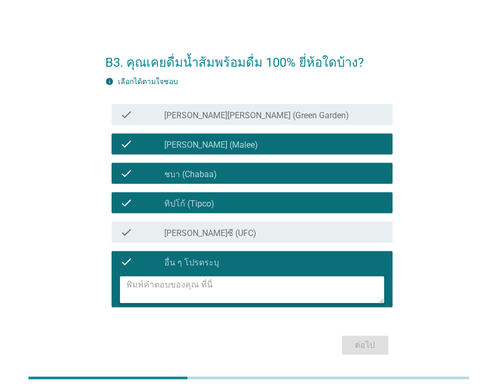
click at [314, 292] on textarea at bounding box center [254, 290] width 257 height 27
type textarea "ยูนิฟ"
click at [351, 350] on div "ต่อไป" at bounding box center [364, 345] width 29 height 13
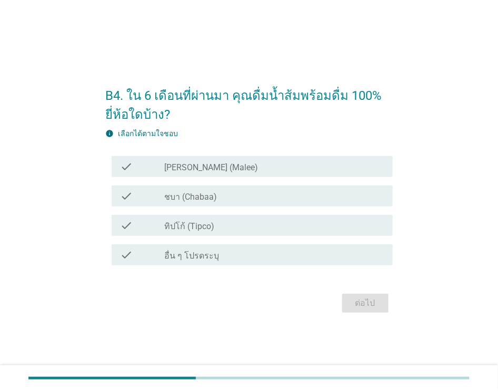
click at [337, 219] on div "check_box ทิปโก้ (Tipco)" at bounding box center [274, 225] width 220 height 13
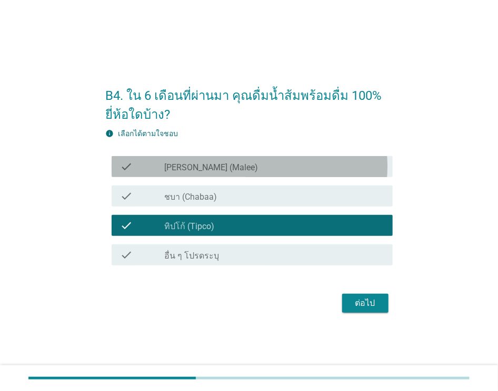
click at [341, 164] on div "check_box มาลี (Malee)" at bounding box center [274, 166] width 220 height 13
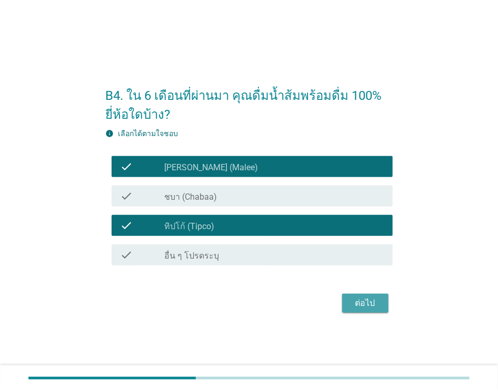
click at [368, 298] on div "ต่อไป" at bounding box center [364, 303] width 29 height 13
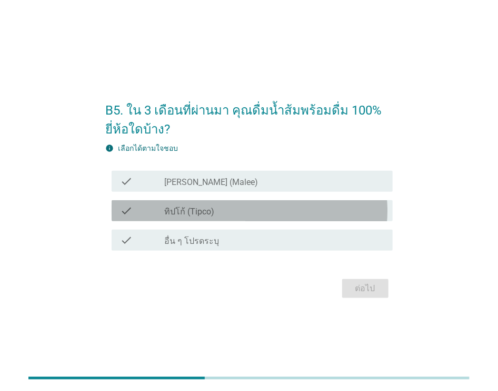
click at [341, 218] on div "check check_box ทิปโก้ (Tipco)" at bounding box center [252, 210] width 280 height 21
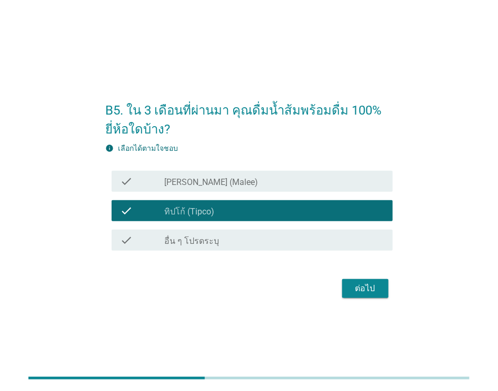
click at [360, 192] on div "check check_box มาลี (Malee)" at bounding box center [248, 181] width 287 height 29
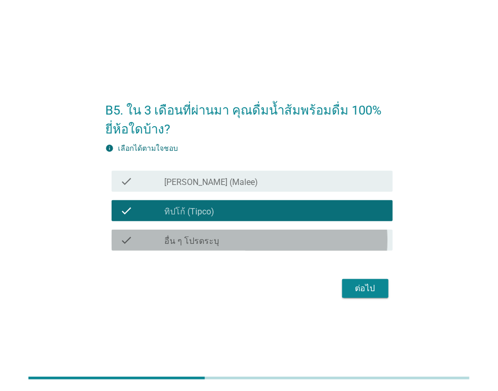
click at [328, 242] on div "check_box อื่น ๆ โปรดระบุ" at bounding box center [274, 240] width 220 height 13
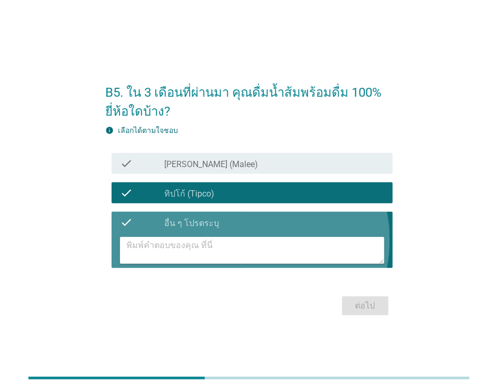
click at [270, 238] on textarea at bounding box center [254, 250] width 257 height 27
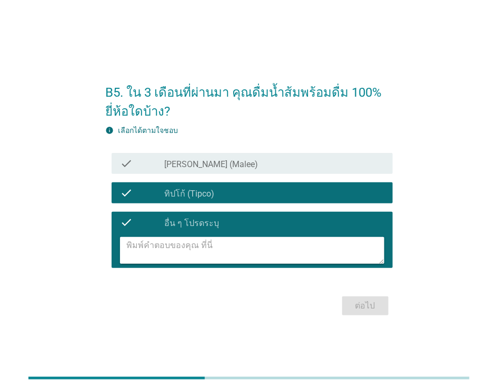
click at [336, 220] on div "check_box อื่น ๆ โปรดระบุ" at bounding box center [274, 222] width 220 height 13
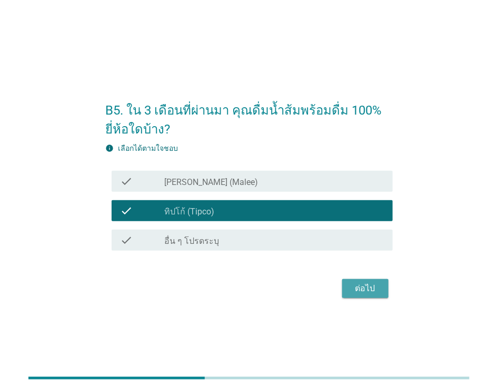
click at [371, 286] on div "ต่อไป" at bounding box center [364, 288] width 29 height 13
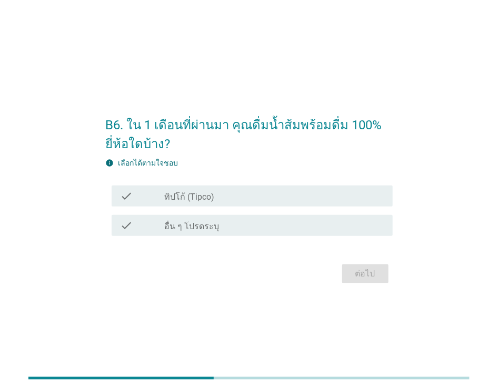
click at [323, 183] on div "check check_box ทิปโก้ (Tipco)" at bounding box center [248, 195] width 287 height 29
click at [318, 193] on div "check_box ทิปโก้ (Tipco)" at bounding box center [274, 196] width 220 height 13
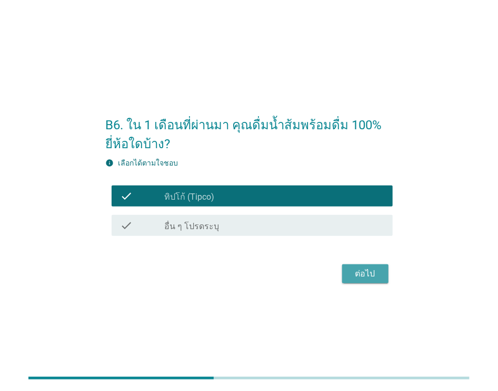
click at [360, 274] on div "ต่อไป" at bounding box center [364, 274] width 29 height 13
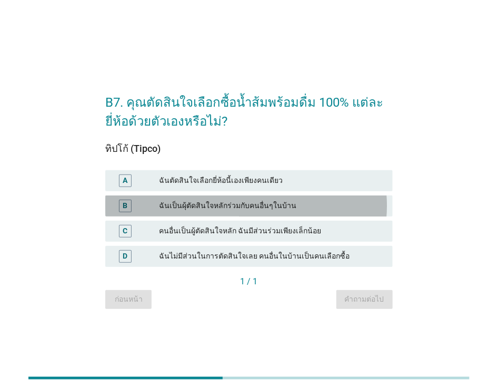
click at [326, 203] on div "ฉันเป็นผุ้ตัดสินใจหลักร่วมกับคนอื่นๆในบ้าน" at bounding box center [271, 206] width 225 height 13
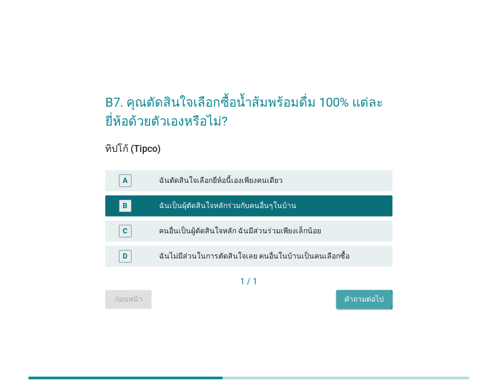
click at [364, 302] on div "คำถามต่อไป" at bounding box center [364, 299] width 39 height 11
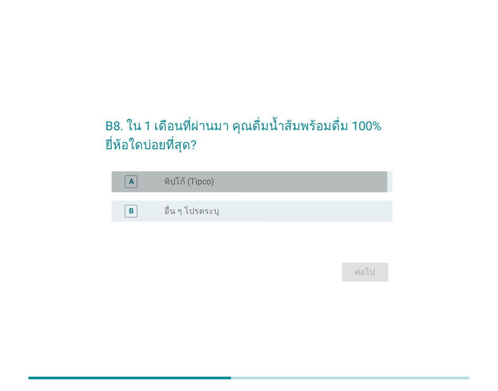
click at [339, 185] on div "radio_button_unchecked ทิปโก้ (Tipco)" at bounding box center [269, 182] width 211 height 11
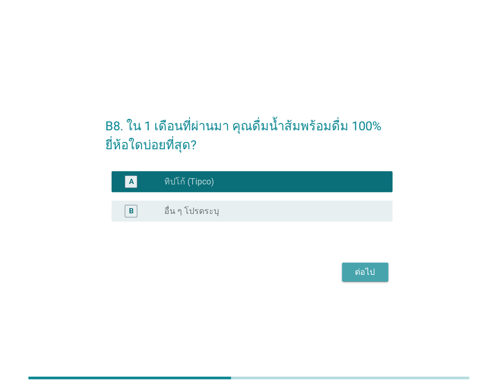
click at [366, 272] on div "ต่อไป" at bounding box center [364, 272] width 29 height 13
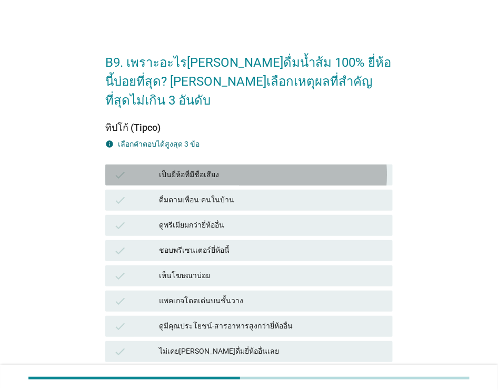
click at [346, 169] on div "เป็นยี่ห้อที่มีชื่อเสียง" at bounding box center [271, 175] width 225 height 13
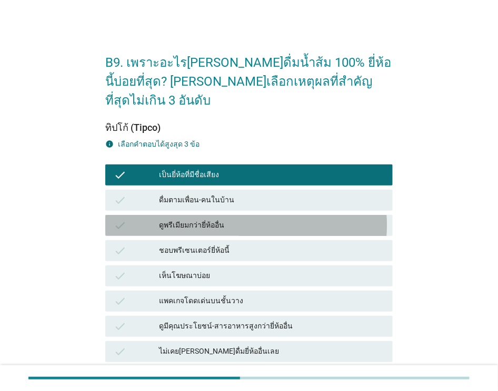
click at [312, 219] on div "ดูพรีเมียมกว่ายี่ห้ออื่น" at bounding box center [271, 225] width 225 height 13
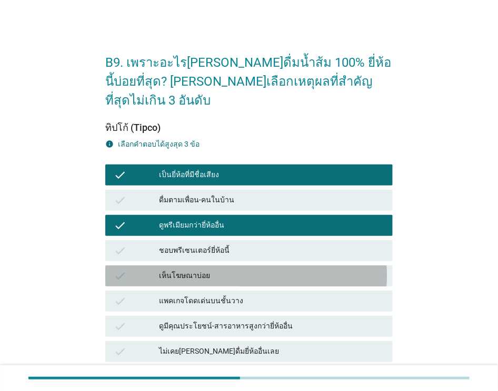
click at [289, 270] on div "เห็นโฆษณาบ่อย" at bounding box center [271, 276] width 225 height 13
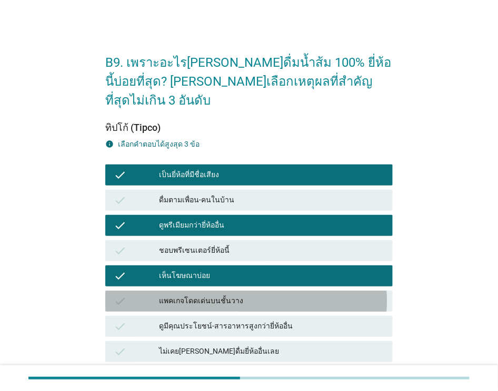
click at [277, 295] on div "แพคเกจโดดเด่นบนชั้นวาง" at bounding box center [271, 301] width 225 height 13
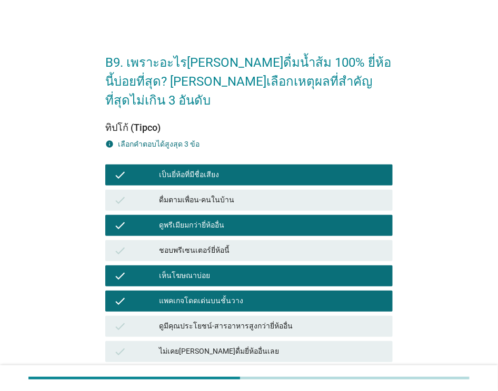
click at [272, 320] on div "ดูมีคุณประโยชน์-สารอาหารสูงกว่ายี่ห้ออื่น" at bounding box center [271, 326] width 225 height 13
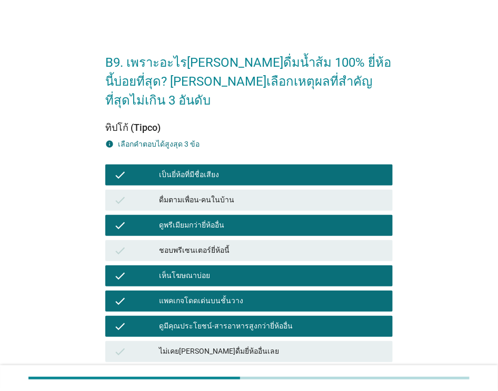
click at [280, 295] on div "แพคเกจโดดเด่นบนชั้นวาง" at bounding box center [271, 301] width 225 height 13
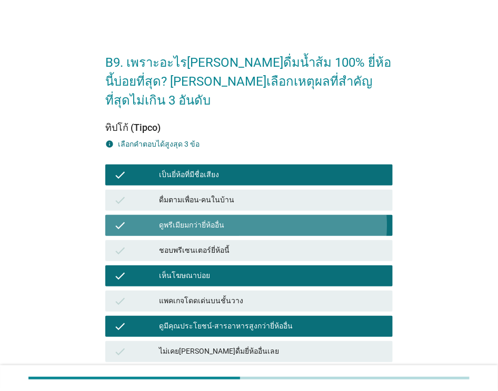
click at [301, 219] on div "ดูพรีเมียมกว่ายี่ห้ออื่น" at bounding box center [271, 225] width 225 height 13
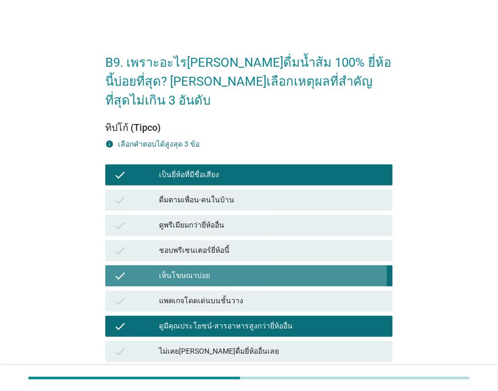
click at [278, 271] on div "check เห็นโฆษณาบ่อย" at bounding box center [248, 276] width 287 height 21
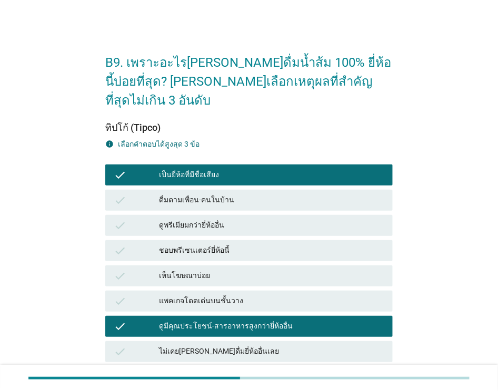
click at [299, 163] on div "check เป็นยี่ห้อที่มีชื่อเสียง" at bounding box center [248, 175] width 291 height 25
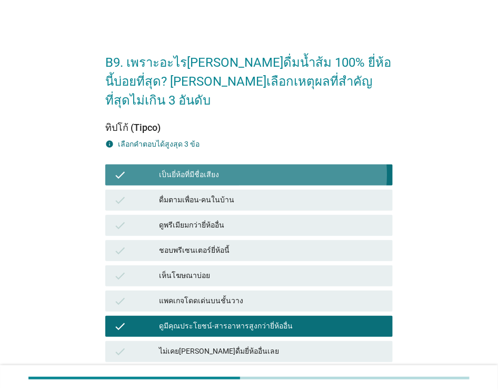
click at [288, 169] on div "เป็นยี่ห้อที่มีชื่อเสียง" at bounding box center [271, 175] width 225 height 13
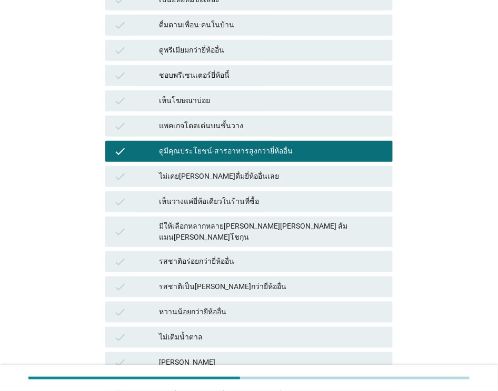
scroll to position [190, 0]
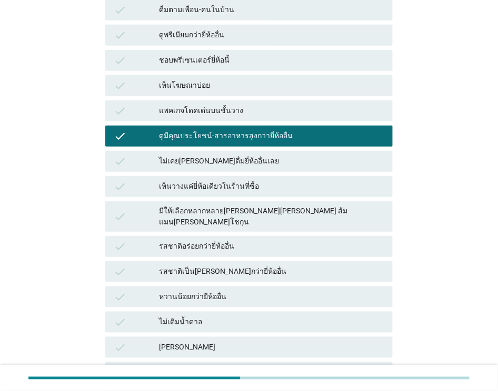
click at [345, 240] on div "รสชาติอร่อยกว่ายี่ห้ออื่น" at bounding box center [271, 246] width 225 height 13
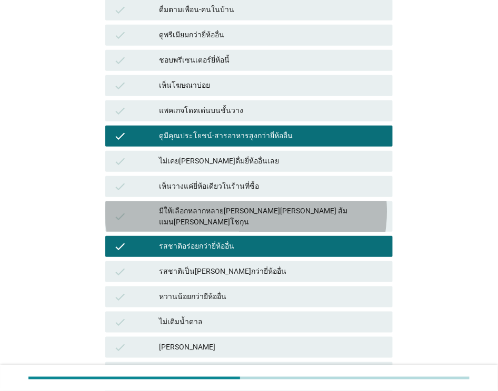
click at [351, 201] on div "check มีให้เลือกหลากหลายรสชาติ เช่น ส้มเขียวหวาน ส้มแมนดาริน ส้มโชกุน" at bounding box center [248, 216] width 287 height 31
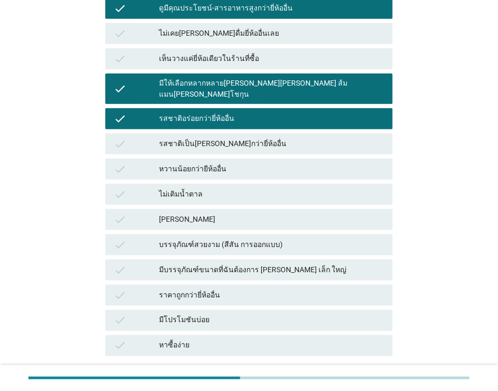
scroll to position [329, 0]
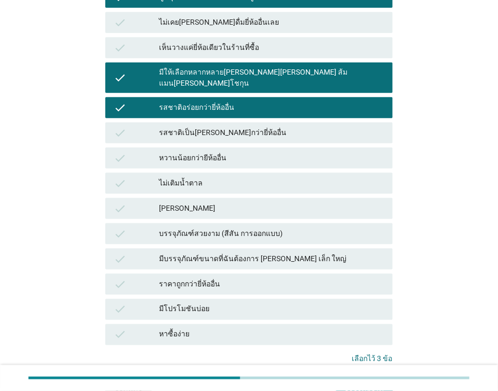
click at [355, 388] on div "คำถามต่อไป" at bounding box center [364, 393] width 39 height 11
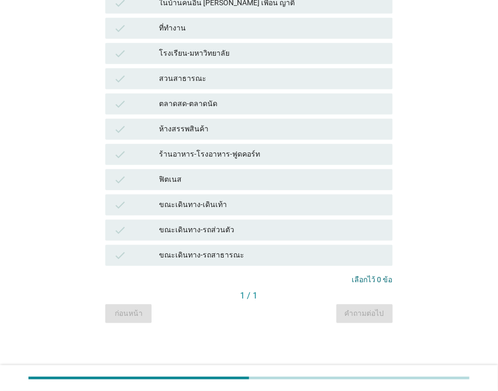
scroll to position [0, 0]
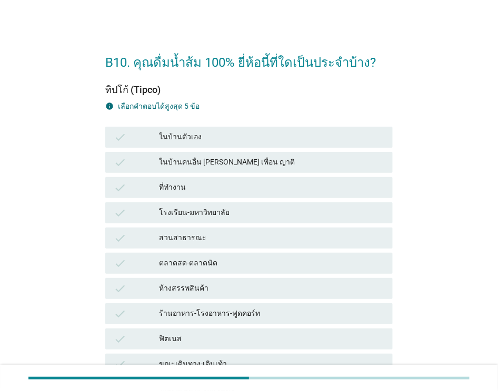
click at [328, 138] on div "ในบ้านตัวเอง" at bounding box center [271, 137] width 225 height 13
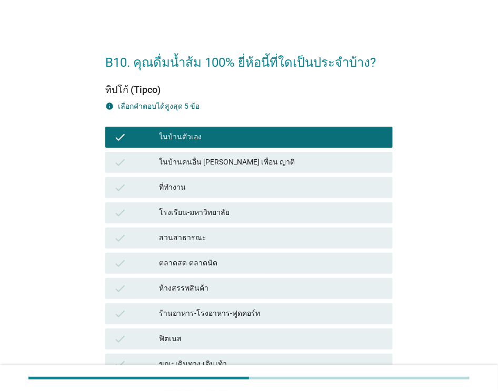
click at [316, 166] on div "ในบ้านคนอื่น เช่น เพื่อน ญาติ" at bounding box center [271, 162] width 225 height 13
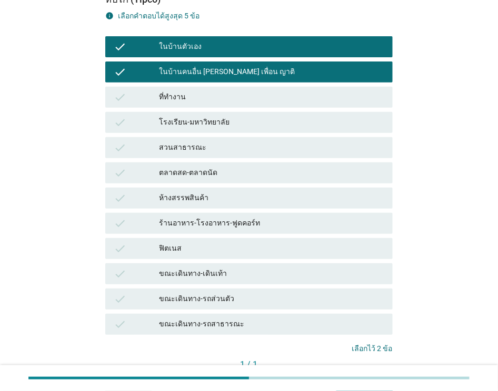
scroll to position [92, 0]
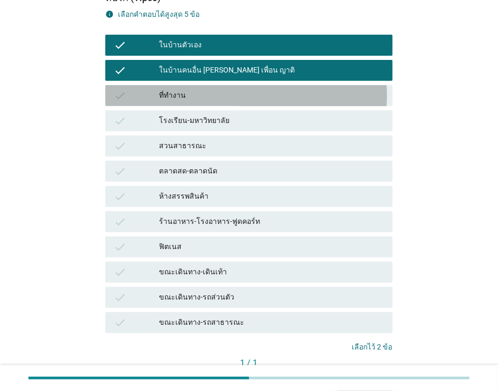
click at [371, 92] on div "check ที่ทำงาน" at bounding box center [248, 95] width 287 height 21
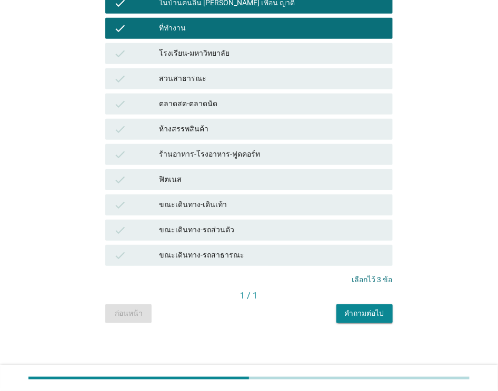
scroll to position [168, 0]
click at [373, 308] on div "คำถามต่อไป" at bounding box center [364, 313] width 39 height 11
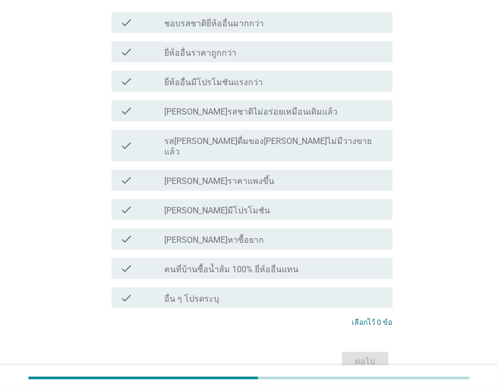
scroll to position [0, 0]
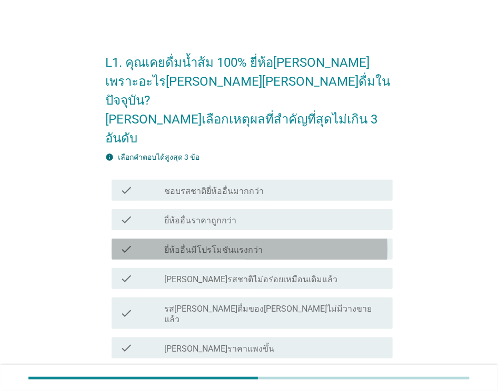
click at [314, 243] on div "check_box_outline_blank ยี่ห้ออื่นมีโปรโมชันแรงกว่า" at bounding box center [274, 249] width 220 height 13
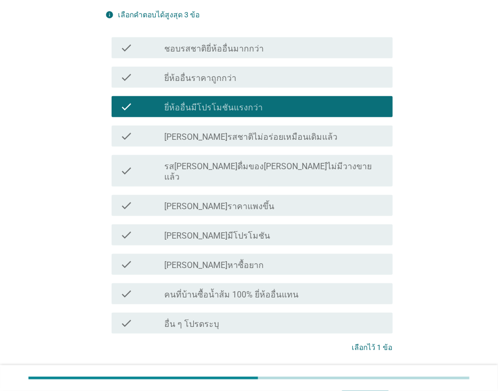
scroll to position [169, 0]
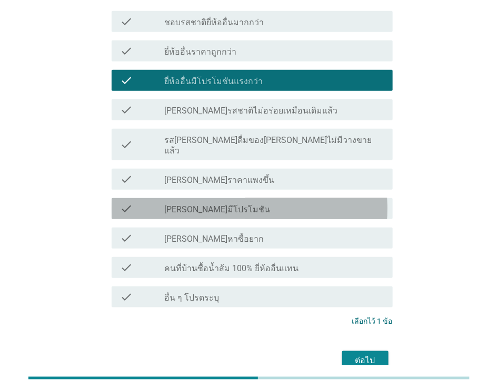
click at [305, 203] on div "check_box_outline_blank มาลีไม่ค่อยมีโปรโมชัน" at bounding box center [274, 209] width 220 height 13
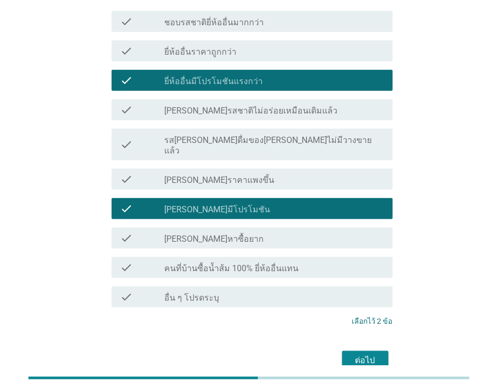
click at [276, 264] on label "คนที่บ้านซื้อน้ำส้ม 100% ยี่ห้ออื่นแทน" at bounding box center [231, 269] width 134 height 11
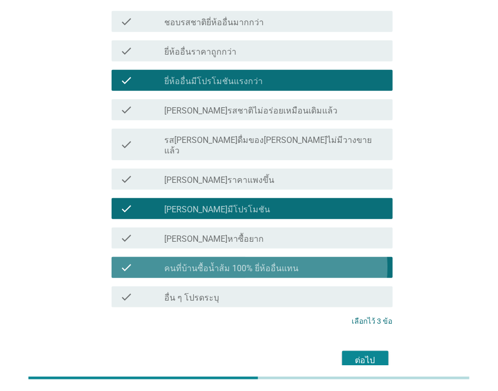
click at [313, 261] on div "check_box คนที่บ้านซื้อน้ำส้ม 100% ยี่ห้ออื่นแทน" at bounding box center [274, 267] width 220 height 13
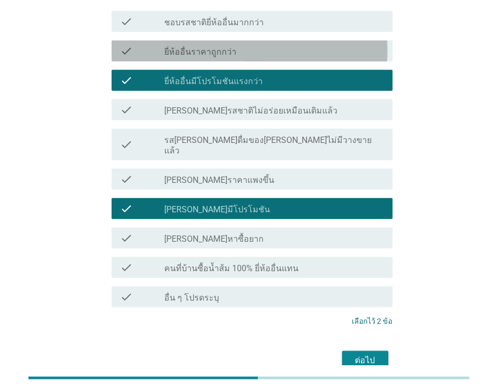
click at [300, 45] on div "check_box_outline_blank ยี่ห้ออื่นราคาถูกกว่า" at bounding box center [274, 51] width 220 height 13
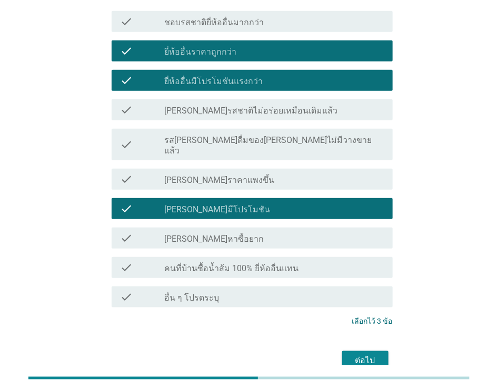
click at [372, 355] on div "ต่อไป" at bounding box center [364, 361] width 29 height 13
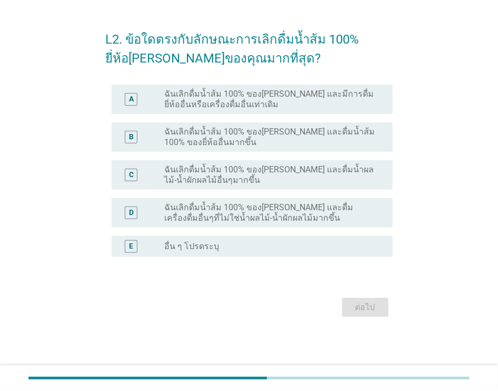
scroll to position [0, 0]
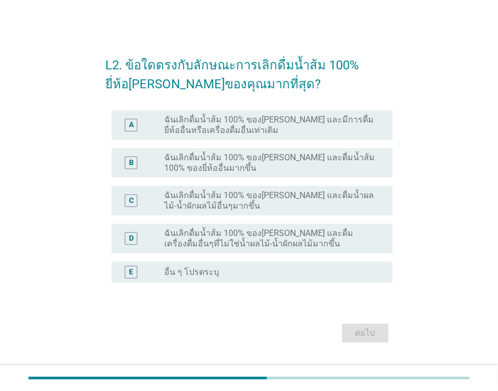
click at [331, 169] on label "ฉันเลิกดื่มน้ำส้ม 100% ของมาลี และดื่มน้ำส้ม 100% ของยี่ห้ออื่นมากขึ้น" at bounding box center [269, 163] width 211 height 21
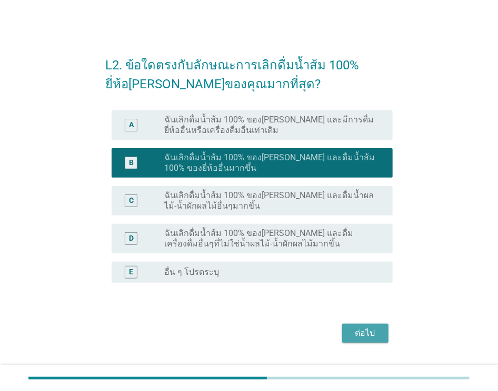
click at [363, 330] on div "ต่อไป" at bounding box center [364, 333] width 29 height 13
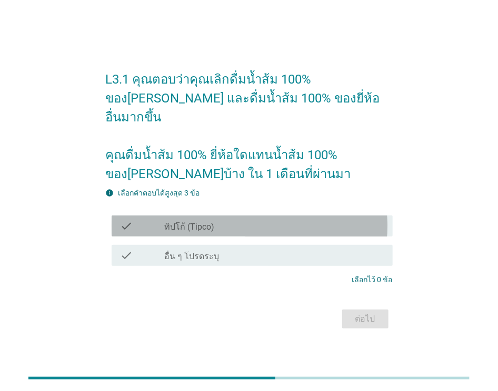
click at [314, 220] on div "check_box_outline_blank ทิปโก้ (Tipco)" at bounding box center [274, 226] width 220 height 13
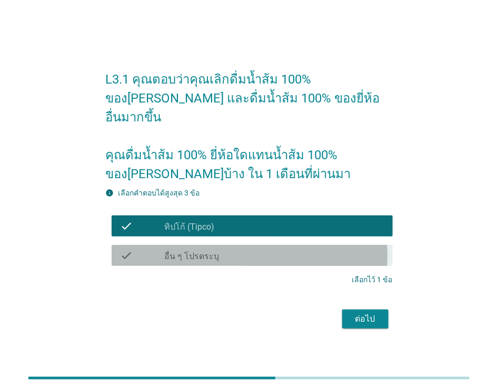
click at [269, 249] on div "check_box_outline_blank อื่น ๆ โปรดระบุ" at bounding box center [274, 255] width 220 height 13
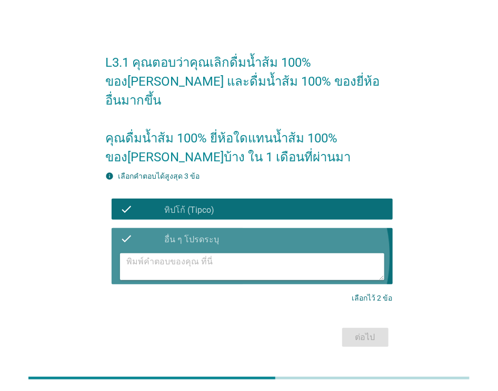
click at [252, 256] on textarea at bounding box center [254, 267] width 257 height 27
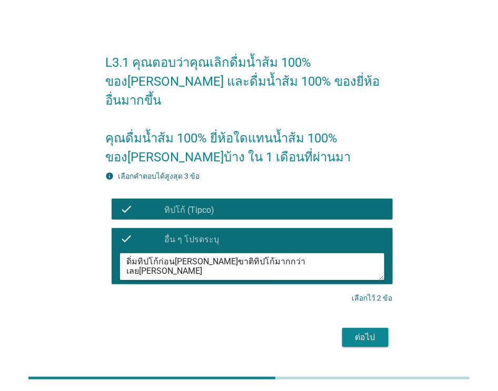
type textarea "ดิ่มทิปโก้ก่อนมาลี ชอบรสขาติทิปโก้มากกว่าเลยไม่เปลี่ยนใจ"
click at [372, 331] on div "ต่อไป" at bounding box center [364, 337] width 29 height 13
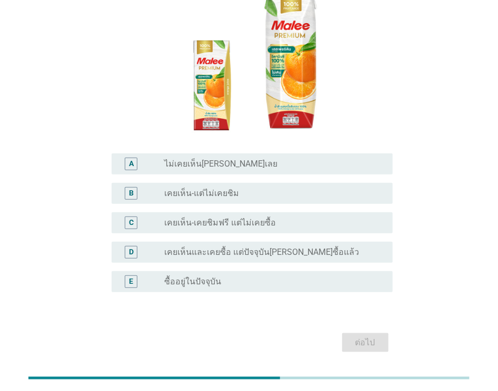
scroll to position [161, 0]
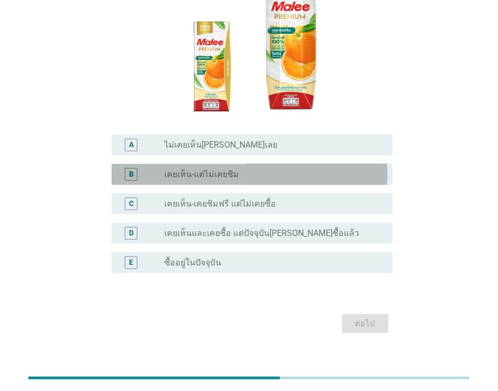
click at [262, 169] on div "radio_button_unchecked เคยเห็น-แต่ไม่เคยชิม" at bounding box center [269, 174] width 211 height 11
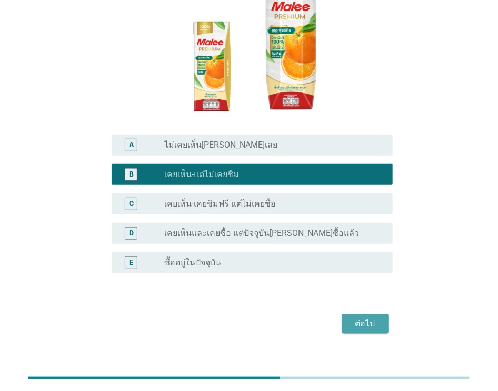
click at [357, 318] on div "ต่อไป" at bounding box center [364, 324] width 29 height 13
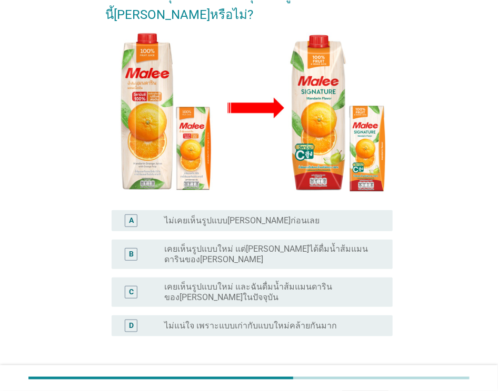
scroll to position [150, 0]
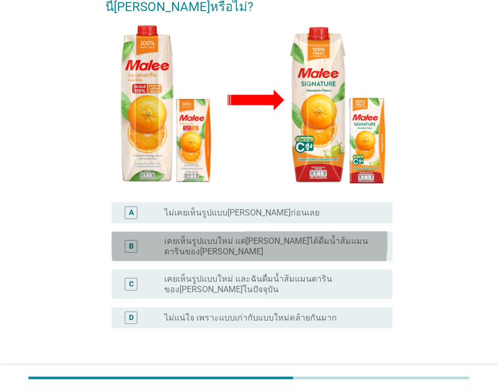
click at [352, 236] on label "เคยเห็นรูปแบบใหม่ แต่ปกติไม่ได้ดื่มน้ำส้มแมนดารินของมาลี" at bounding box center [269, 246] width 211 height 21
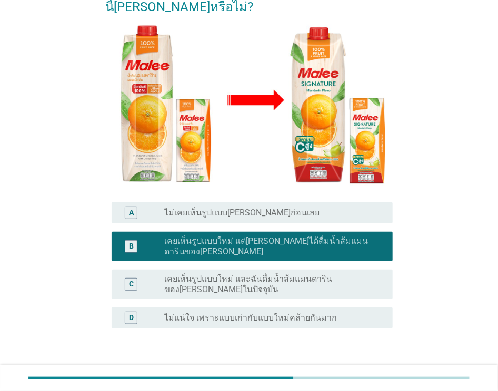
click at [353, 373] on div "ต่อไป" at bounding box center [364, 379] width 29 height 13
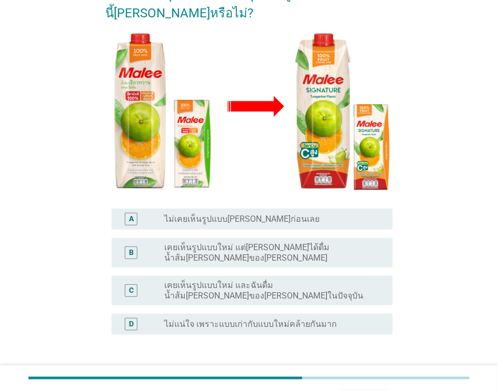
scroll to position [147, 0]
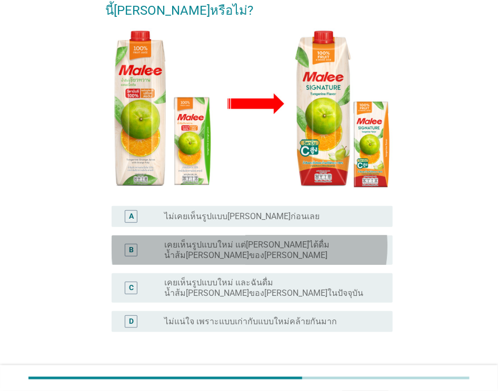
click at [298, 240] on label "เคยเห็นรูปแบบใหม่ แต่ปกติไม่ได้ดื่มน้ำส้มเขียวหวานของมาลี" at bounding box center [269, 250] width 211 height 21
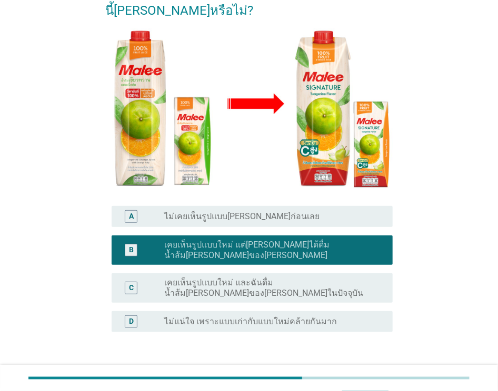
click at [356, 377] on div "ต่อไป" at bounding box center [364, 383] width 29 height 13
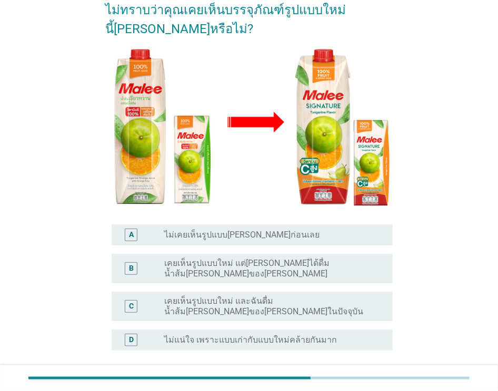
scroll to position [174, 0]
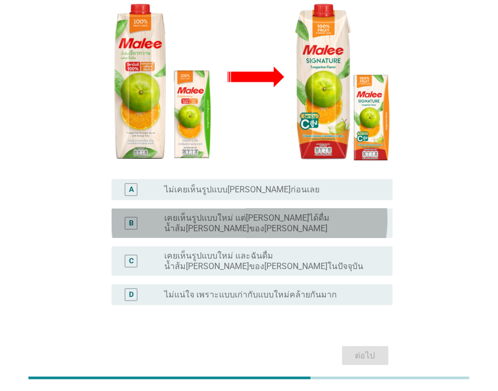
click at [334, 213] on div "radio_button_unchecked เคยเห็นรูปแบบใหม่ แต่ปกติไม่ได้ดื่มน้ำส้มสายน้ำผึ้งของมา…" at bounding box center [274, 223] width 220 height 21
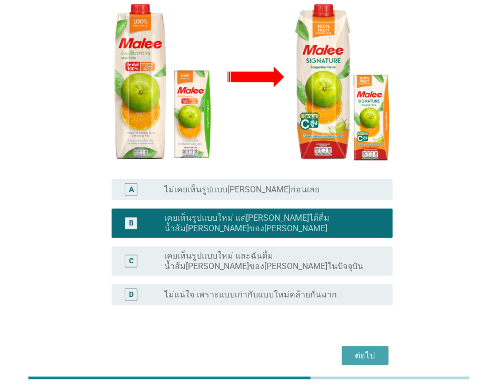
click at [366, 350] on div "ต่อไป" at bounding box center [364, 356] width 29 height 13
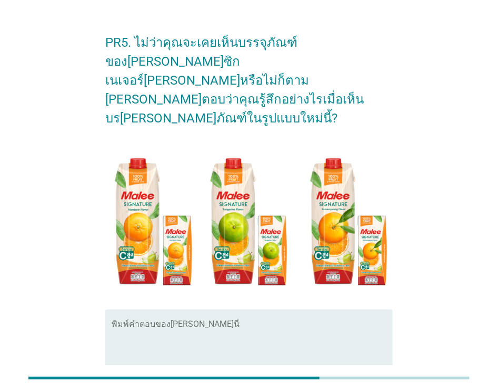
scroll to position [21, 0]
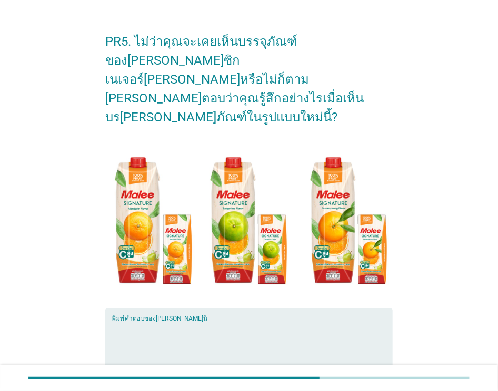
click at [168, 321] on textarea "พิมพ์คำตอบของคุณ ที่นี่" at bounding box center [252, 348] width 280 height 55
click at [295, 321] on textarea "ดูน่าลอง ถ้ารสช่ติดีและไม่แพงมากก็จะเปลี่ยนใจจ" at bounding box center [252, 348] width 280 height 55
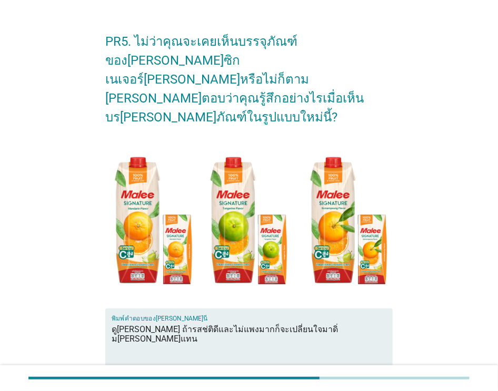
click at [167, 321] on textarea "ดูน่าลอง ถ้ารสช่ติดีและไม่แพงมากก็จะเปลี่ยนใจมาดิ่มมาลีแทน" at bounding box center [252, 348] width 280 height 55
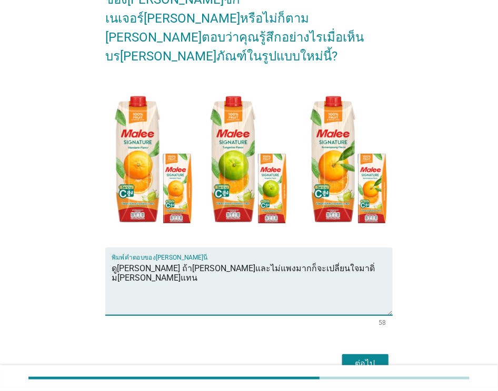
scroll to position [103, 0]
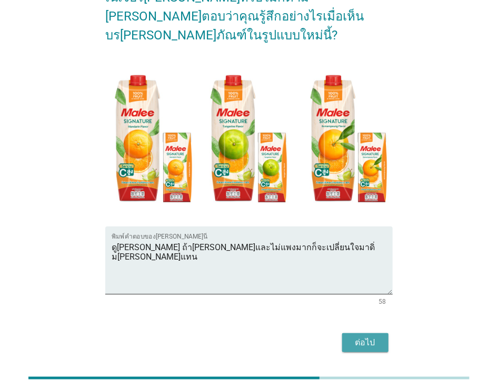
click at [370, 337] on div "ต่อไป" at bounding box center [364, 343] width 29 height 13
click at [350, 239] on textarea "ดูน่าลอง ถ้ารสชาติดีและไม่แพงมากก็จะเปลี่ยนใจมาดิ่มมาลีแทน" at bounding box center [252, 266] width 280 height 55
click at [370, 330] on div "ต่อไป" at bounding box center [248, 342] width 287 height 25
click at [343, 239] on textarea "ดูน่าลอง ถ้ารสชาติดีและไม่แพงมากก็จะเปลี่ยนใจมาดิ่มมาลีแทน" at bounding box center [252, 266] width 280 height 55
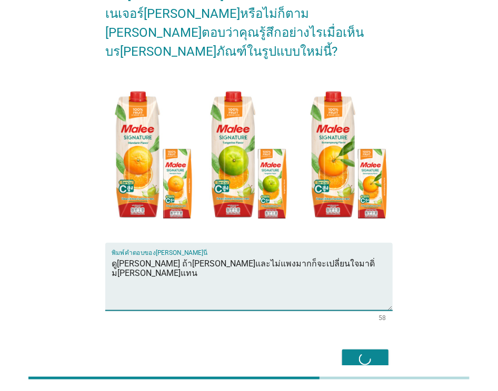
scroll to position [87, 0]
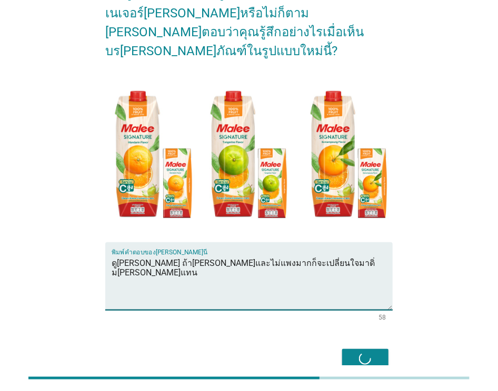
click at [328, 255] on textarea "ดูน่าลอง ถ้ารสชาติดีและไม่แพงมากก็จะเปลี่ยนใจมาดิ่มมาลีแทน" at bounding box center [252, 282] width 280 height 55
type textarea "ดูน่าลอง ถ้ารสชาติดีและไม่แพงมากก็จะเปลี่ยนใจมาดิ่มมาลีแทนแน่นอน"
click at [376, 346] on div "ต่อไป" at bounding box center [248, 358] width 287 height 25
click at [365, 346] on div "ต่อไป" at bounding box center [248, 358] width 287 height 25
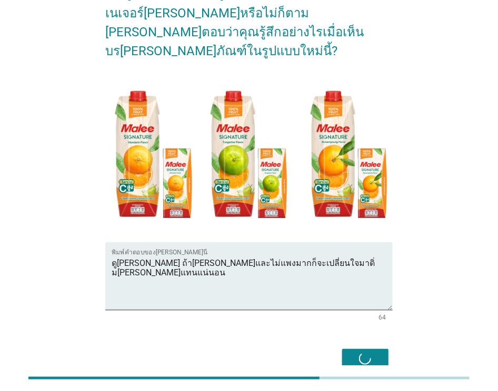
click at [365, 346] on div "ต่อไป" at bounding box center [248, 358] width 287 height 25
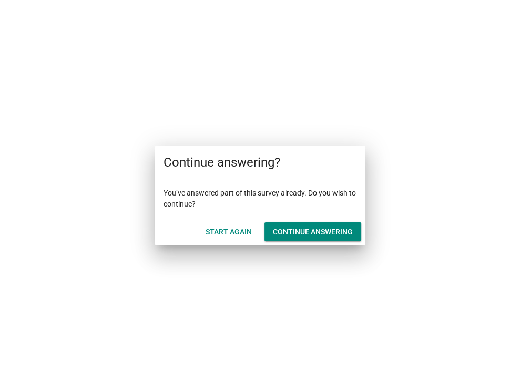
click at [279, 235] on div "Continue answering" at bounding box center [313, 232] width 80 height 11
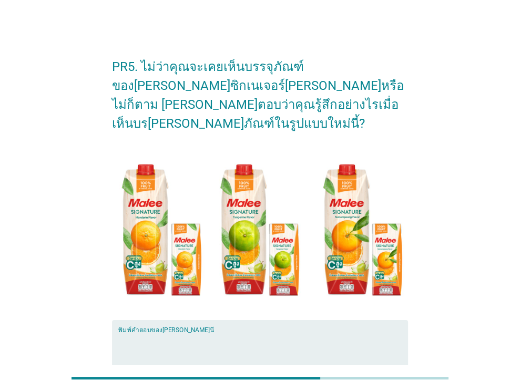
click at [225, 333] on textarea "พิมพ์คำตอบของคุณ ที่นี่" at bounding box center [263, 360] width 290 height 55
type textarea "p"
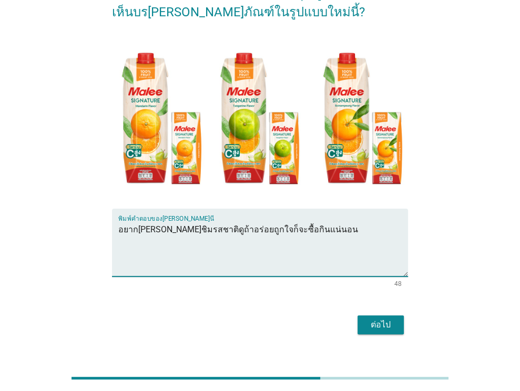
type textarea "อยากลองชิมรสชาติดูถ้าอร่อยถูกใจก็จะซื้อกินแน่นอน"
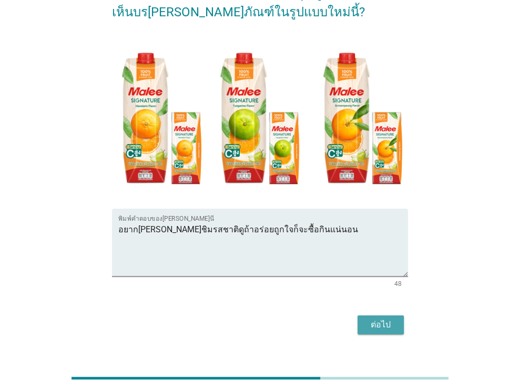
click at [378, 316] on button "ต่อไป" at bounding box center [381, 325] width 46 height 19
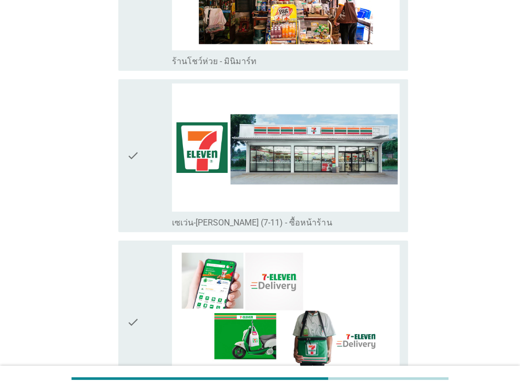
scroll to position [1885, 0]
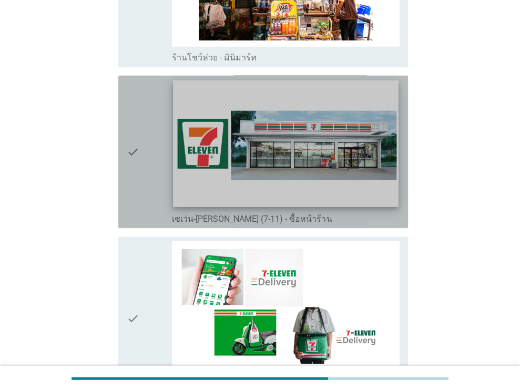
click at [324, 138] on img at bounding box center [286, 143] width 225 height 127
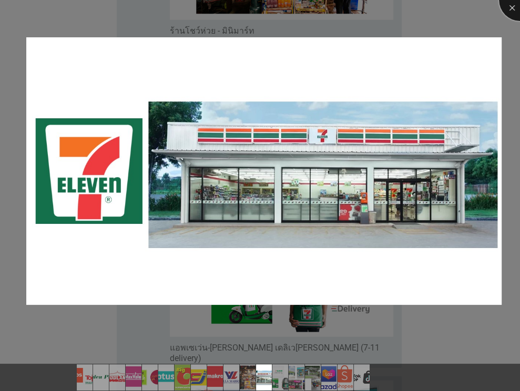
click at [519, 6] on div at bounding box center [520, 0] width 42 height 42
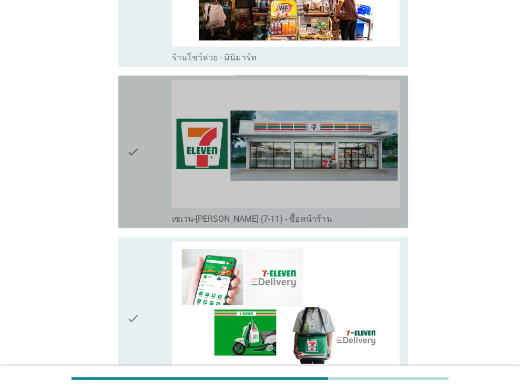
click at [167, 170] on div "check" at bounding box center [150, 152] width 46 height 144
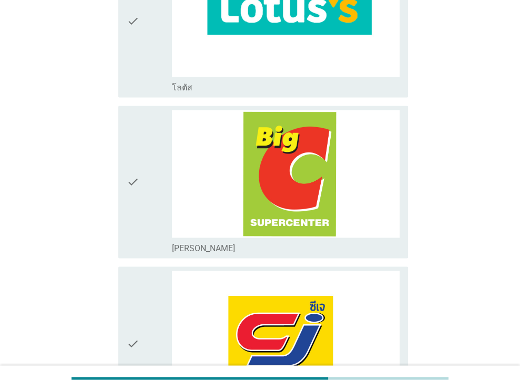
scroll to position [992, 0]
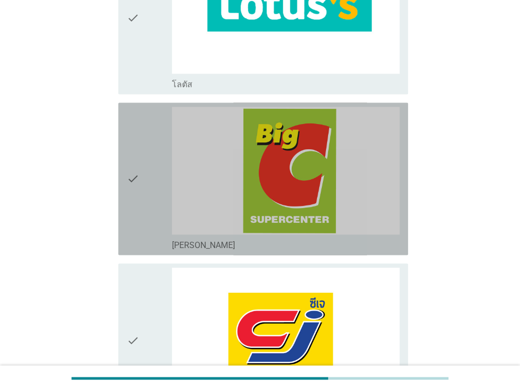
click at [402, 164] on div "check check_box_outline_blank บิ๊กซี" at bounding box center [263, 179] width 290 height 153
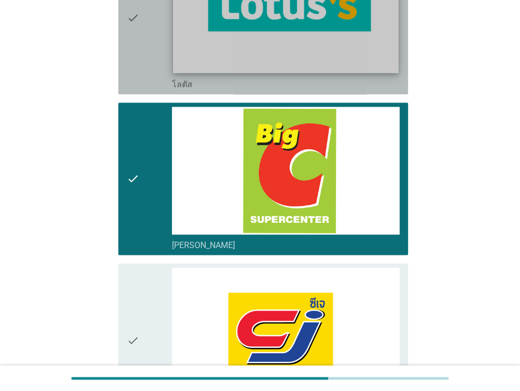
click at [244, 56] on img at bounding box center [286, 9] width 225 height 127
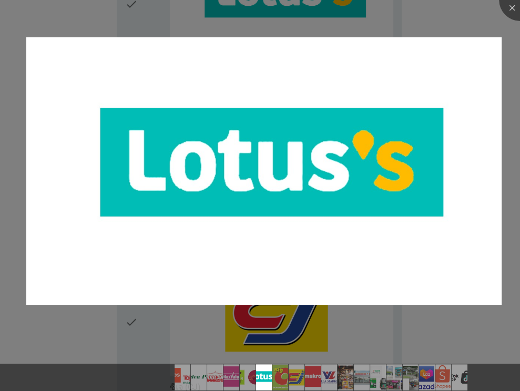
click at [457, 18] on div at bounding box center [260, 195] width 520 height 391
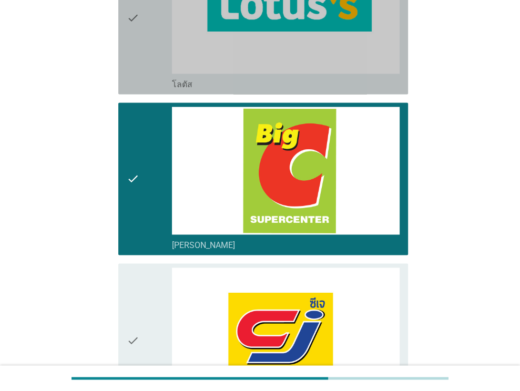
click at [164, 47] on div "check" at bounding box center [150, 18] width 46 height 144
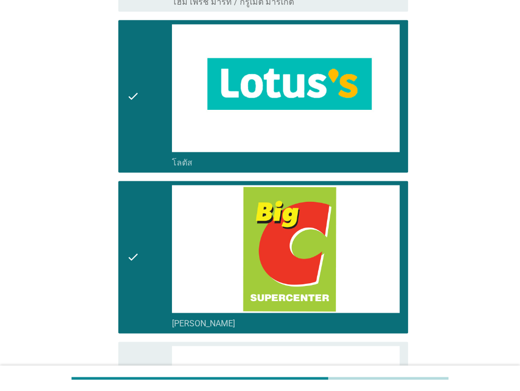
scroll to position [899, 0]
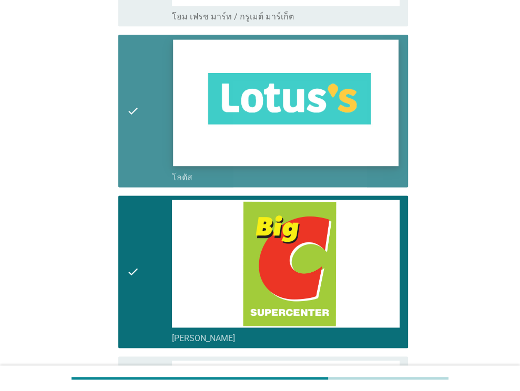
click at [328, 126] on img at bounding box center [286, 102] width 225 height 127
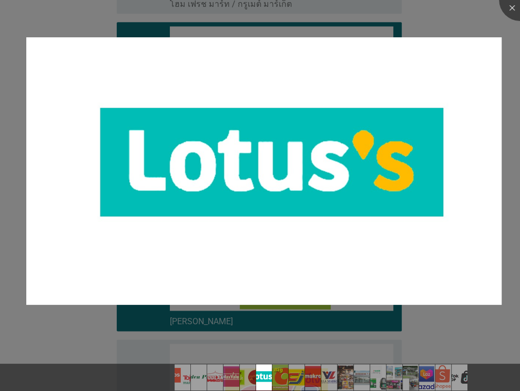
click at [490, 29] on div at bounding box center [260, 195] width 520 height 391
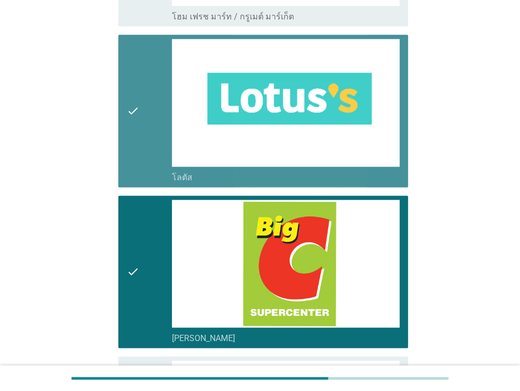
click at [156, 76] on div "check" at bounding box center [150, 111] width 46 height 144
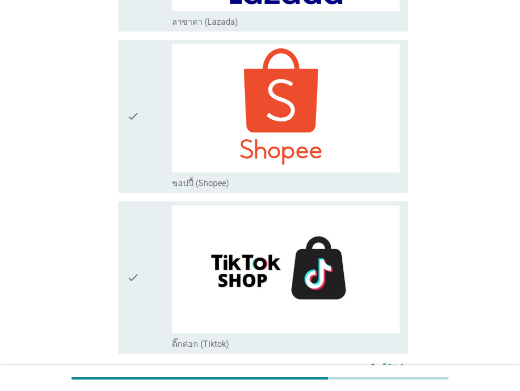
scroll to position [2822, 0]
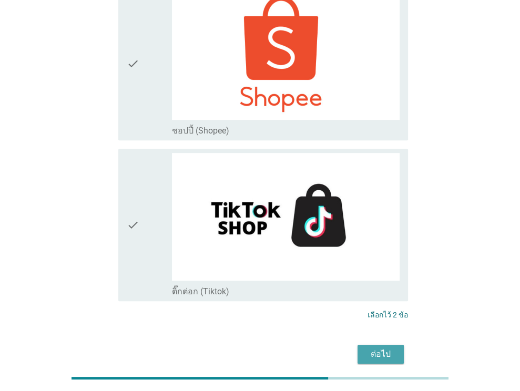
click at [394, 348] on div "ต่อไป" at bounding box center [380, 354] width 29 height 13
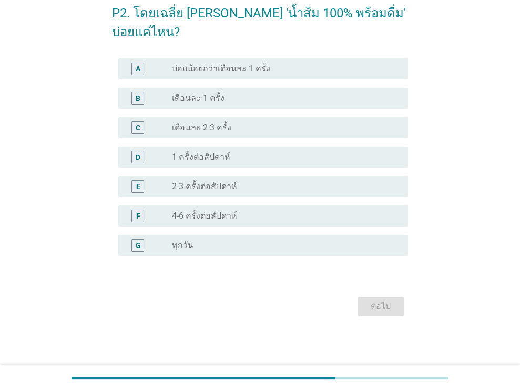
scroll to position [0, 0]
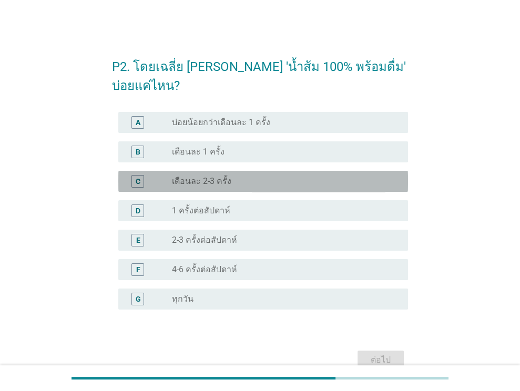
click at [329, 176] on div "radio_button_unchecked เดือนละ 2-3 ครั้ง" at bounding box center [281, 181] width 219 height 11
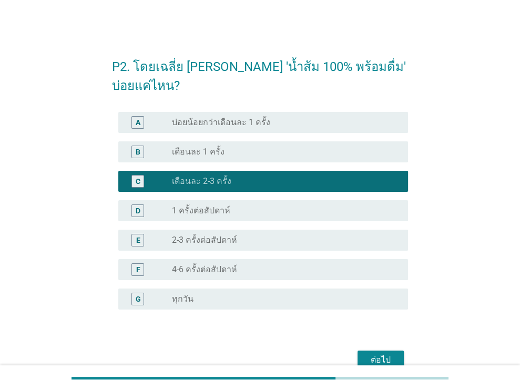
click at [383, 354] on div "ต่อไป" at bounding box center [380, 360] width 29 height 13
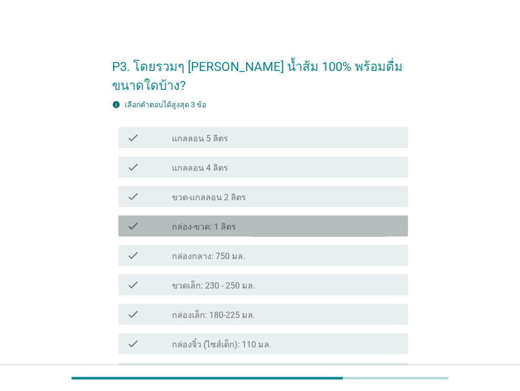
click at [296, 220] on div "check_box_outline_blank กล่อง-ขวด: 1 ลิตร" at bounding box center [286, 226] width 228 height 13
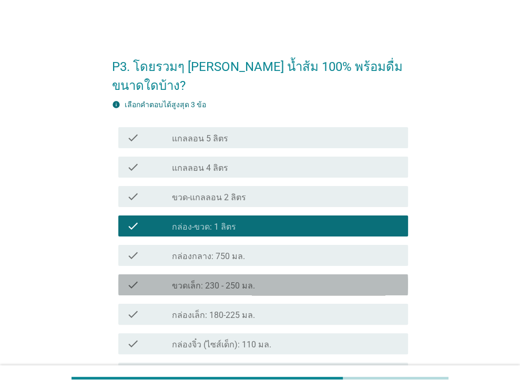
click at [304, 279] on div "check_box_outline_blank ขวดเล็ก: 230 - 250 มล." at bounding box center [286, 285] width 228 height 13
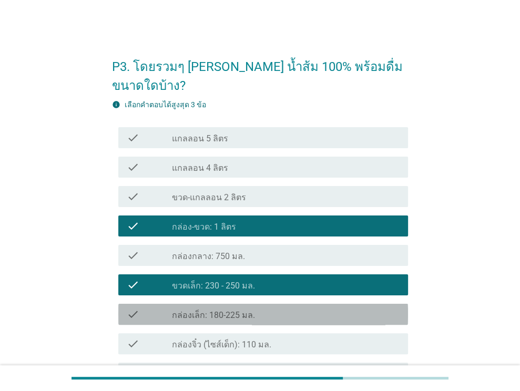
click at [307, 308] on div "check_box_outline_blank กล่องเล็ก: 180-225 มล." at bounding box center [286, 314] width 228 height 13
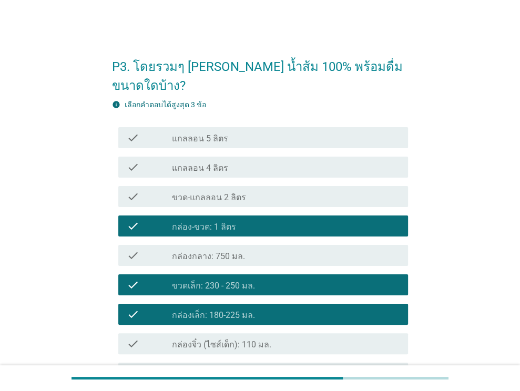
scroll to position [112, 0]
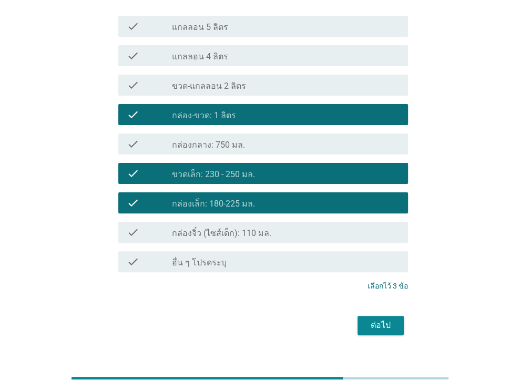
click at [389, 319] on div "ต่อไป" at bounding box center [380, 325] width 29 height 13
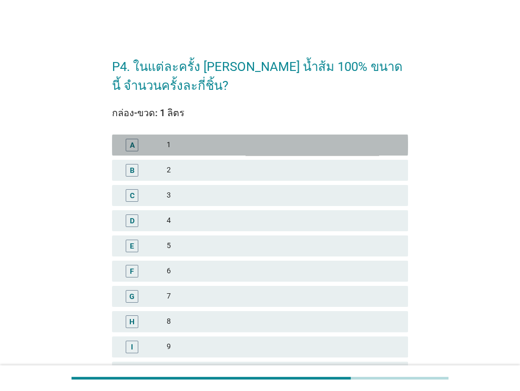
click at [346, 148] on div "1" at bounding box center [283, 145] width 233 height 13
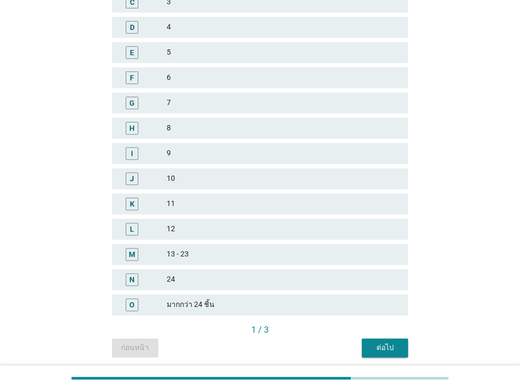
scroll to position [231, 0]
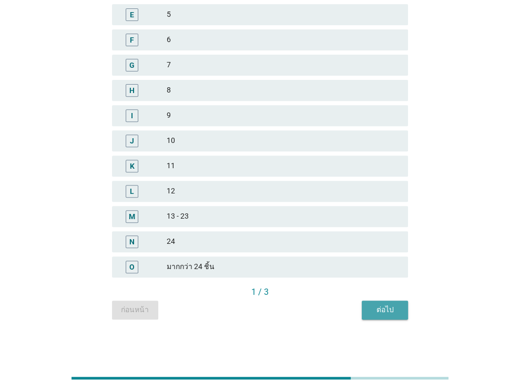
click at [386, 314] on div "ต่อไป" at bounding box center [384, 310] width 29 height 11
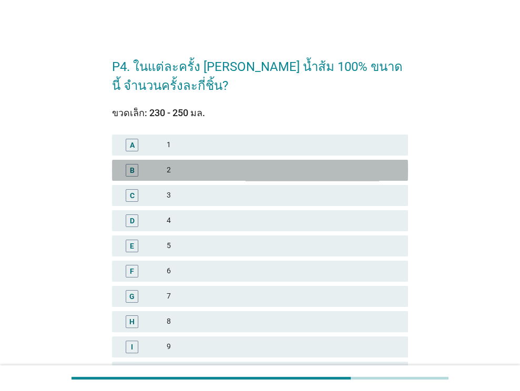
click at [330, 174] on div "2" at bounding box center [283, 170] width 233 height 13
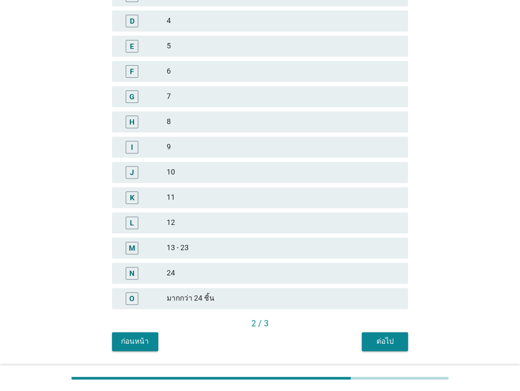
scroll to position [231, 0]
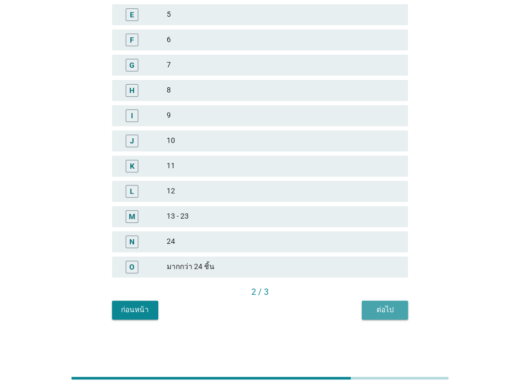
click at [379, 314] on div "ต่อไป" at bounding box center [384, 310] width 29 height 11
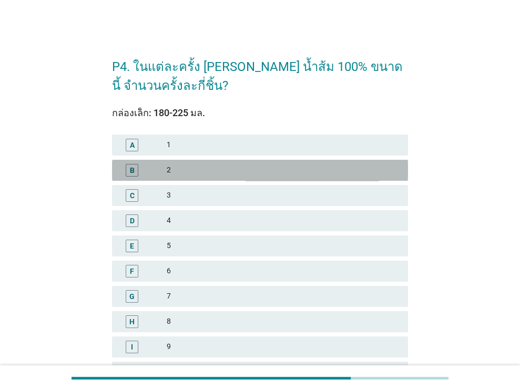
click at [313, 166] on div "2" at bounding box center [283, 170] width 233 height 13
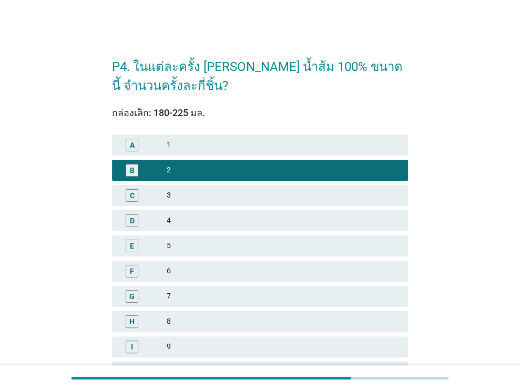
scroll to position [231, 0]
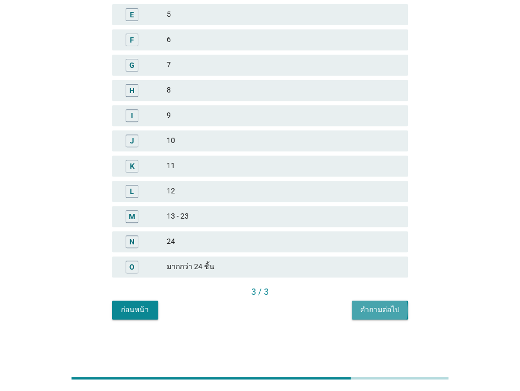
click at [385, 312] on div "คำถามต่อไป" at bounding box center [379, 310] width 39 height 11
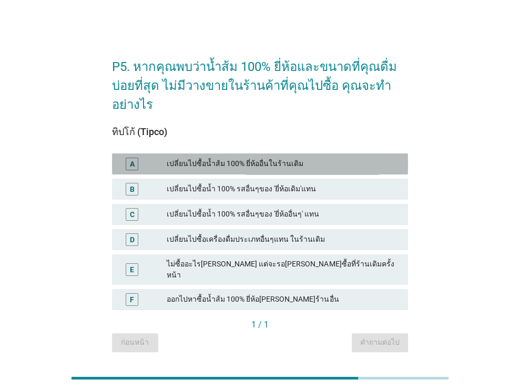
click at [356, 171] on div "A เปลี่ยนไปซื้อน้ำส้ม 100% ยี่ห้ออื่นในร้านเดิม" at bounding box center [260, 164] width 296 height 21
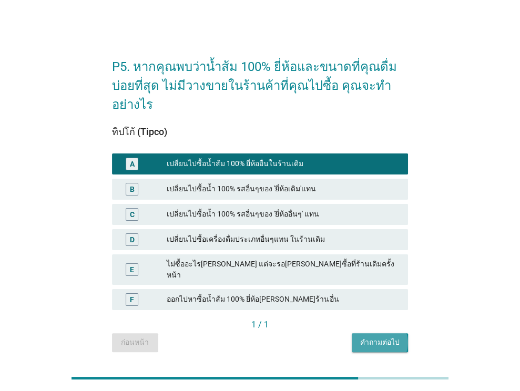
click at [371, 340] on button "คำถามต่อไป" at bounding box center [380, 343] width 56 height 19
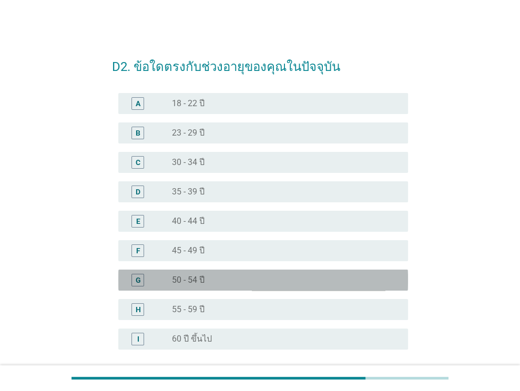
click at [349, 282] on div "radio_button_unchecked 50 - 54 ปี" at bounding box center [281, 280] width 219 height 11
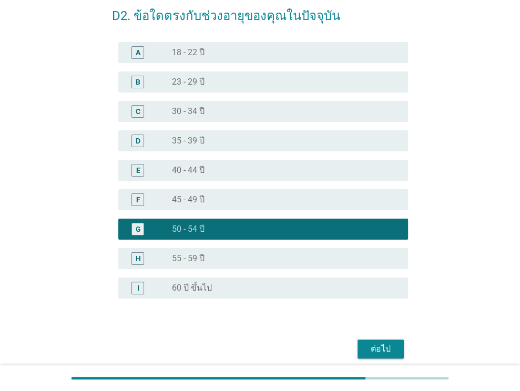
scroll to position [59, 0]
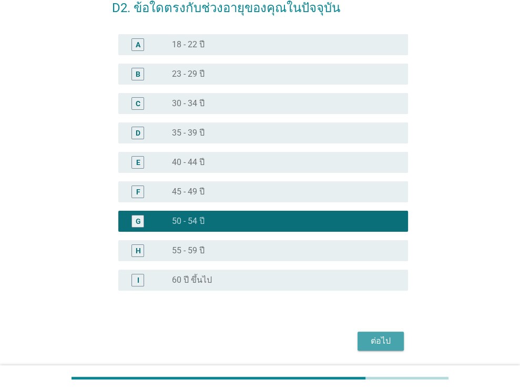
click at [401, 340] on button "ต่อไป" at bounding box center [381, 341] width 46 height 19
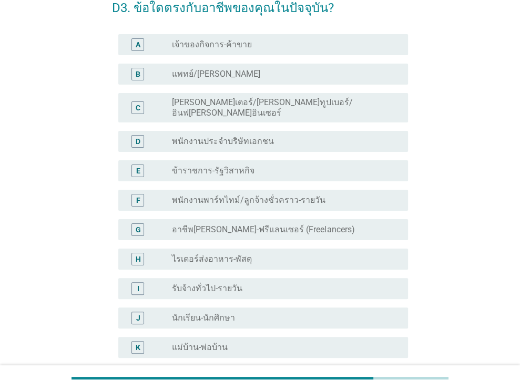
scroll to position [0, 0]
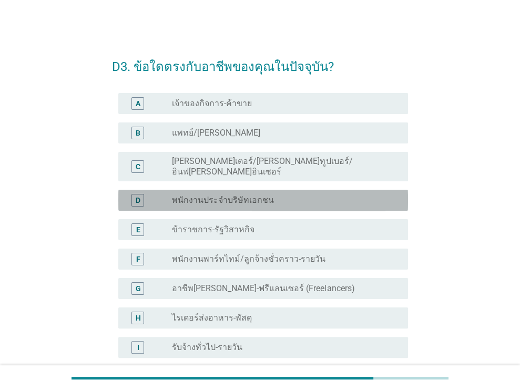
click at [351, 198] on div "D radio_button_unchecked พนักงานประจำบริษัทเอกชน" at bounding box center [263, 200] width 290 height 21
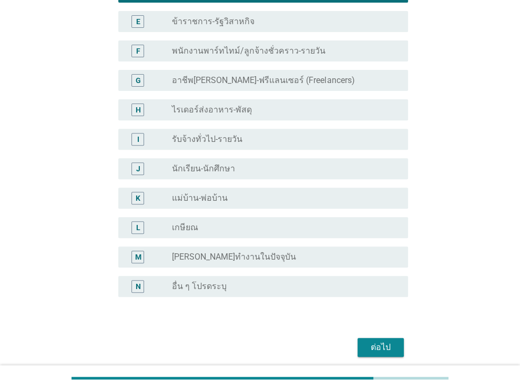
scroll to position [210, 0]
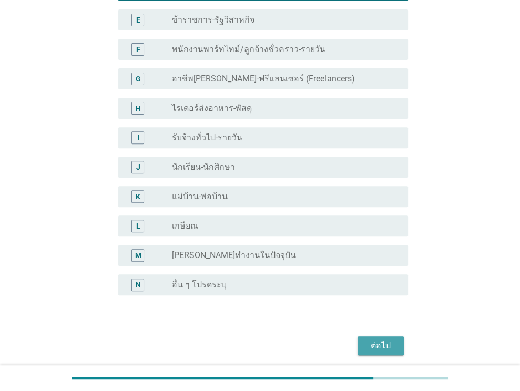
click at [368, 340] on div "ต่อไป" at bounding box center [380, 346] width 29 height 13
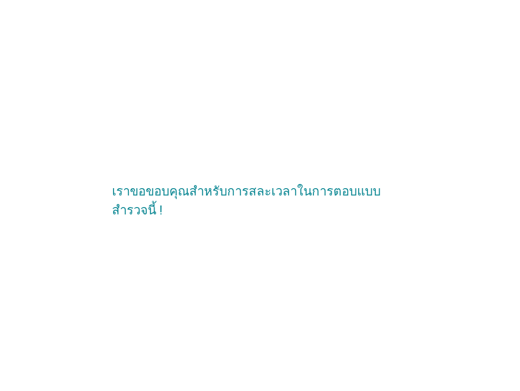
scroll to position [0, 0]
